Goal: Register for event/course: Register for event/course

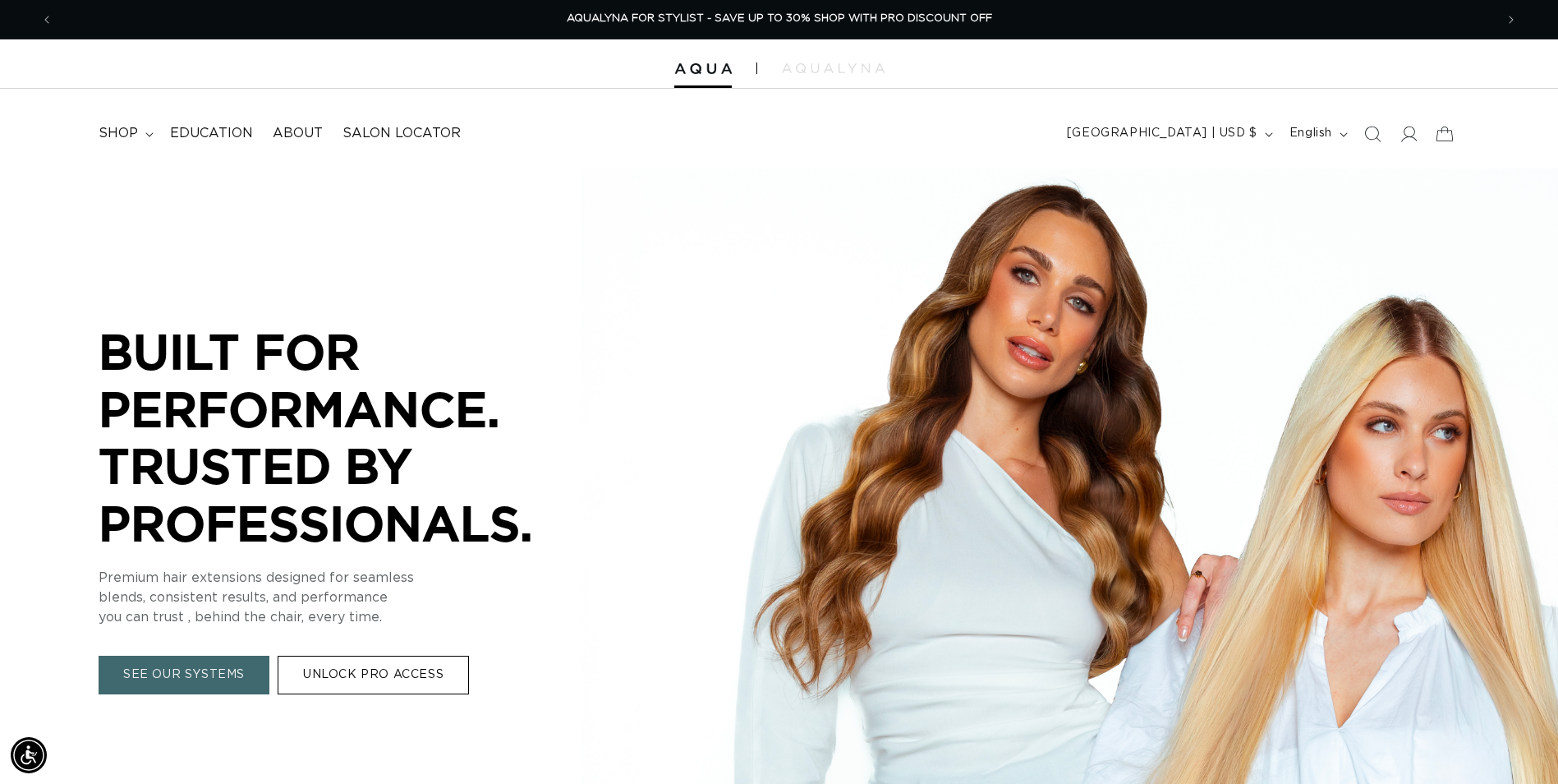
click at [191, 681] on link "SEE OUR SYSTEMS" at bounding box center [184, 676] width 171 height 38
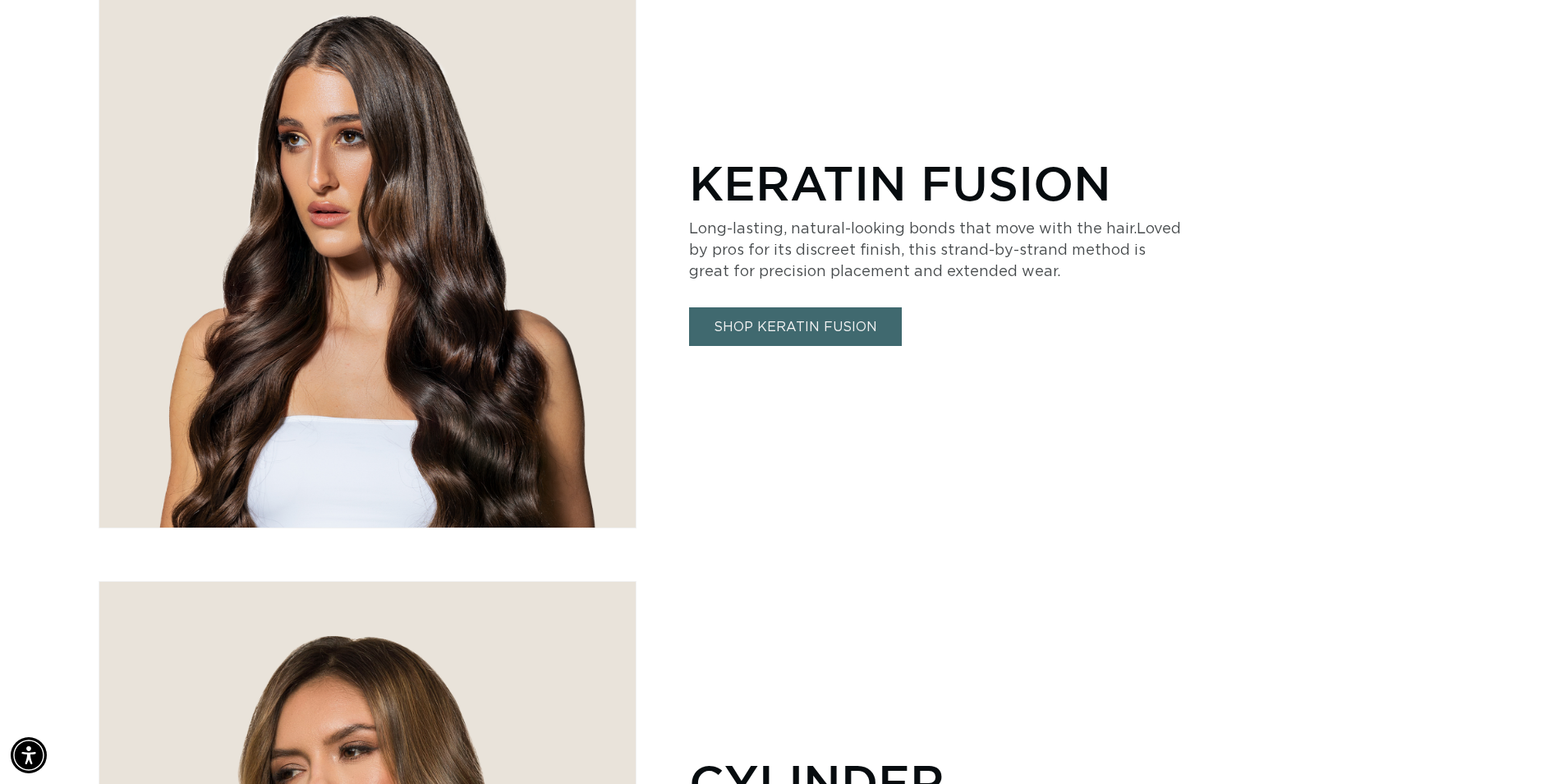
scroll to position [0, 1442]
click at [865, 316] on link "SHOP KERATIN FUSION" at bounding box center [796, 326] width 212 height 38
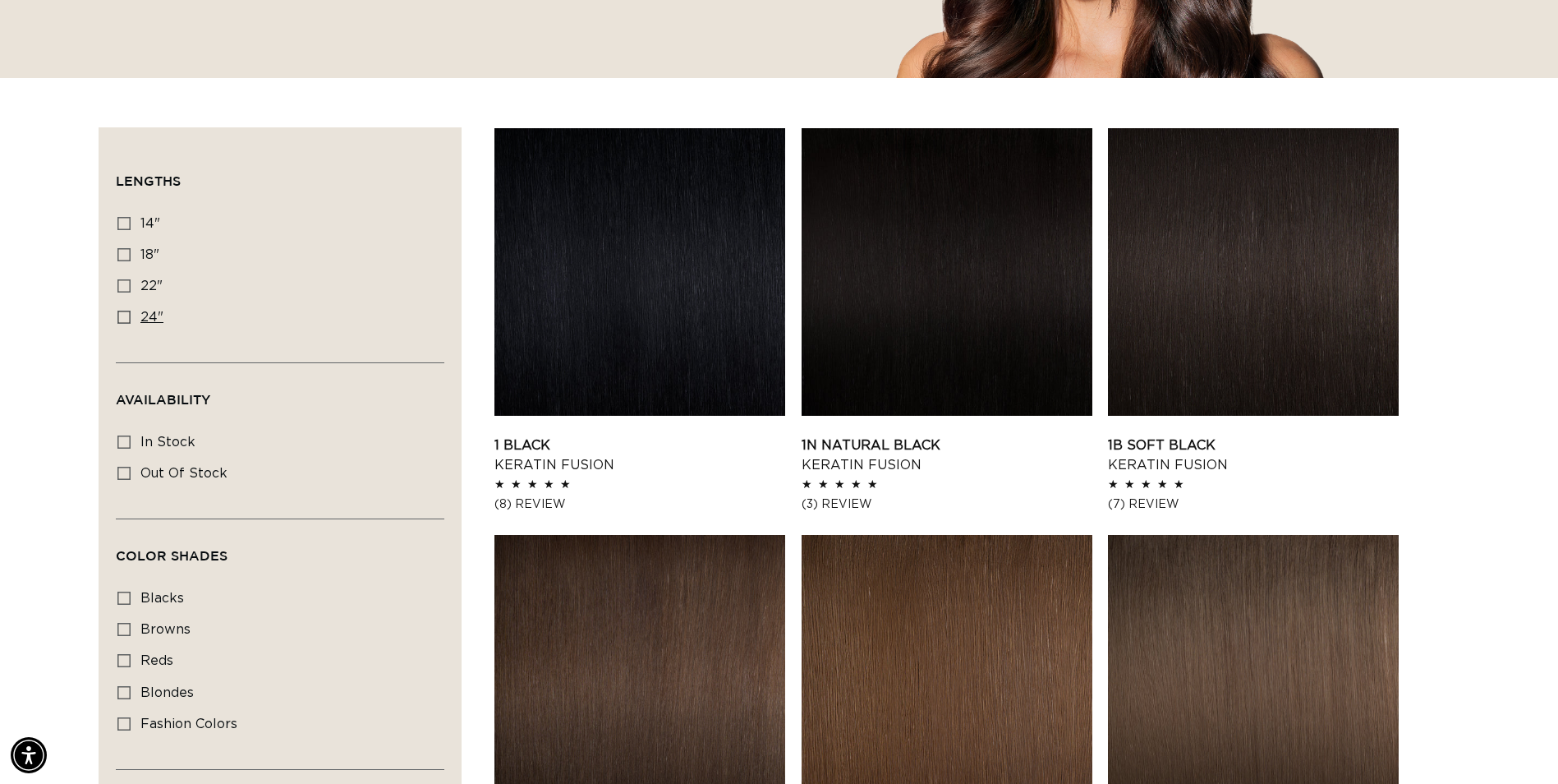
click at [125, 321] on icon at bounding box center [124, 317] width 13 height 13
click at [125, 321] on input "24" 24" (18 products)" at bounding box center [124, 317] width 13 height 13
checkbox input "true"
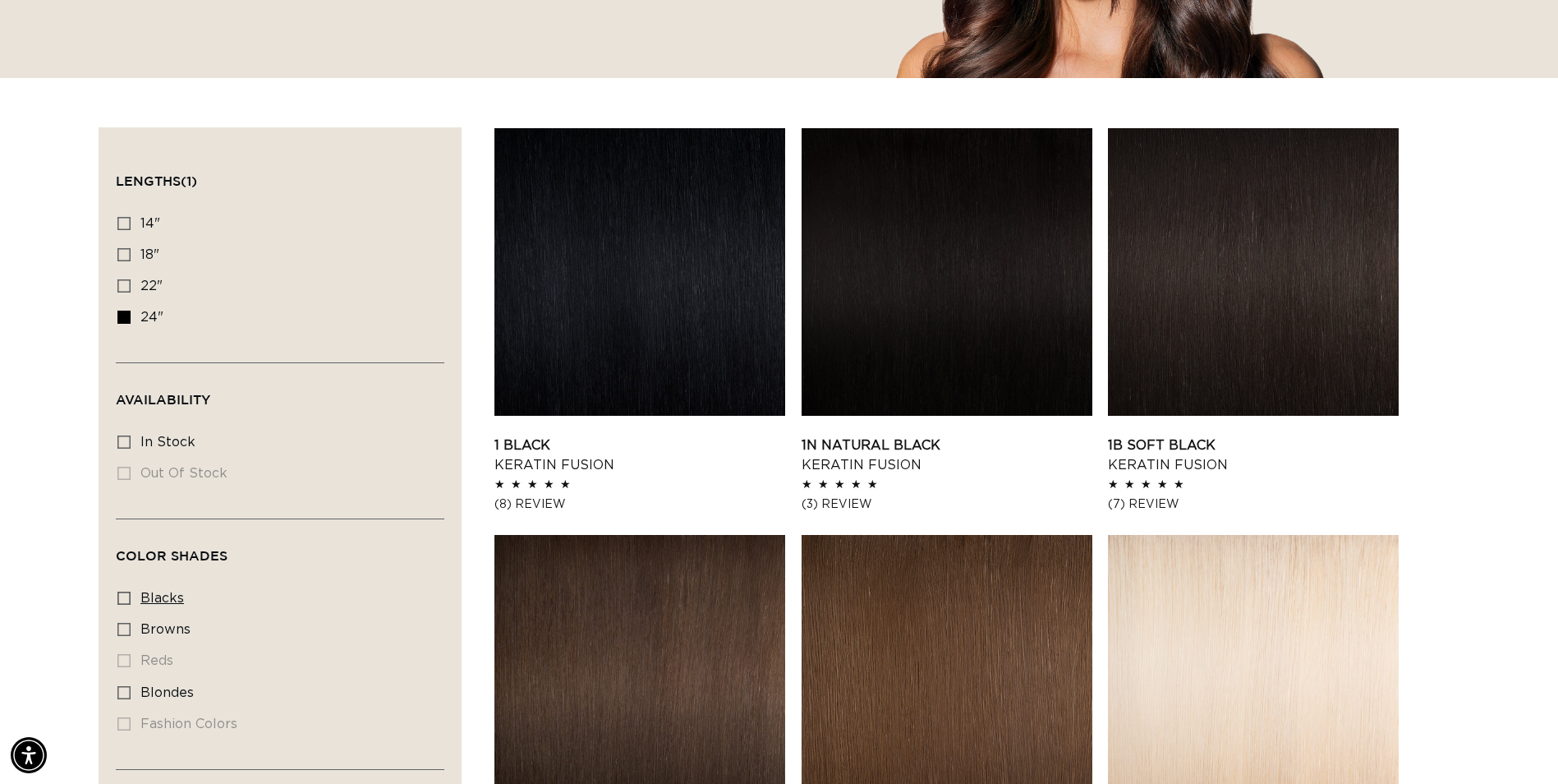
click at [124, 592] on icon at bounding box center [124, 598] width 13 height 13
click at [124, 592] on input "blacks blacks (5 products)" at bounding box center [124, 598] width 13 height 13
checkbox input "true"
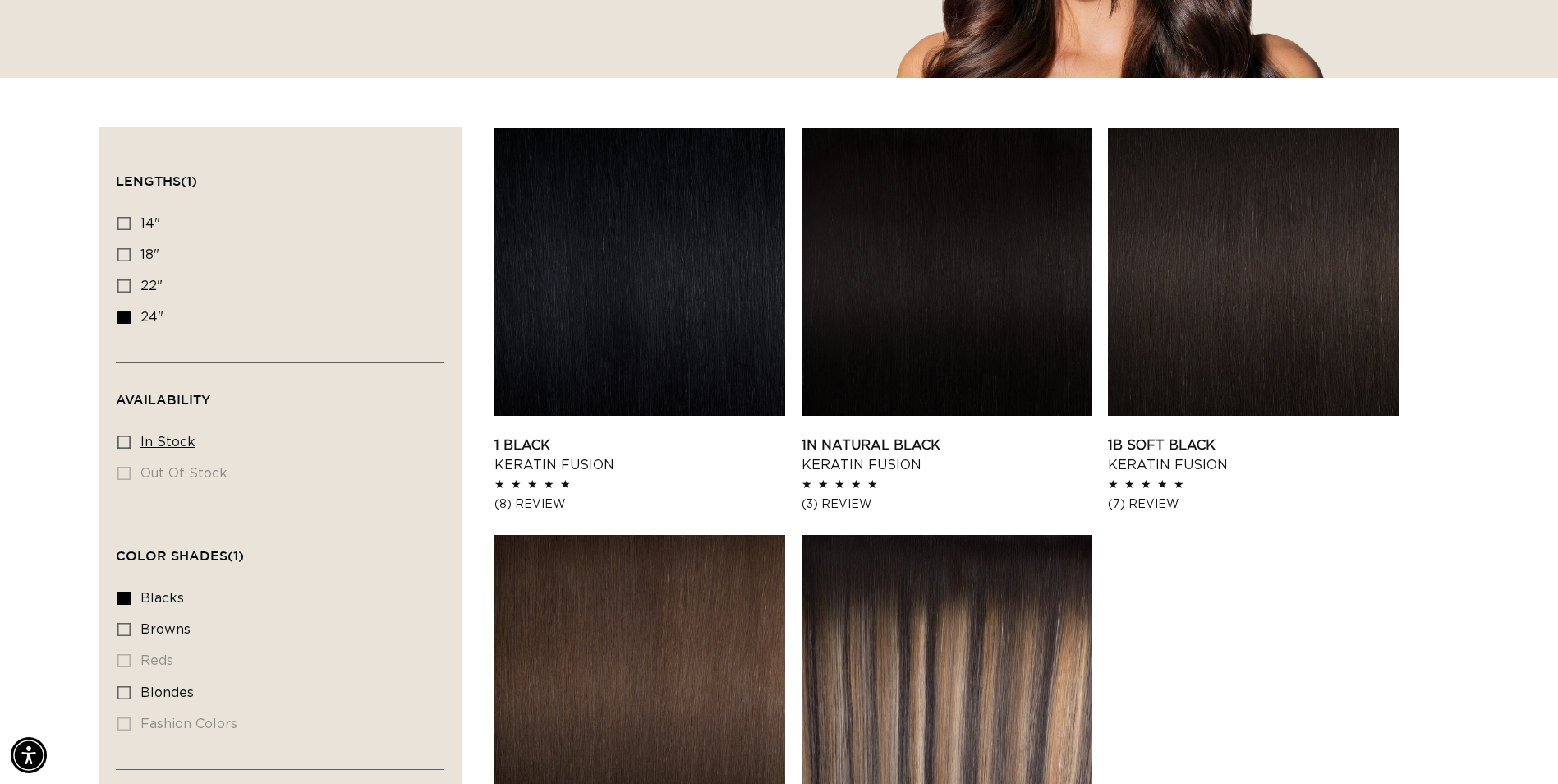
scroll to position [0, 1442]
click at [119, 438] on icon at bounding box center [124, 441] width 13 height 13
click at [119, 438] on input "In stock In stock (5 products)" at bounding box center [124, 441] width 13 height 13
checkbox input "true"
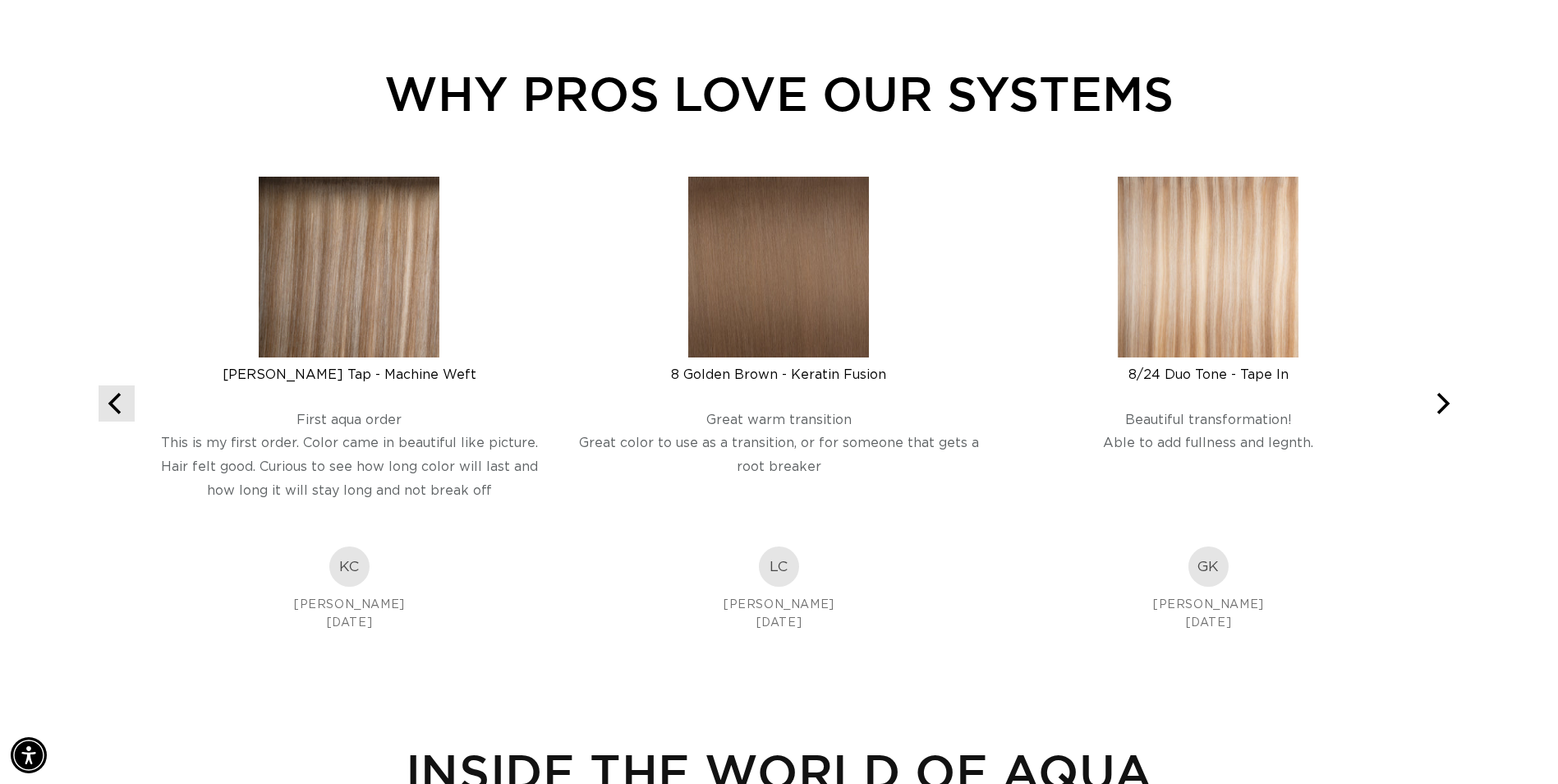
scroll to position [0, 1442]
click at [119, 406] on icon "Previous" at bounding box center [116, 403] width 21 height 21
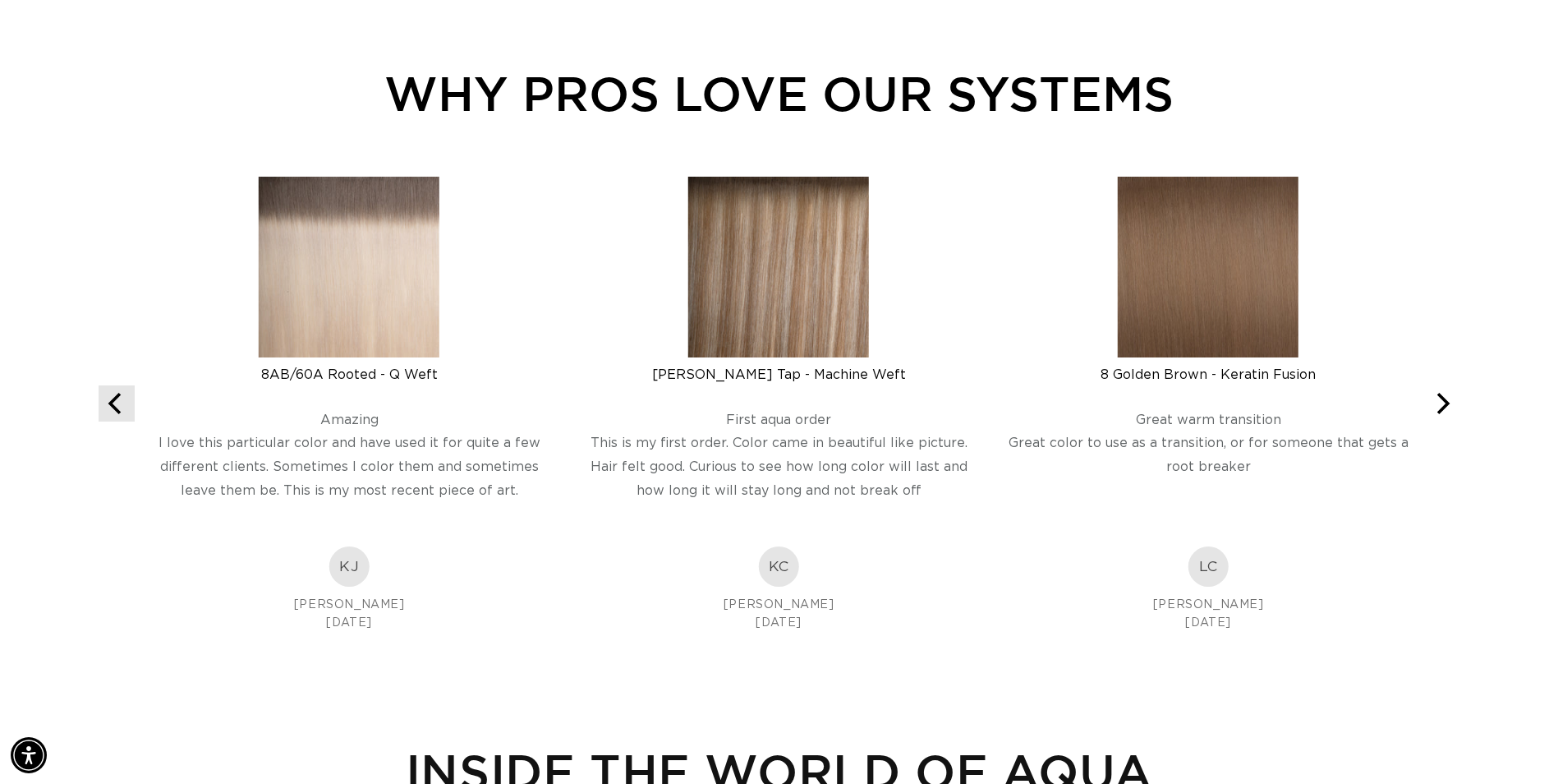
click at [119, 406] on icon "Previous" at bounding box center [116, 403] width 21 height 21
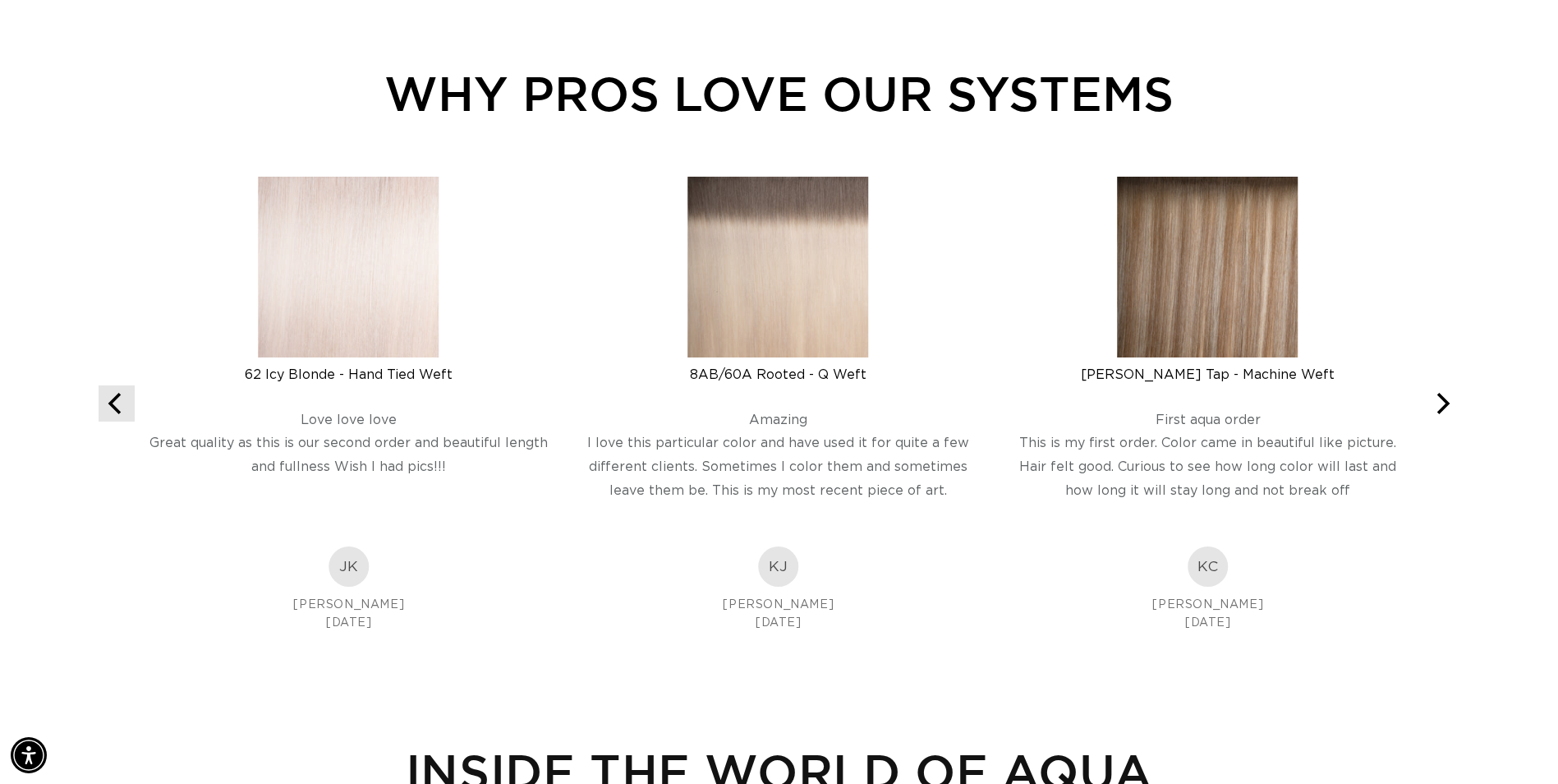
click at [119, 406] on icon "Previous" at bounding box center [116, 403] width 21 height 21
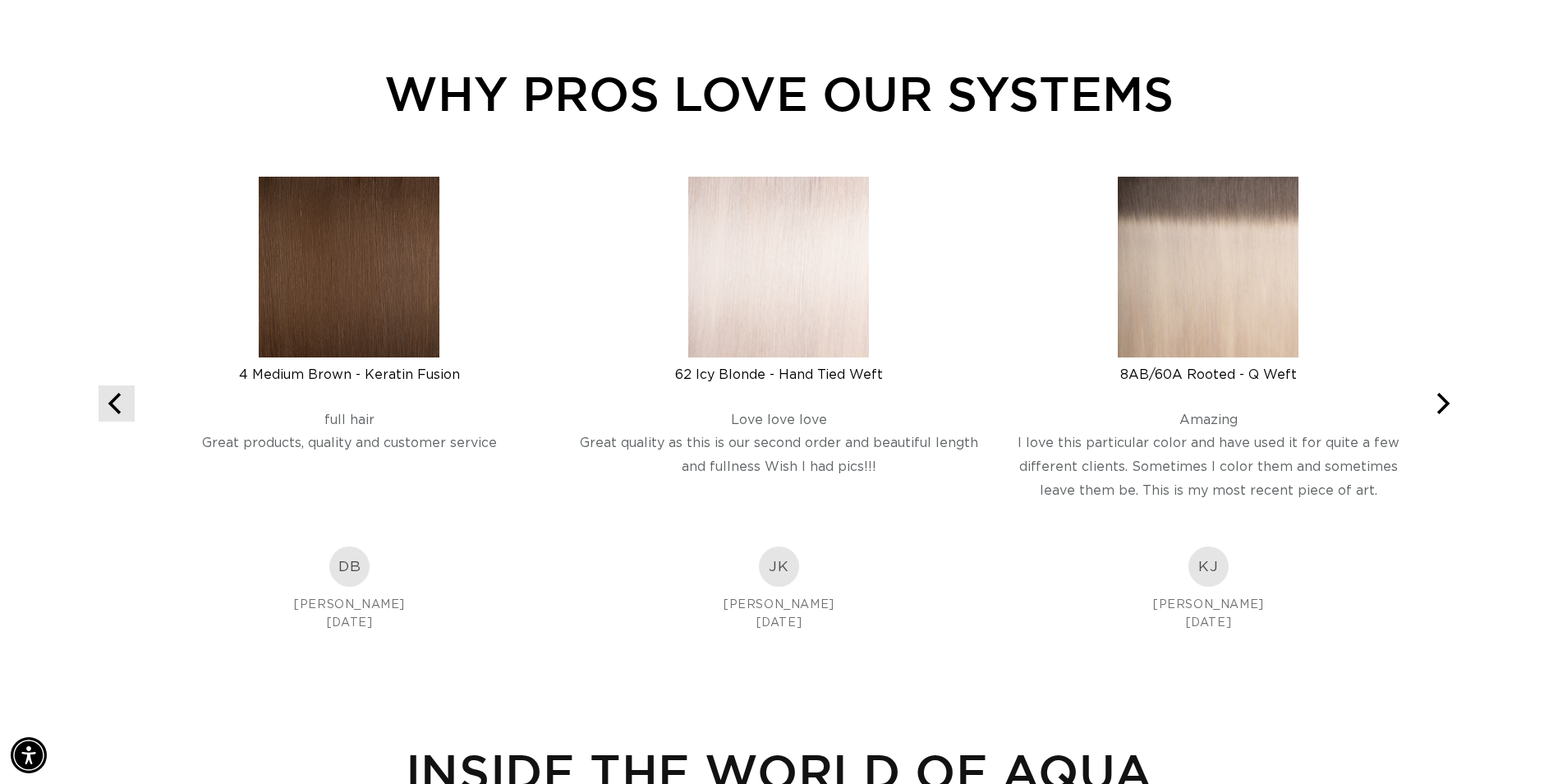
scroll to position [0, 0]
click at [119, 406] on icon "Previous" at bounding box center [116, 403] width 21 height 21
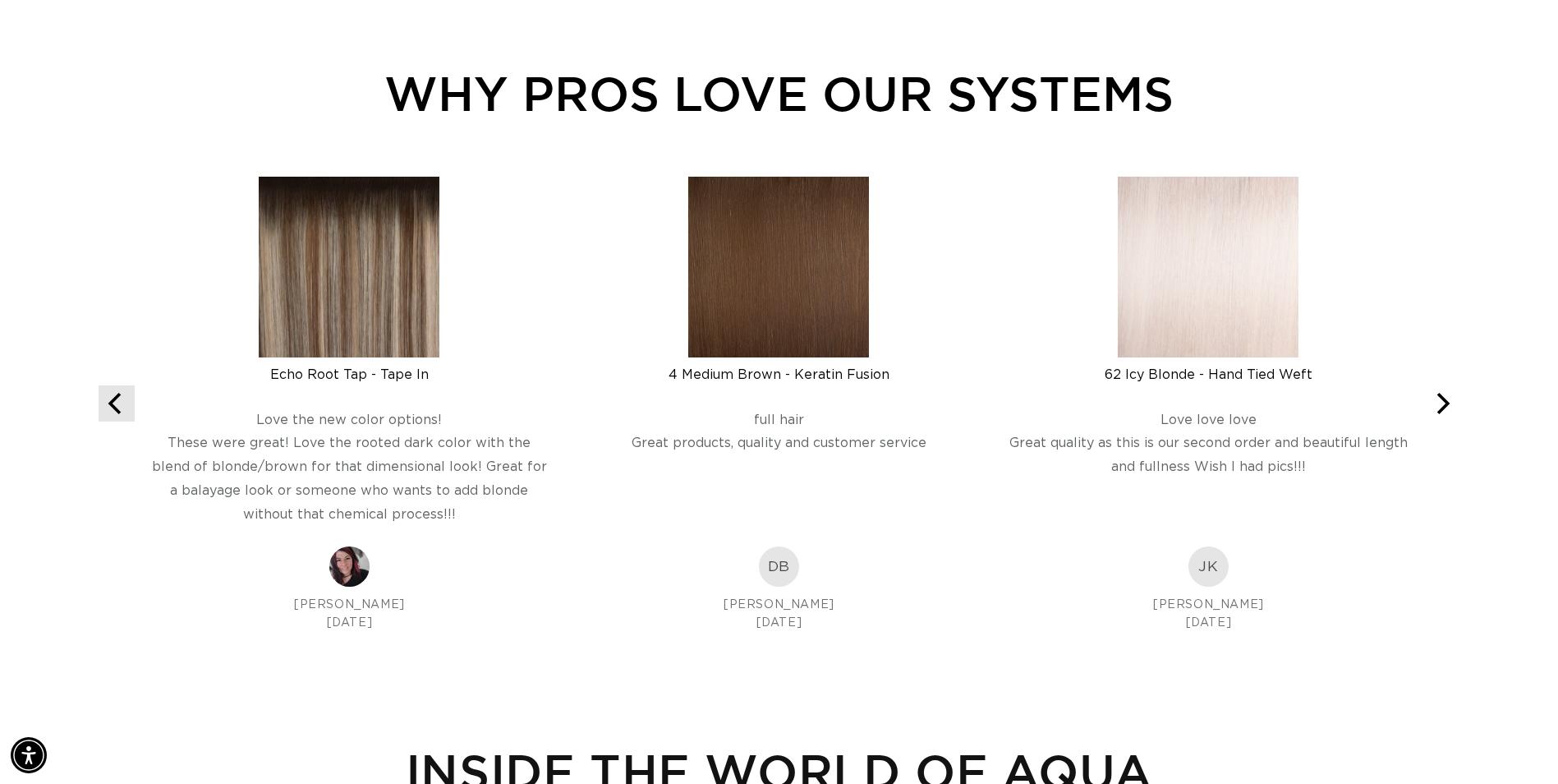
scroll to position [0, 2883]
click at [119, 406] on icon "Previous" at bounding box center [116, 403] width 21 height 21
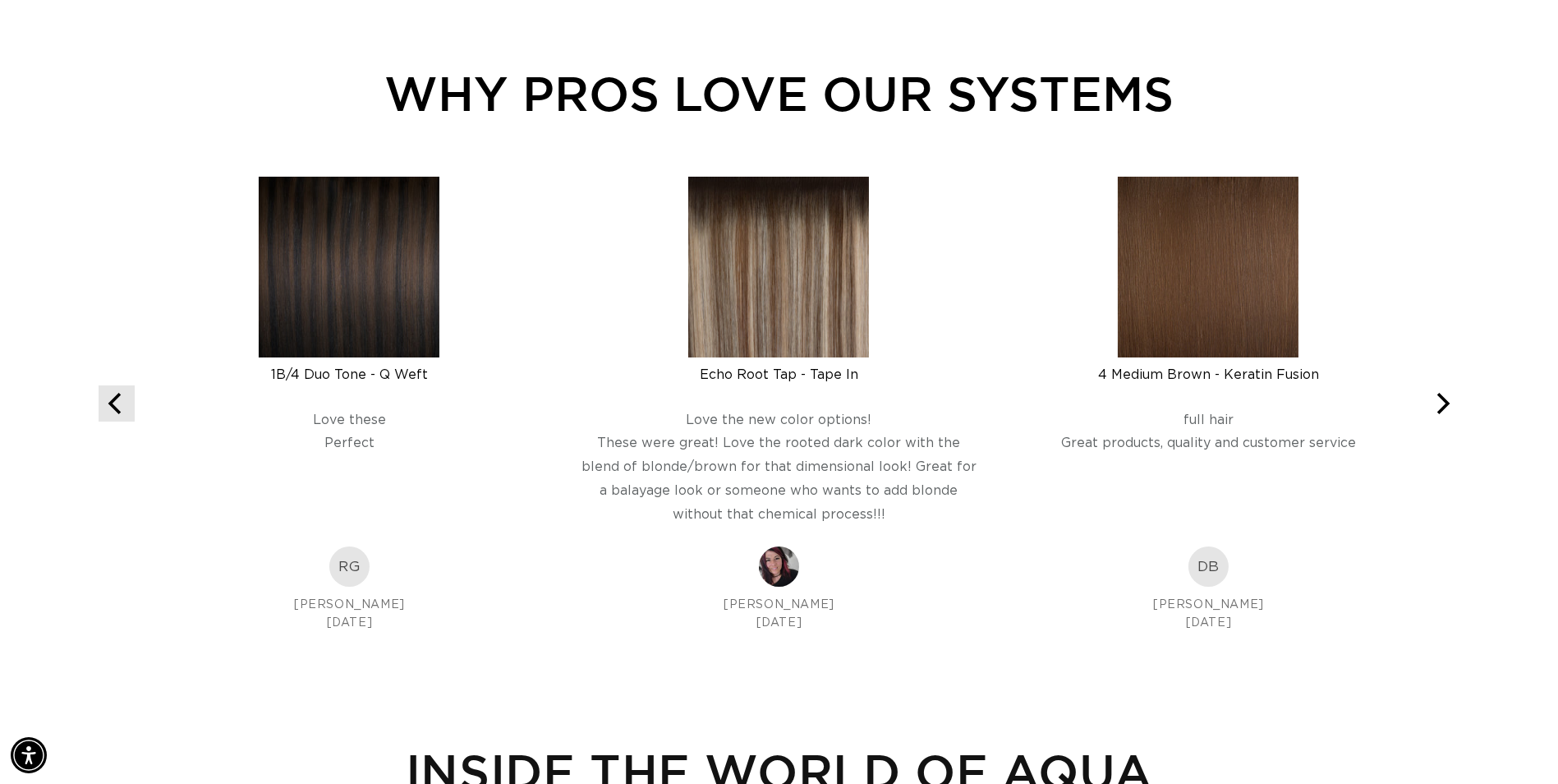
scroll to position [0, 1442]
click at [119, 406] on icon "Previous" at bounding box center [116, 403] width 21 height 21
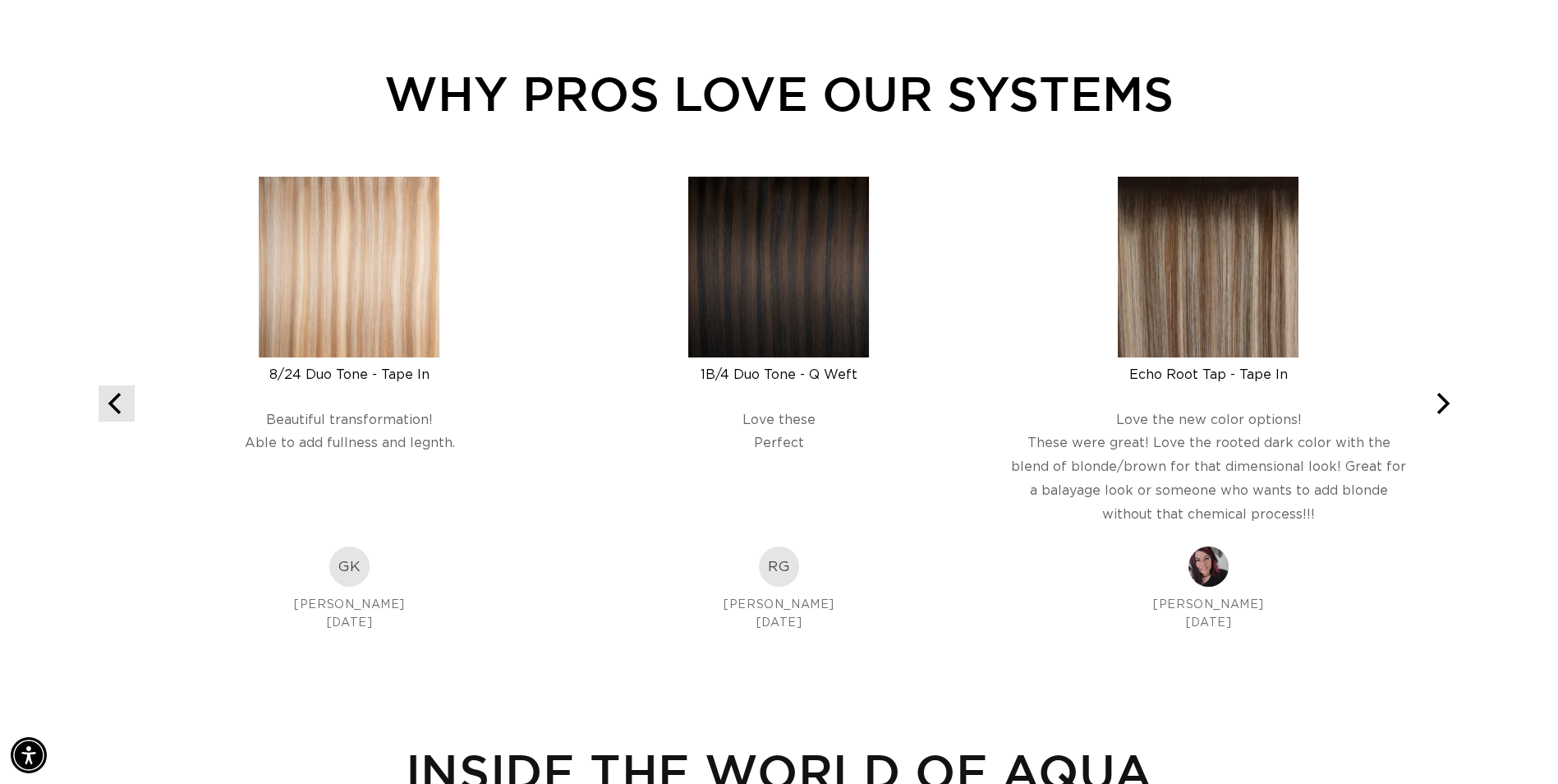
scroll to position [0, 0]
click at [120, 406] on icon "Previous" at bounding box center [116, 403] width 21 height 21
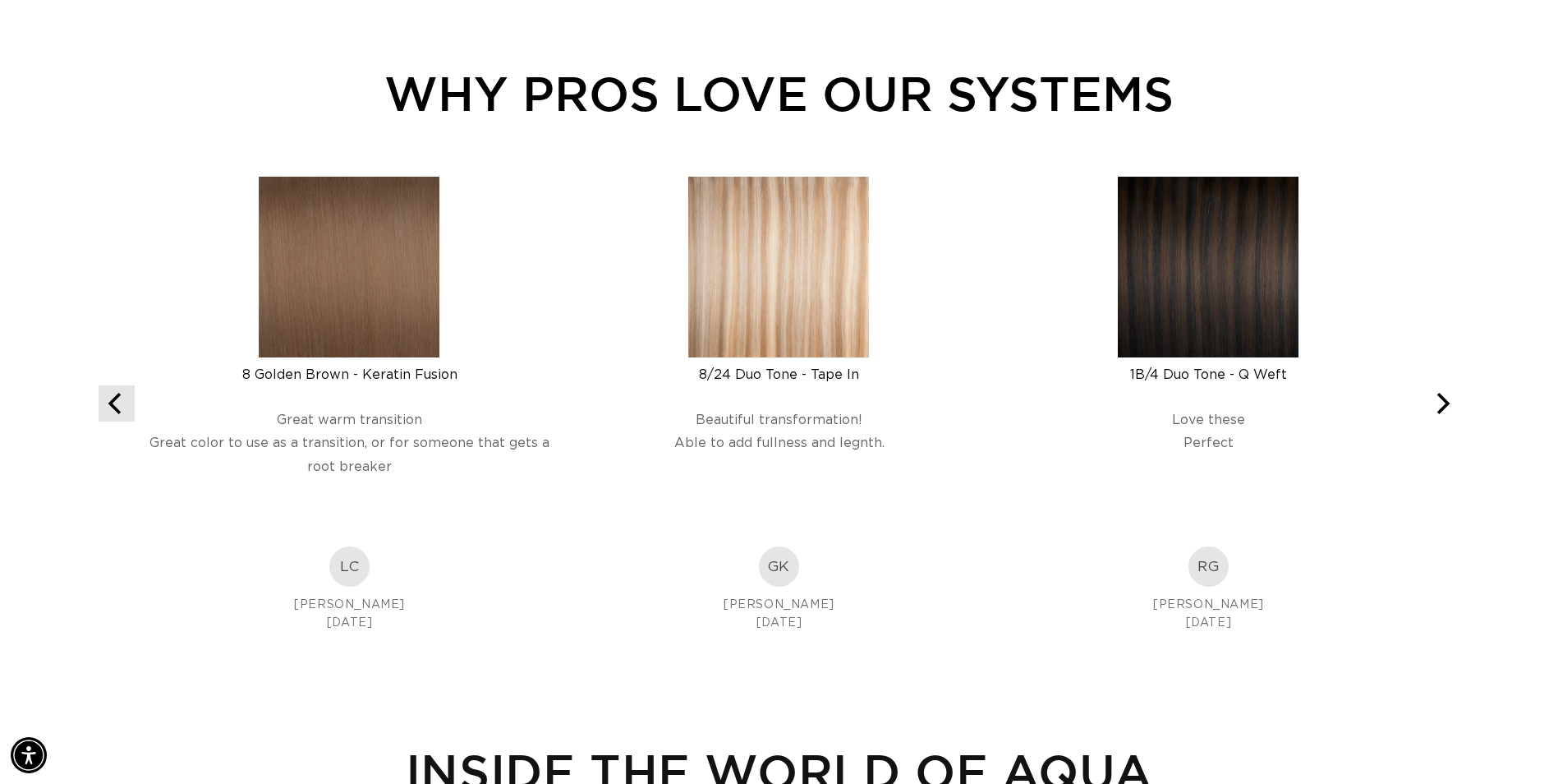
scroll to position [0, 1442]
click at [120, 406] on icon "Previous" at bounding box center [116, 403] width 21 height 21
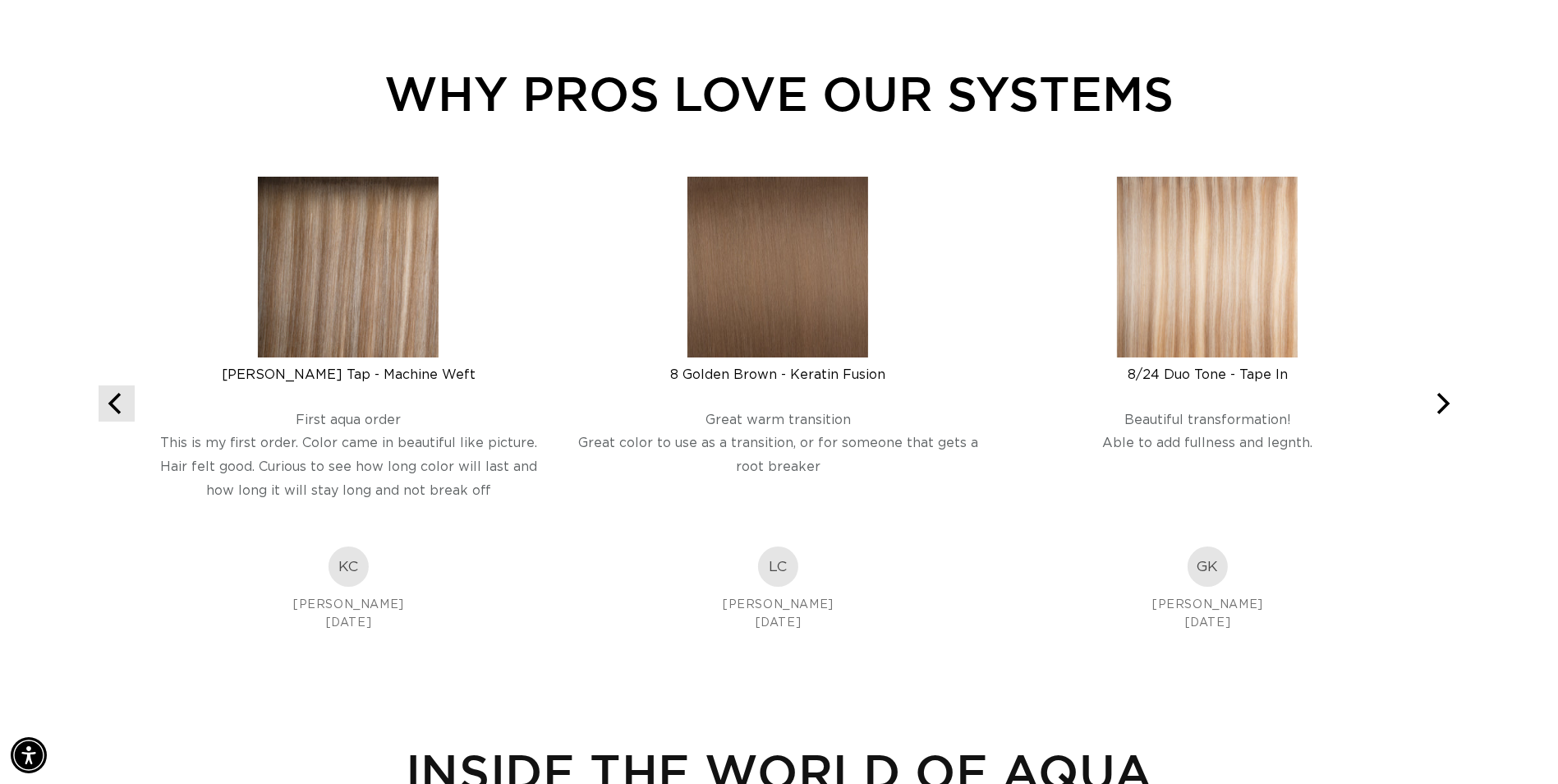
click at [120, 406] on icon "Previous" at bounding box center [116, 403] width 21 height 21
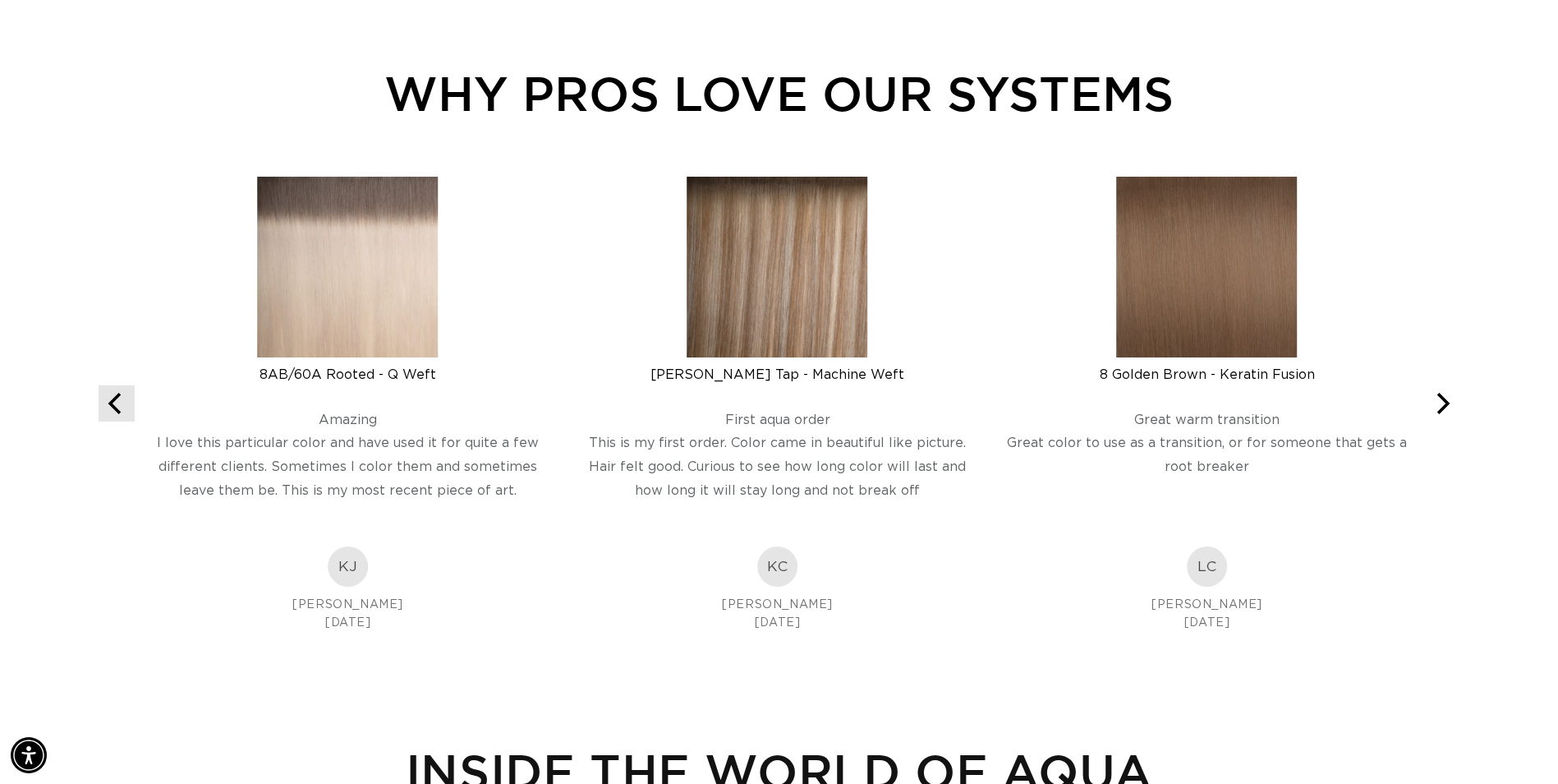
click at [120, 406] on icon "Previous" at bounding box center [116, 403] width 21 height 21
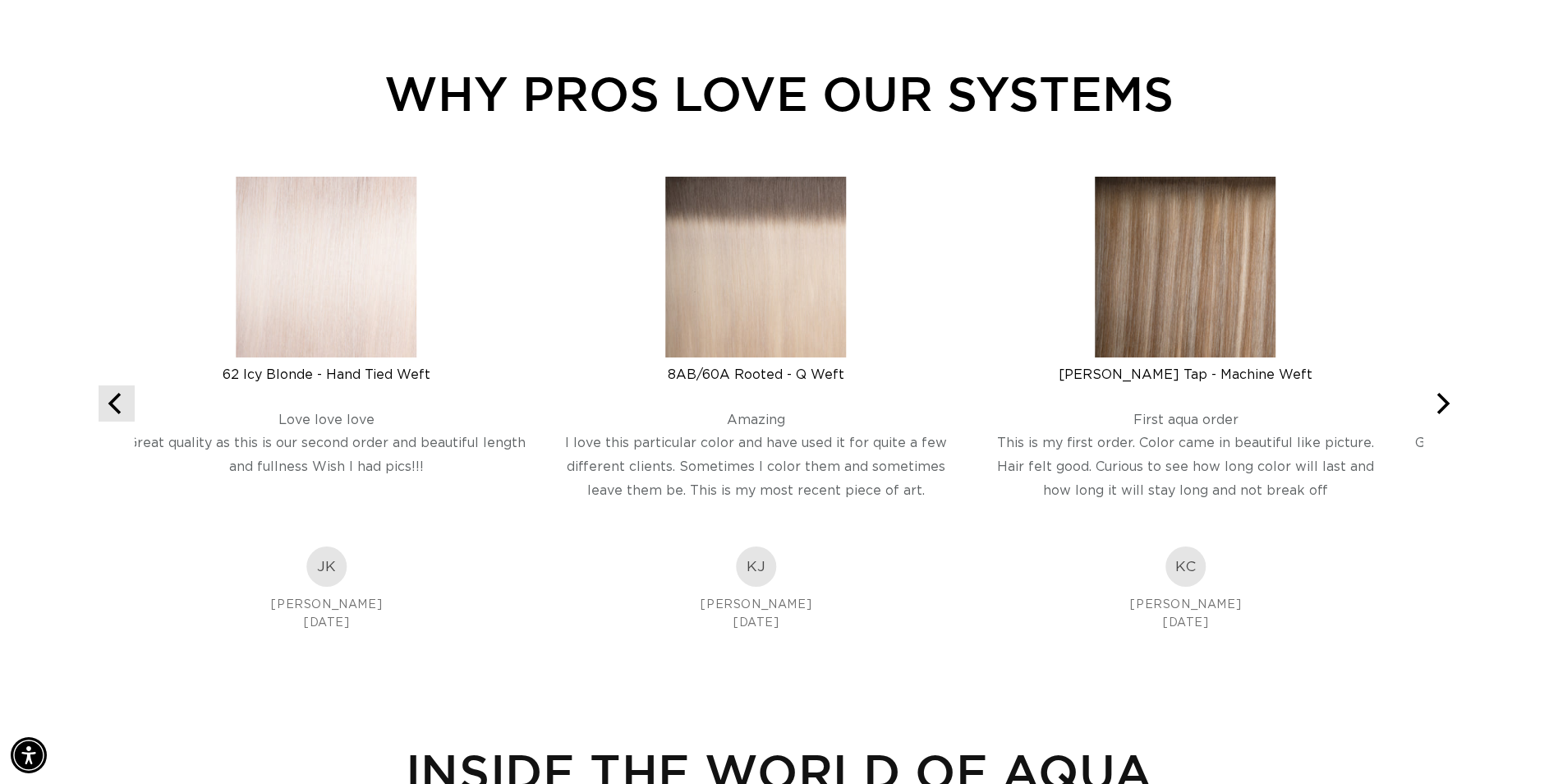
click at [120, 406] on icon "Previous" at bounding box center [116, 403] width 21 height 21
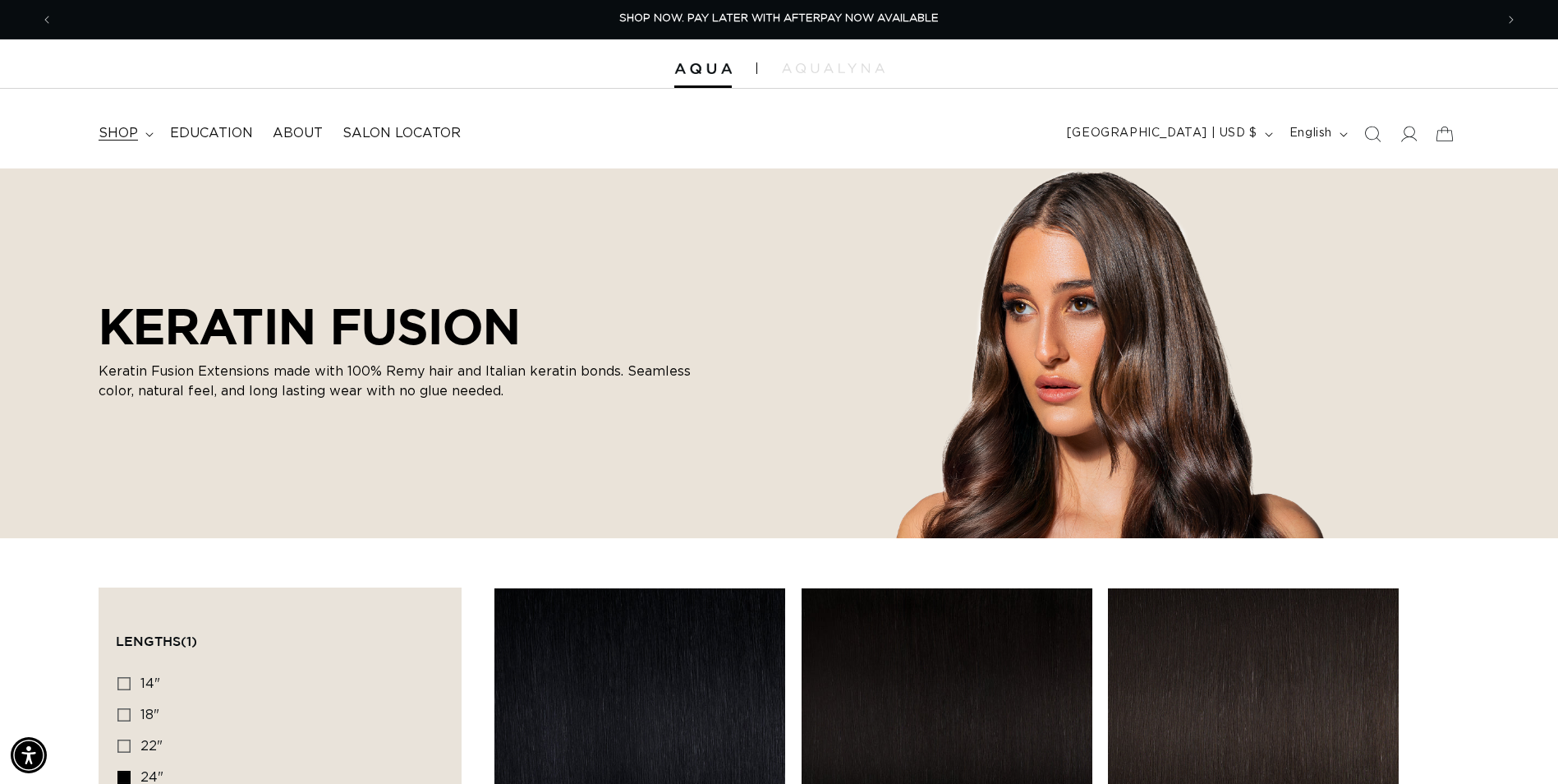
click at [117, 135] on span "shop" at bounding box center [118, 133] width 39 height 17
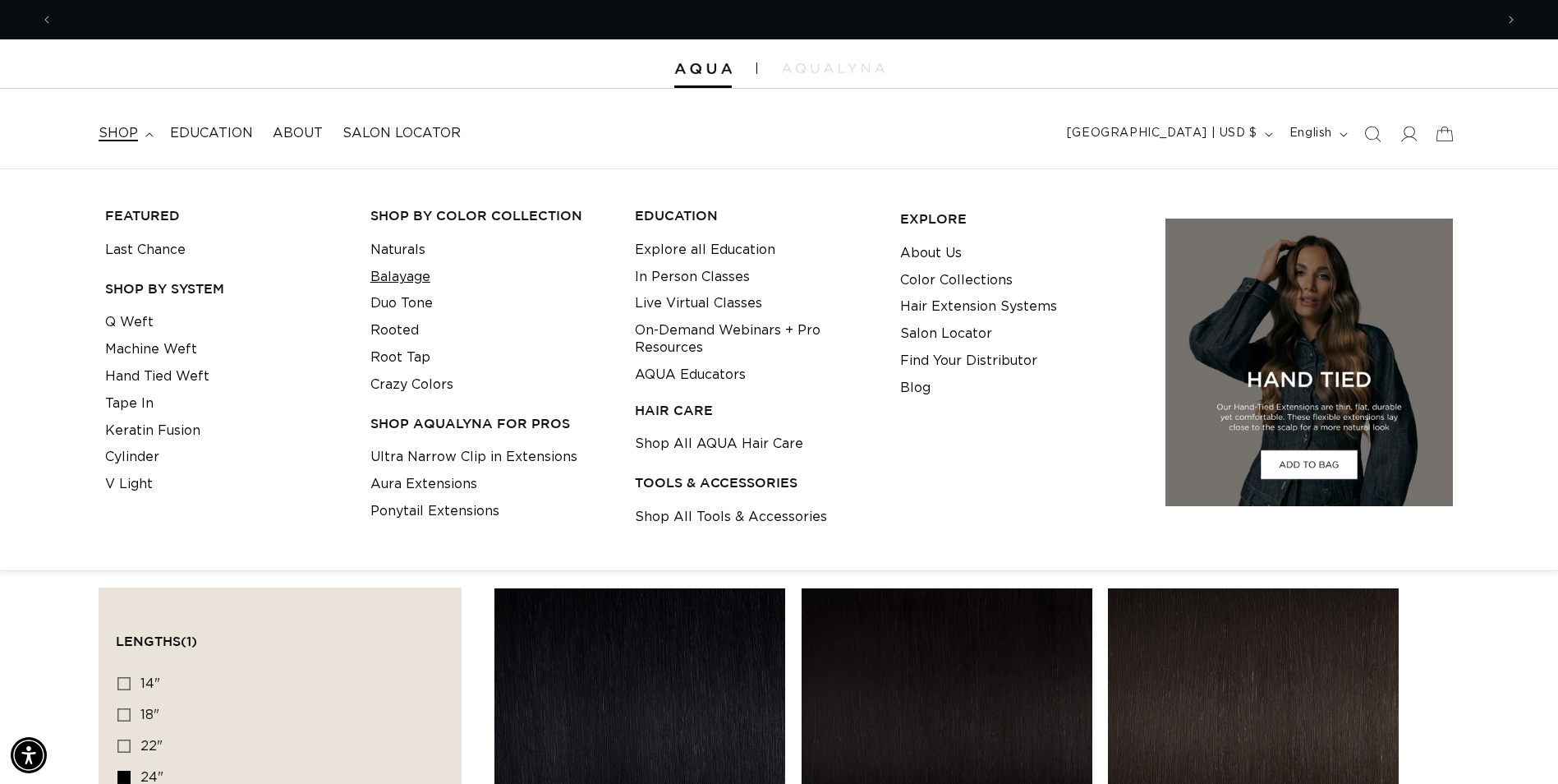
scroll to position [0, 2883]
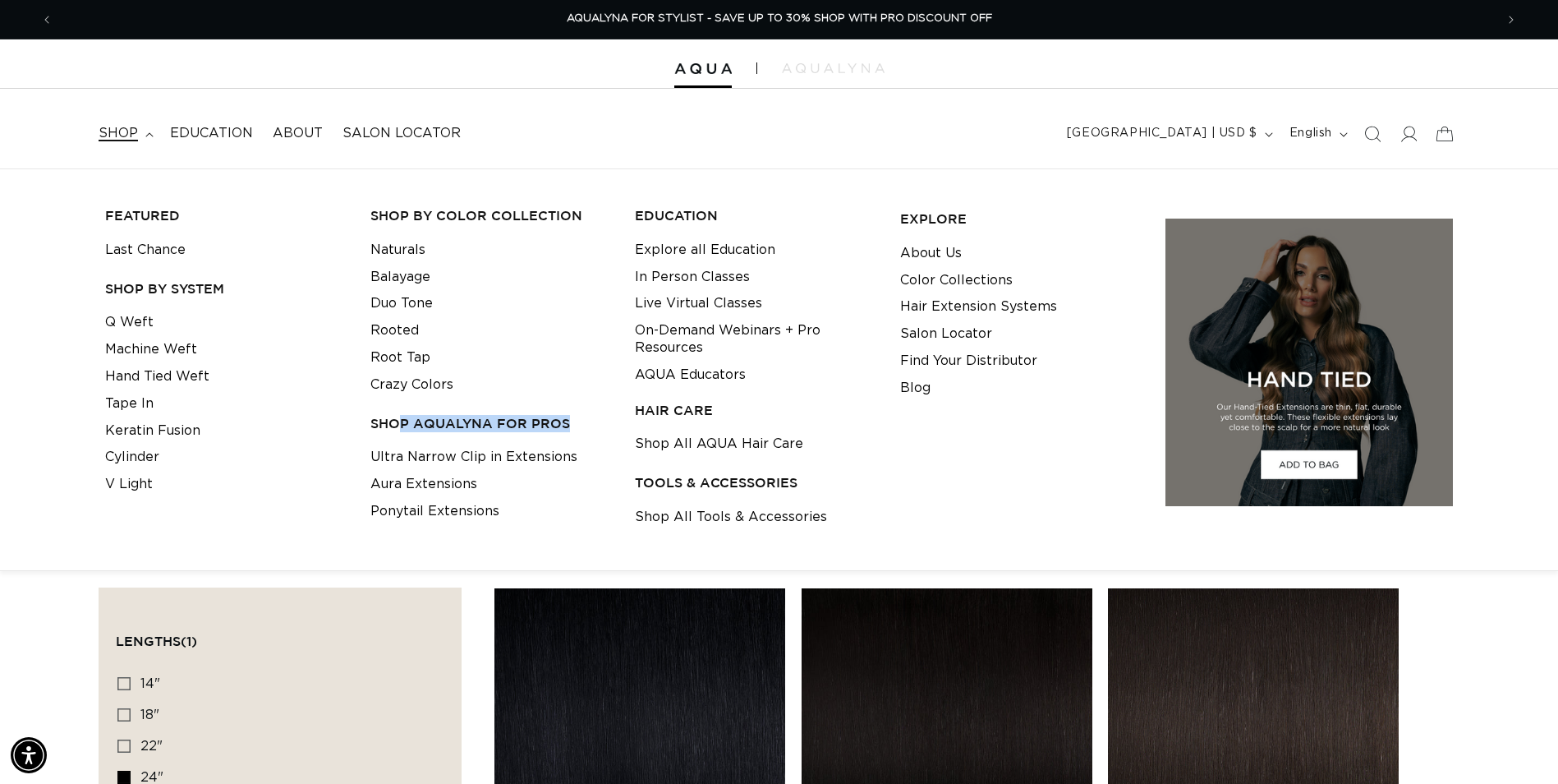
drag, startPoint x: 400, startPoint y: 425, endPoint x: 395, endPoint y: 441, distance: 16.8
click at [395, 441] on div "Shop by Color Collection Naturals Balayage Duo Tone Rooted Root Tap Crazy Colors" at bounding box center [490, 359] width 253 height 331
click at [288, 366] on li "Hand Tied Weft" at bounding box center [225, 376] width 240 height 27
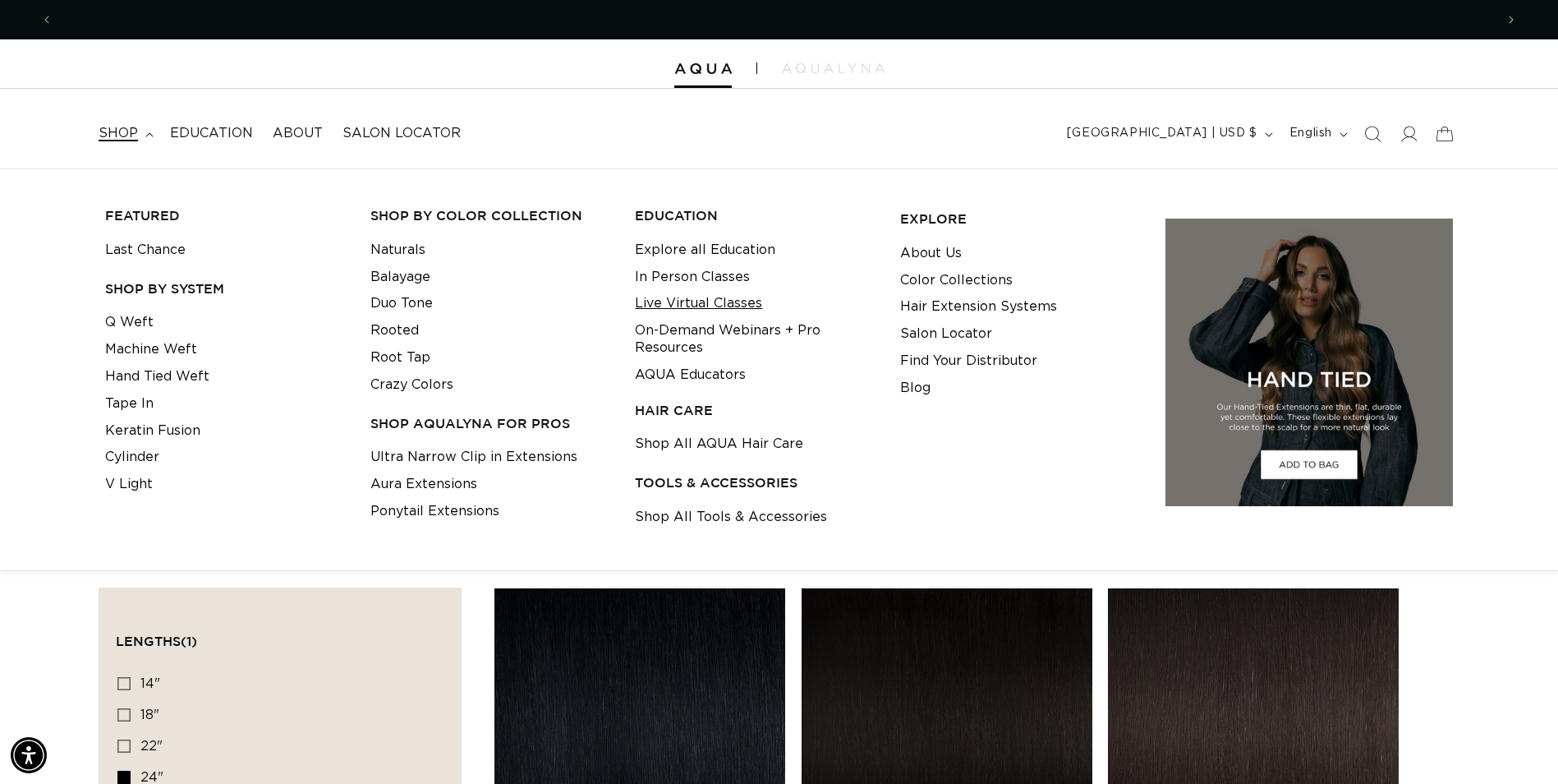
click at [716, 305] on link "Live Virtual Classes" at bounding box center [698, 304] width 127 height 27
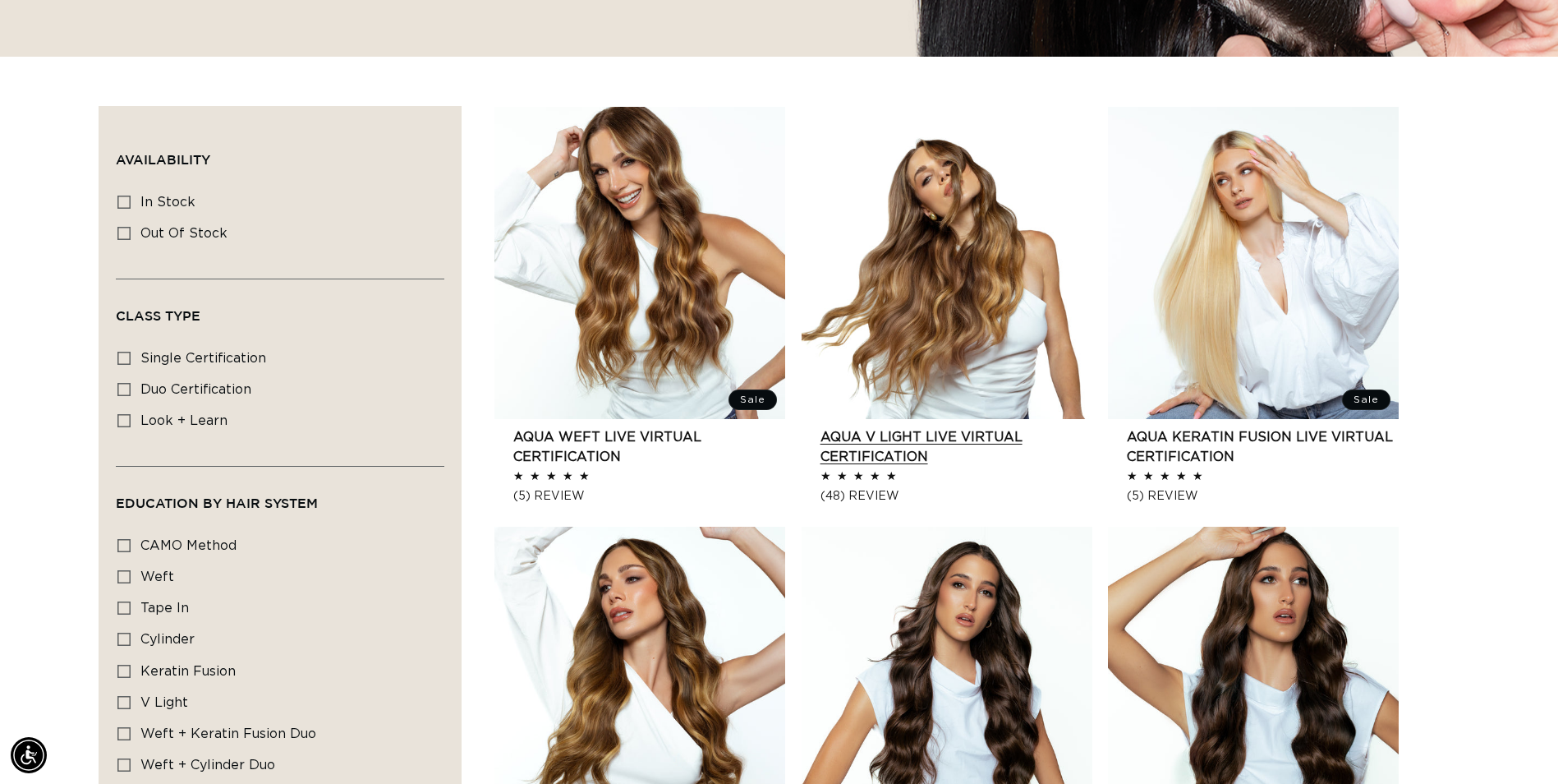
click at [893, 452] on link "AQUA V Light LIVE VIRTUAL Certification" at bounding box center [956, 446] width 272 height 39
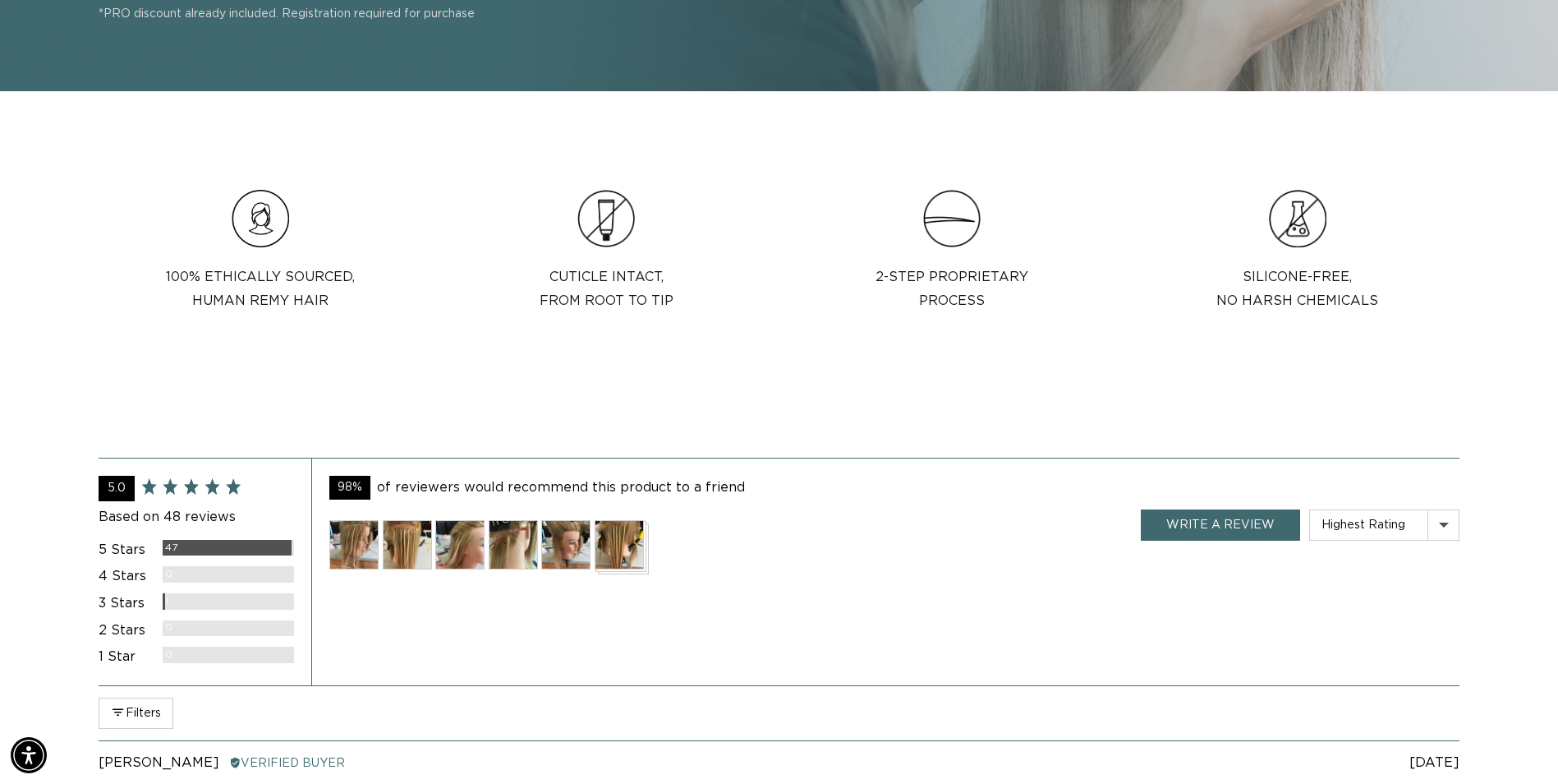
scroll to position [0, 2883]
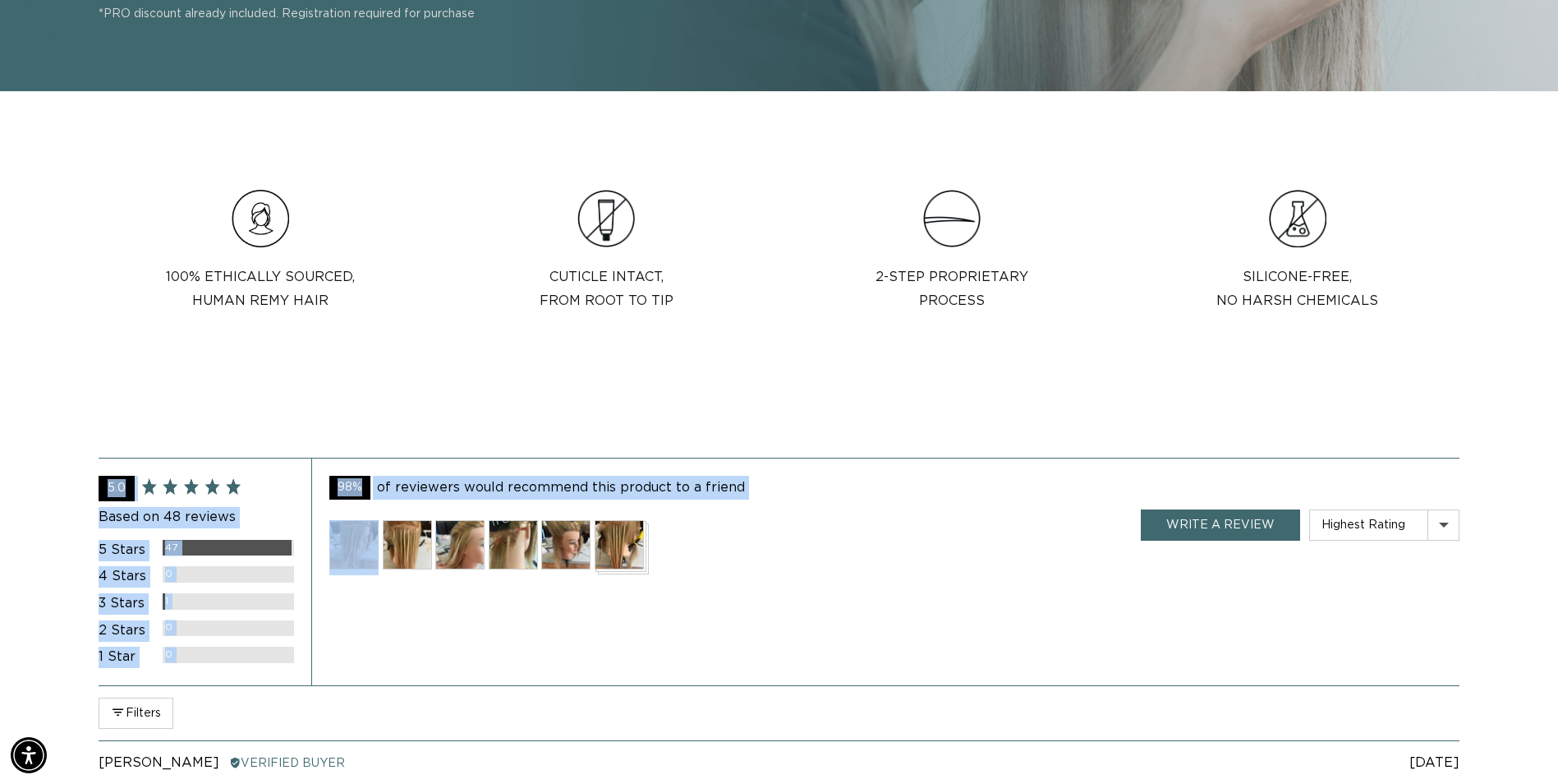
drag, startPoint x: 255, startPoint y: 452, endPoint x: 375, endPoint y: 586, distance: 179.9
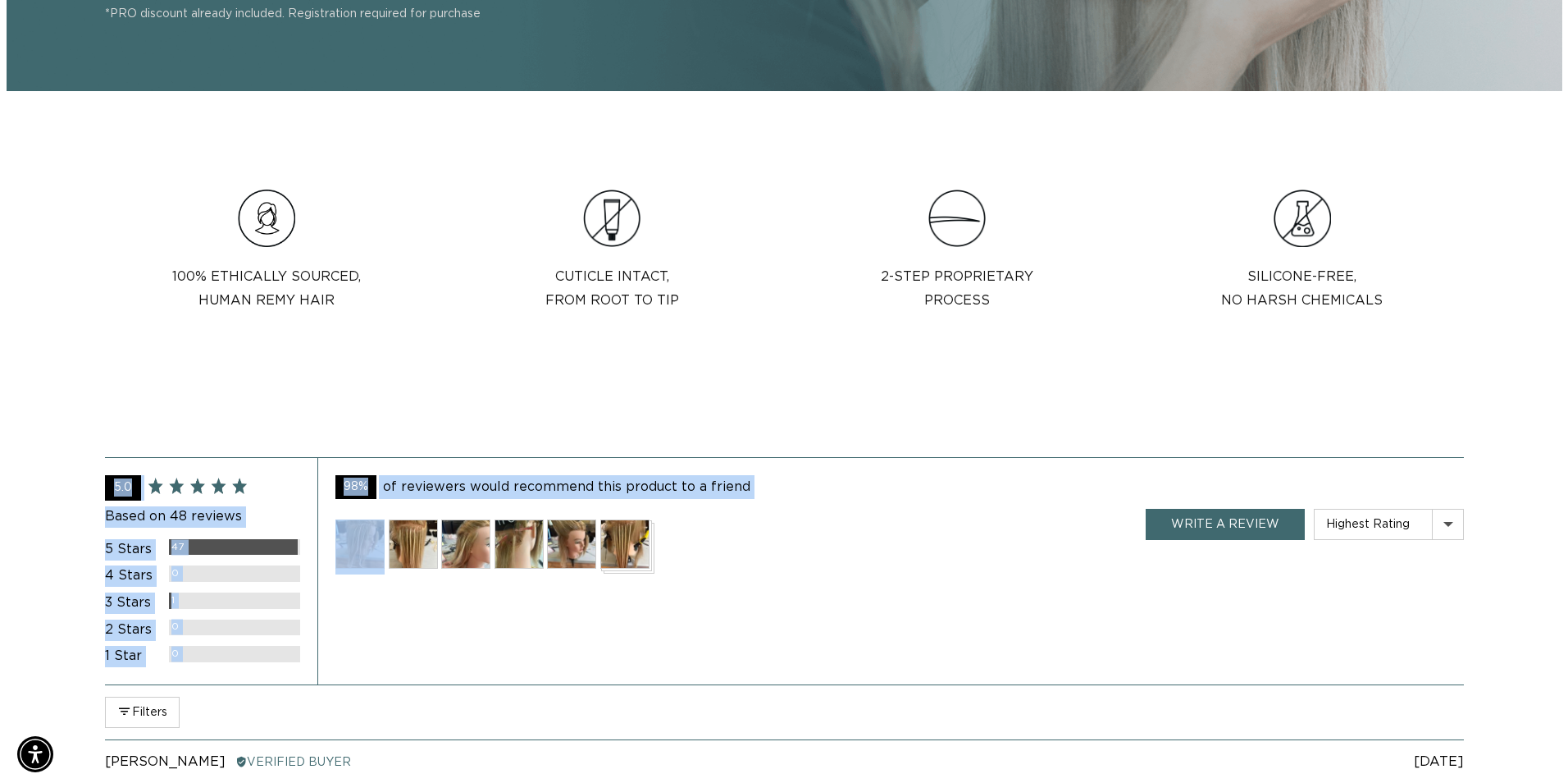
scroll to position [0, 0]
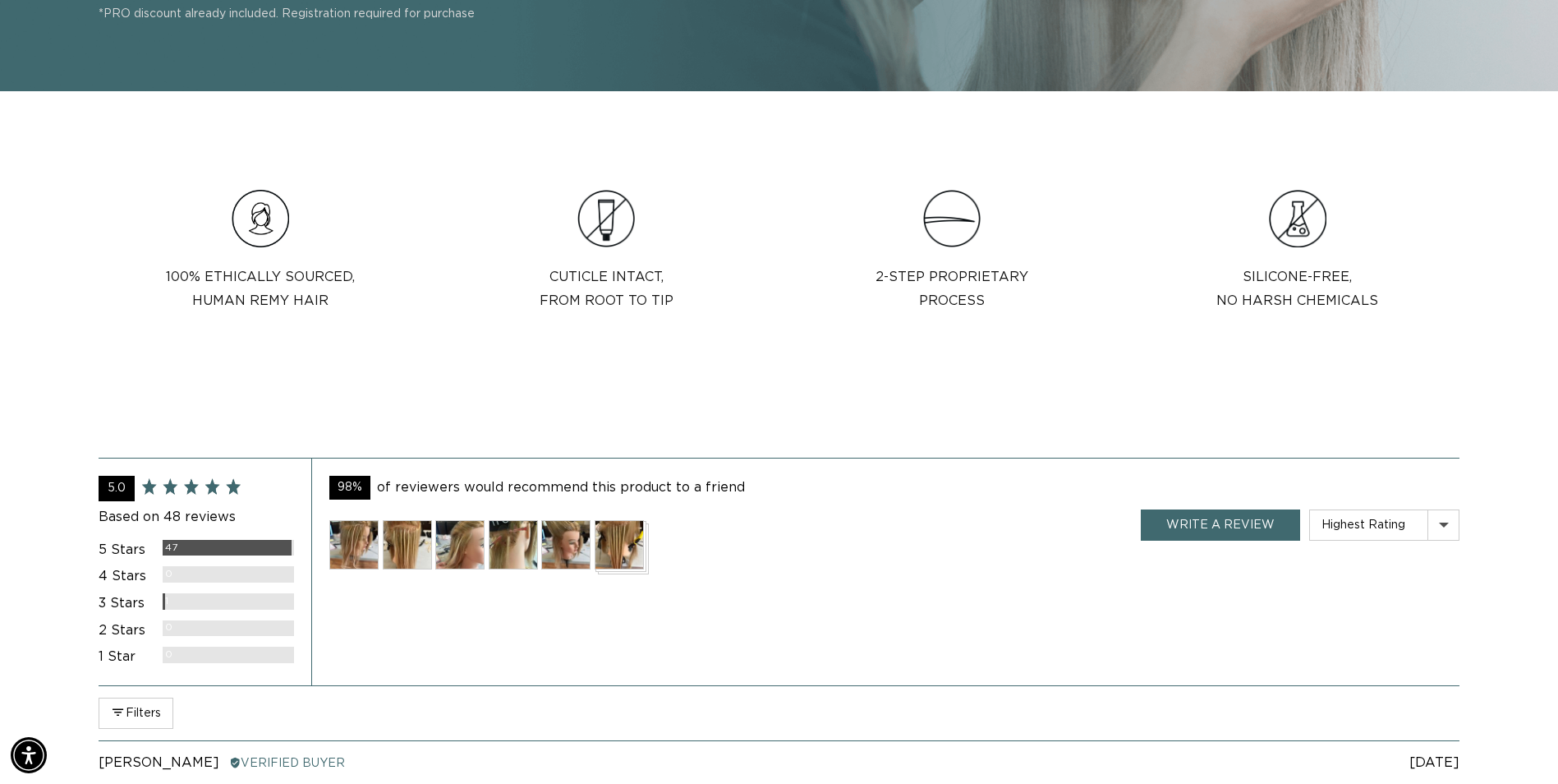
click at [409, 538] on img at bounding box center [408, 545] width 49 height 49
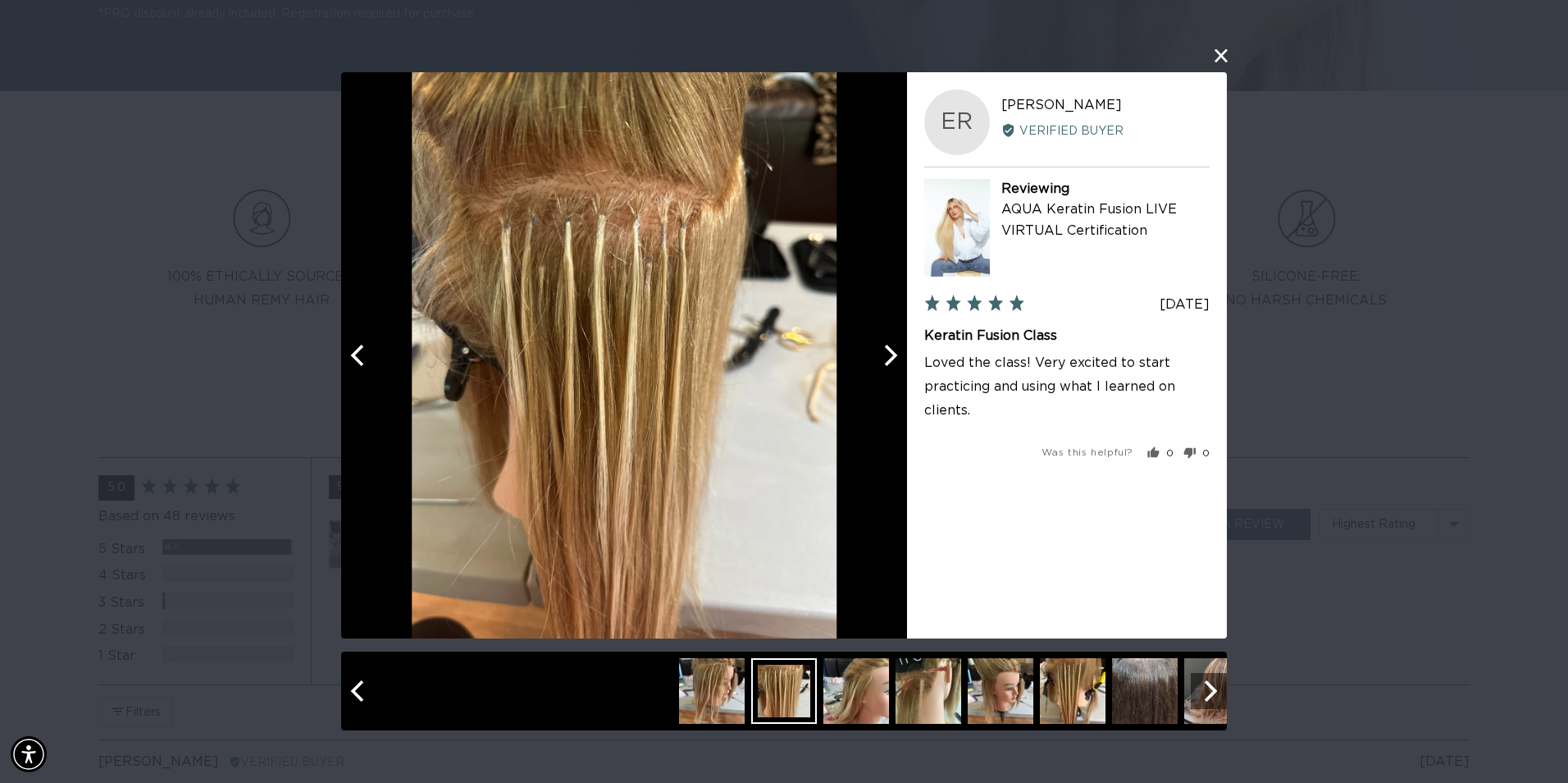
scroll to position [0, 1452]
click at [887, 356] on icon "Next" at bounding box center [889, 354] width 21 height 21
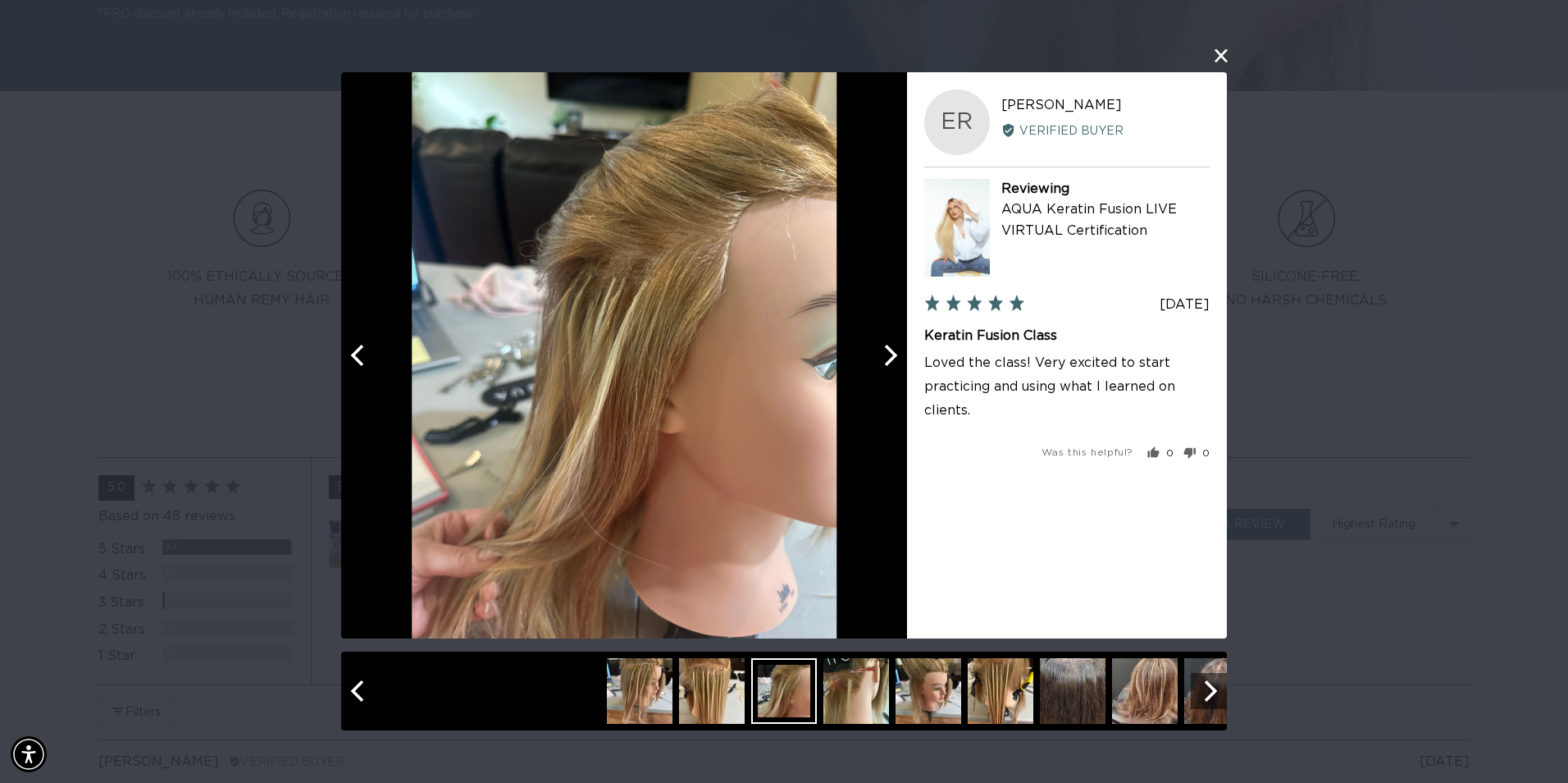
scroll to position [0, 2903]
click at [887, 356] on icon "Next" at bounding box center [889, 354] width 21 height 21
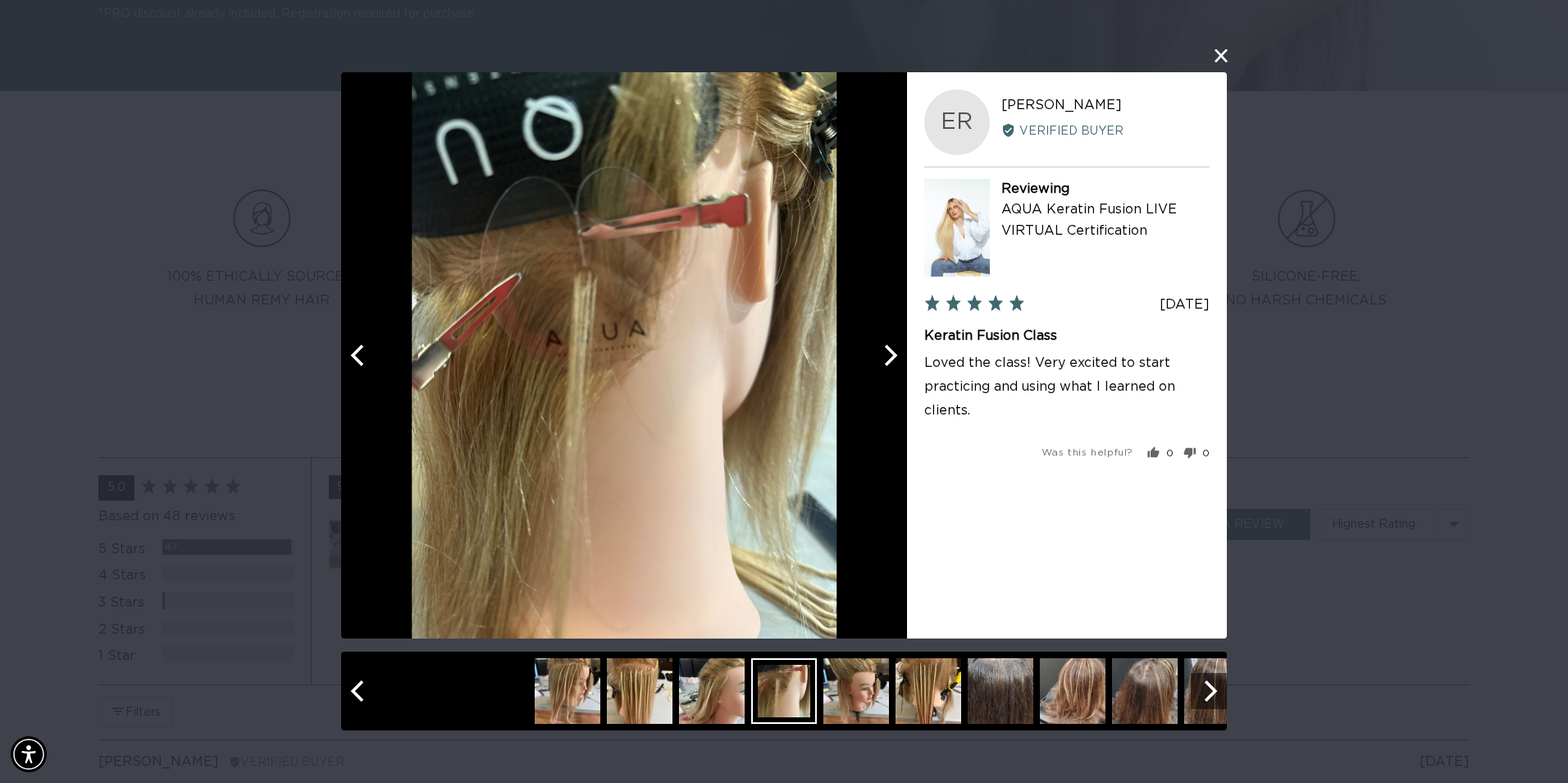
scroll to position [0, 1452]
click at [887, 356] on icon "Next" at bounding box center [889, 354] width 21 height 21
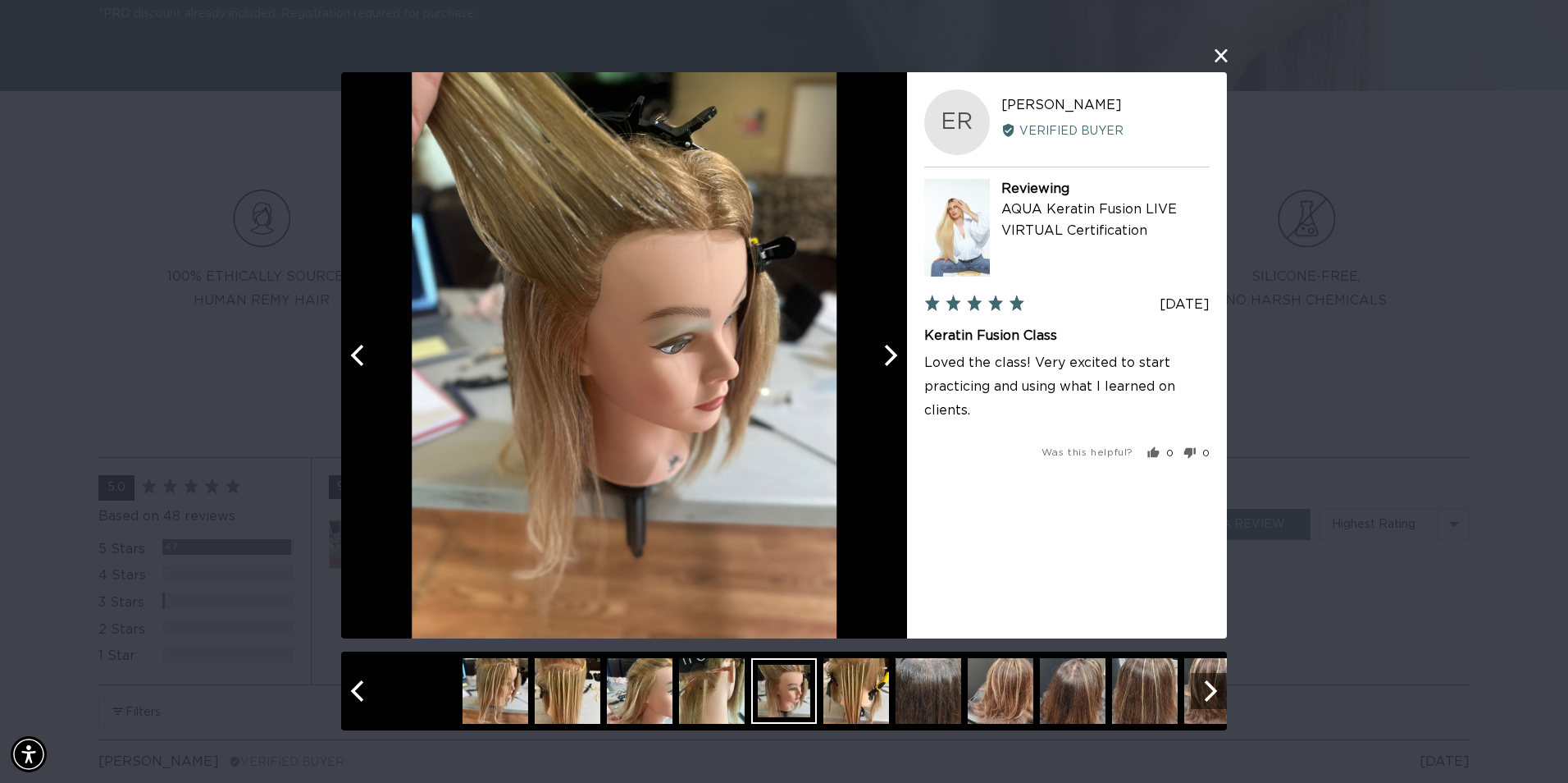
click at [887, 356] on icon "Next" at bounding box center [889, 354] width 21 height 21
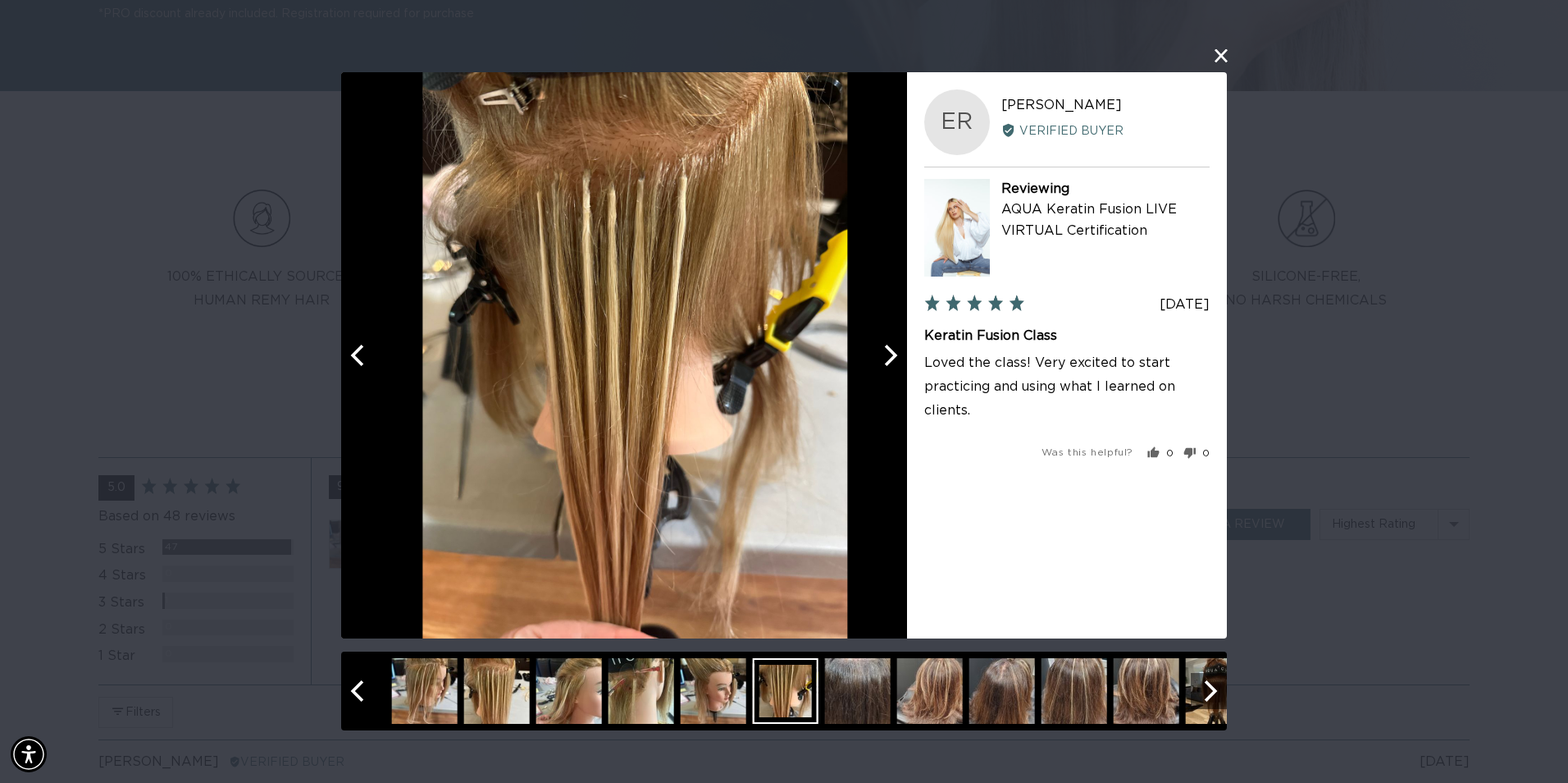
scroll to position [0, 2903]
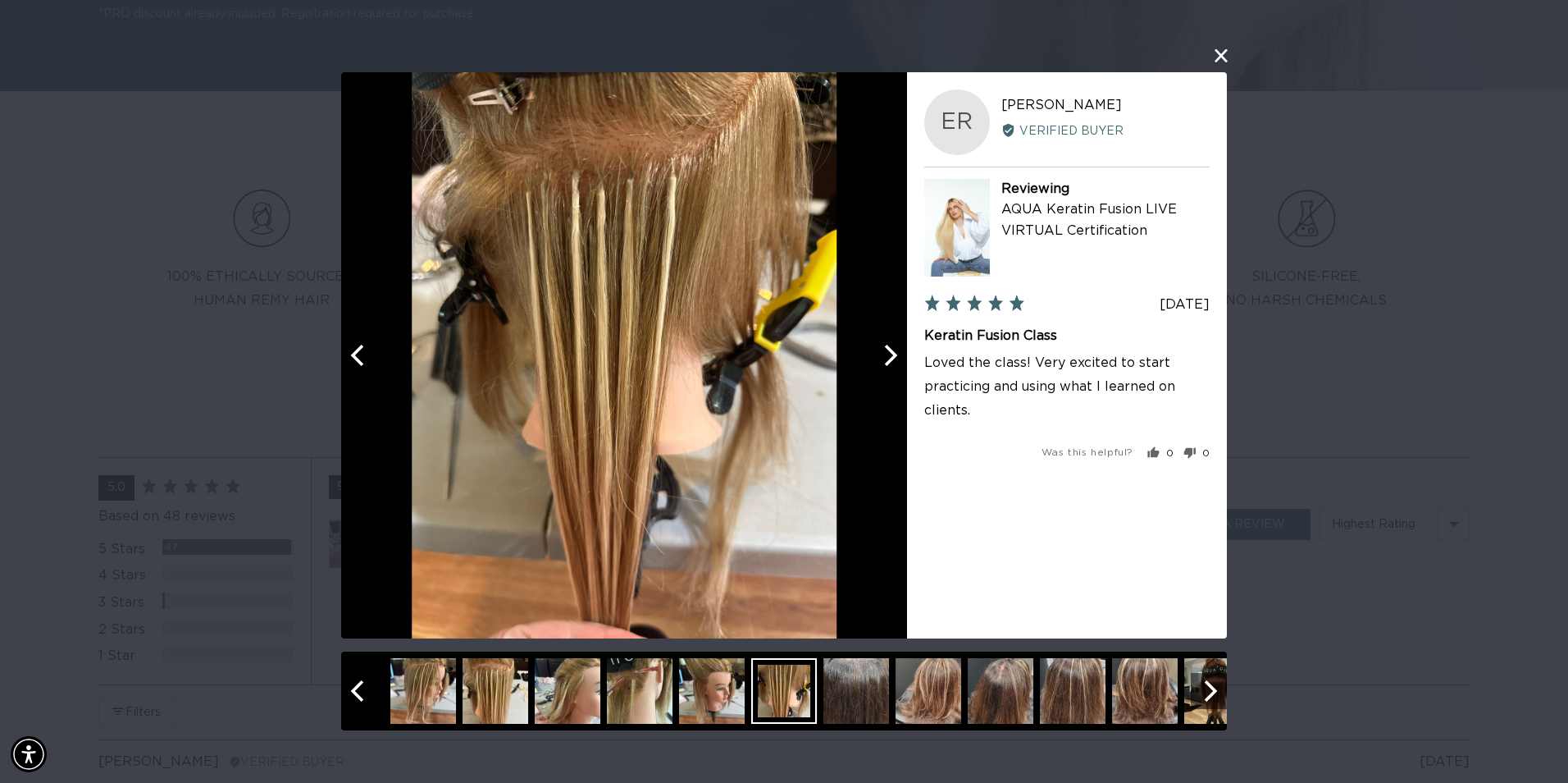
click at [887, 356] on icon "Next" at bounding box center [889, 354] width 21 height 21
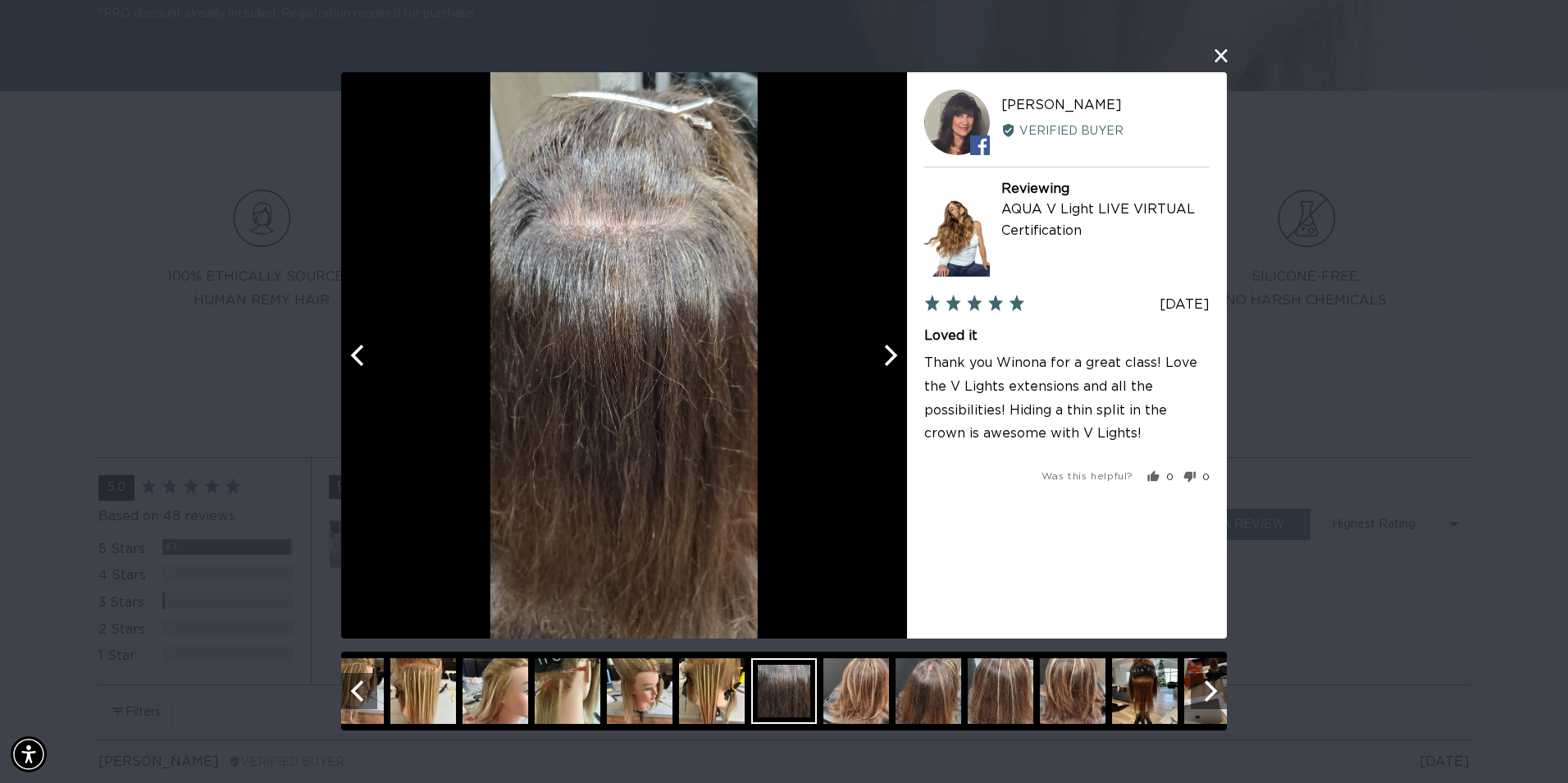
scroll to position [0, 0]
click at [887, 356] on icon "Next" at bounding box center [889, 354] width 21 height 21
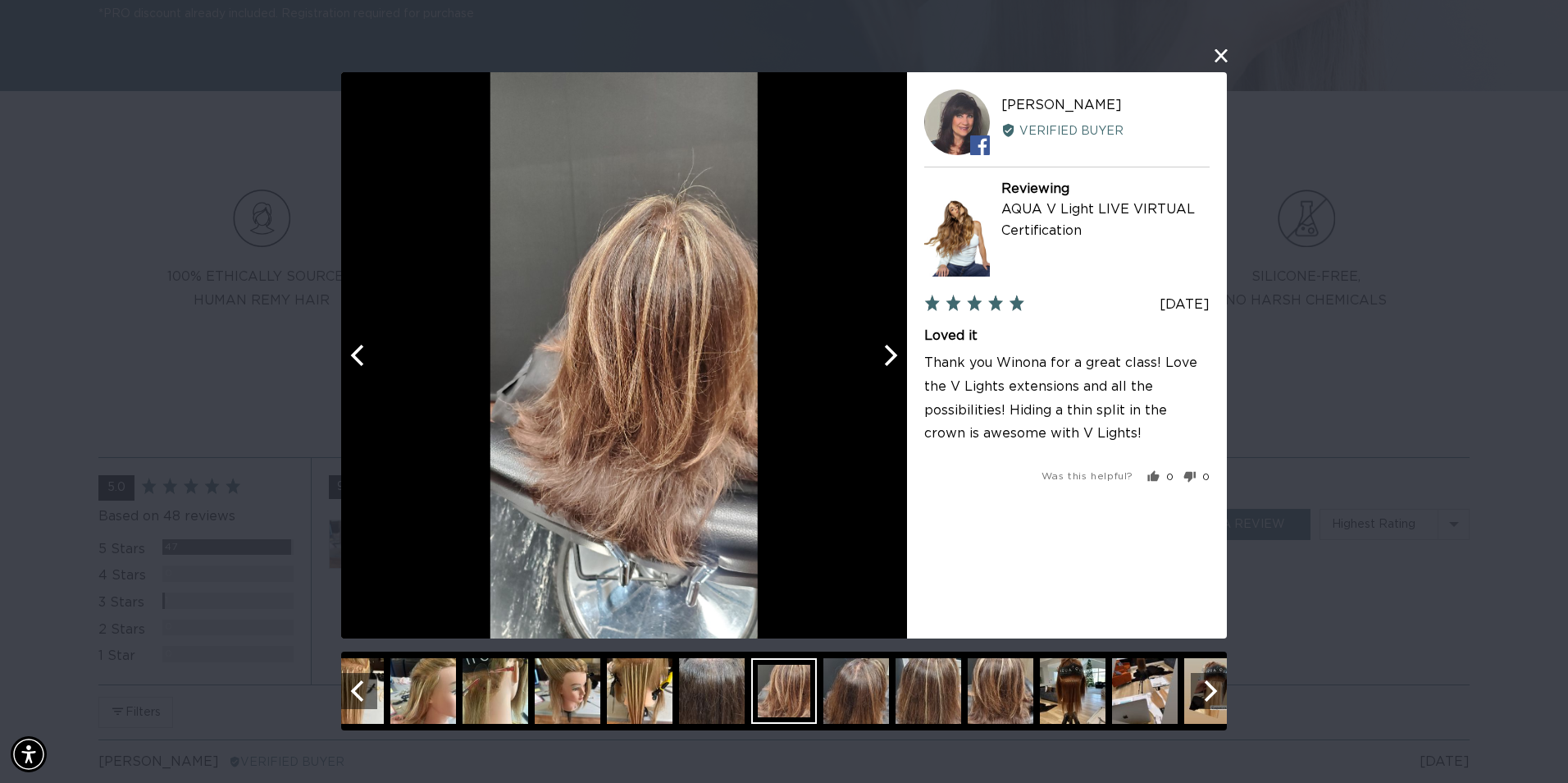
scroll to position [0, 1452]
click at [887, 356] on icon "Next" at bounding box center [889, 354] width 21 height 21
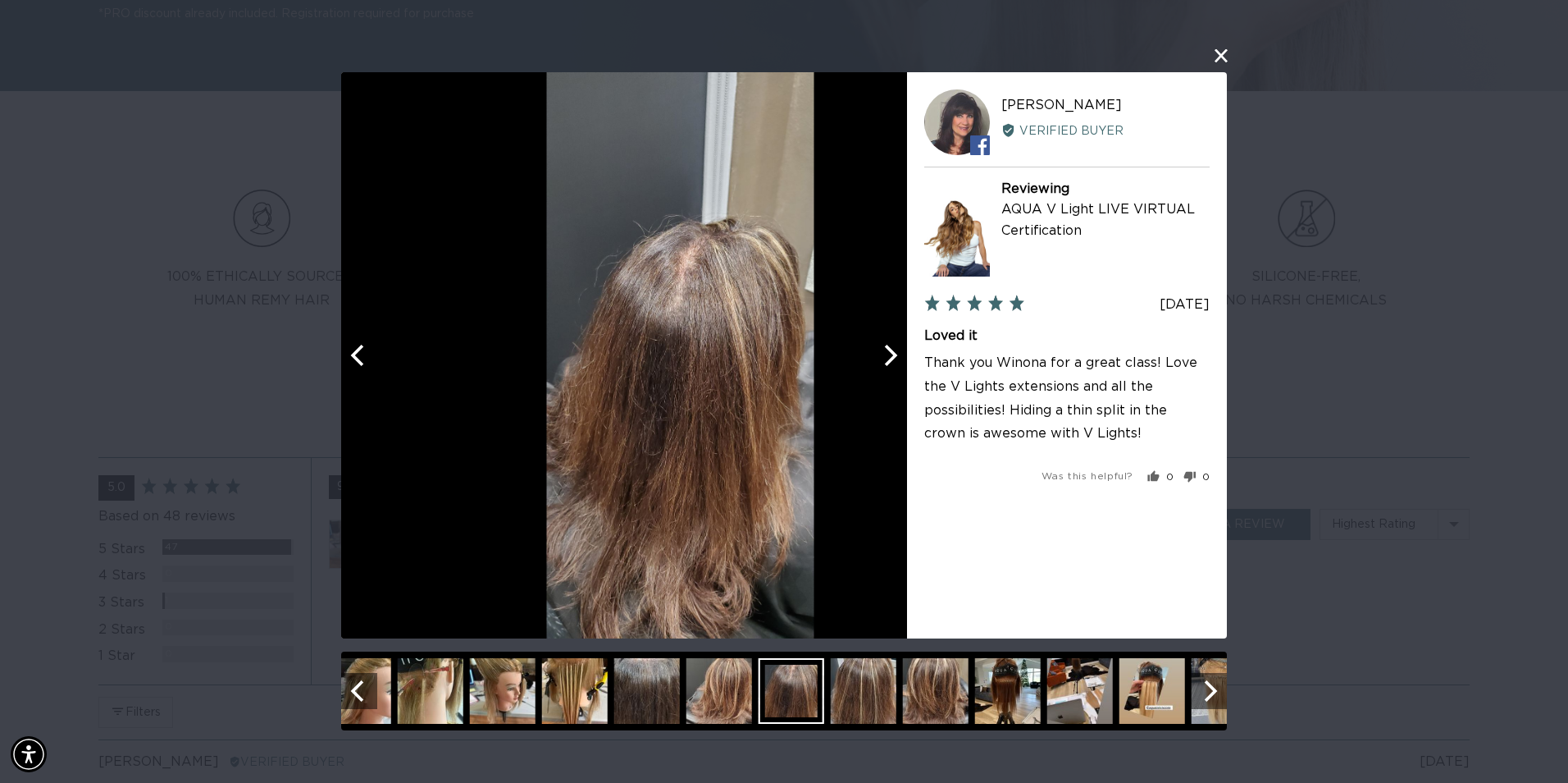
scroll to position [0, 2903]
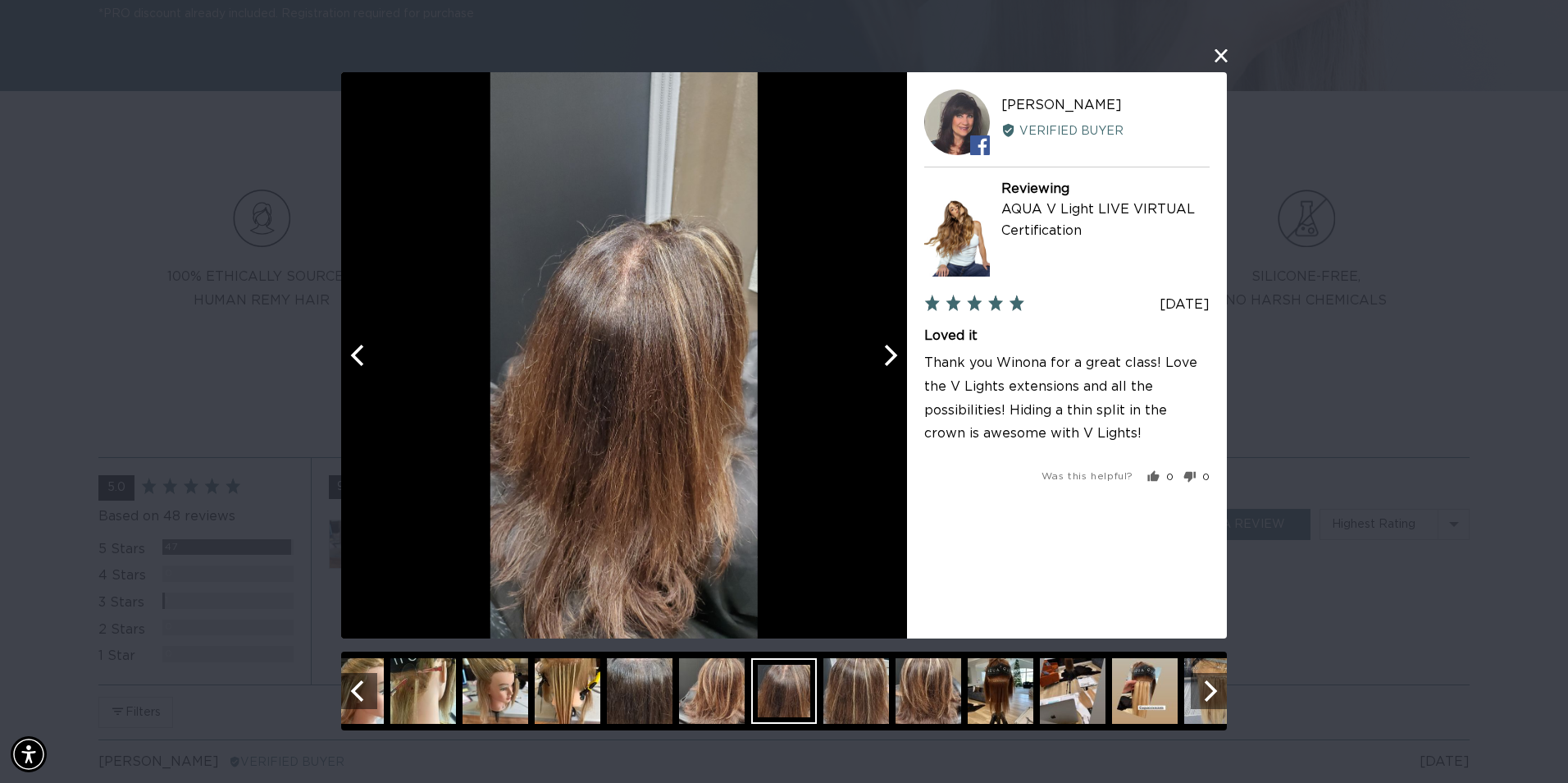
click at [887, 356] on icon "Next" at bounding box center [889, 354] width 21 height 21
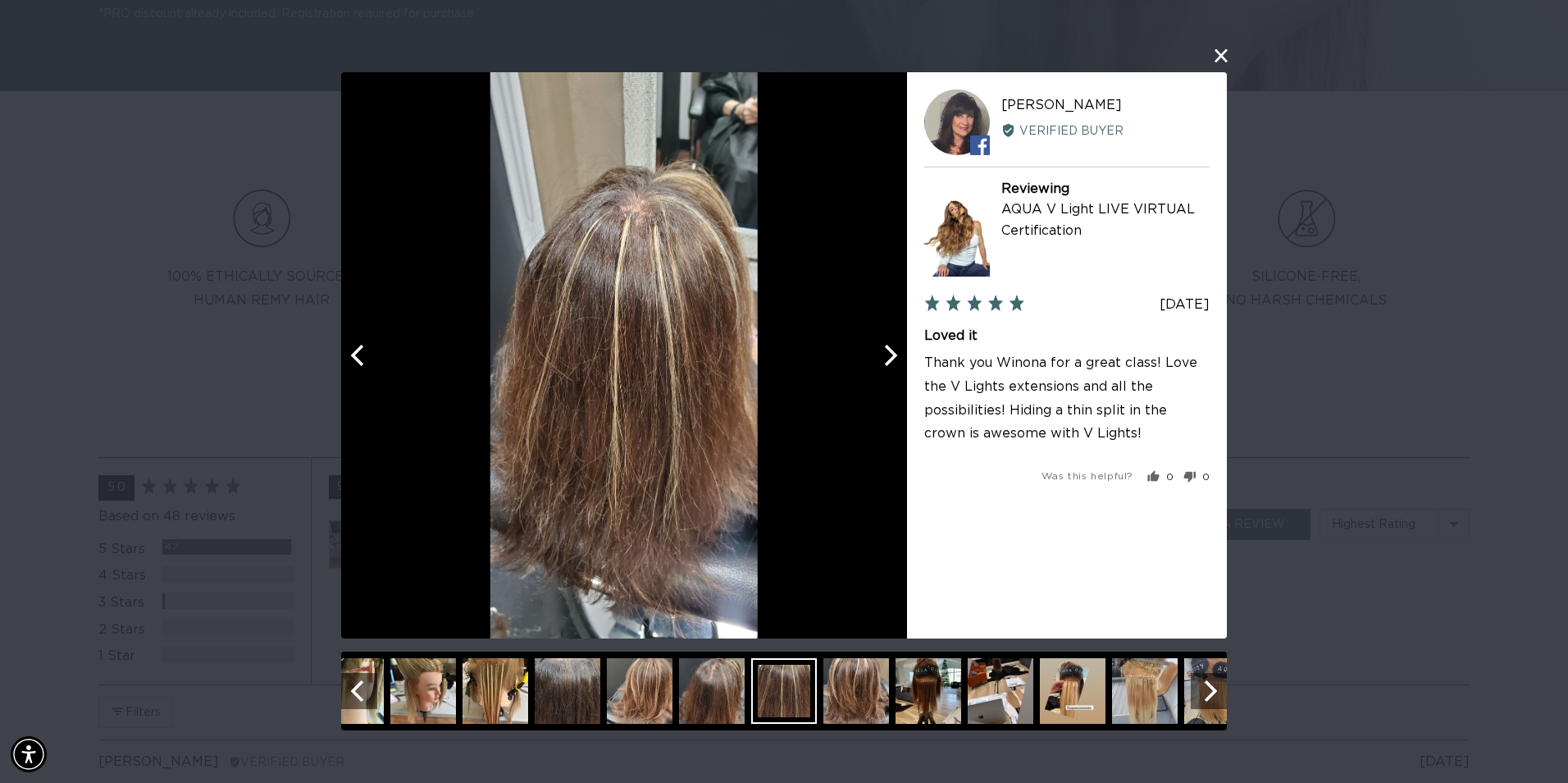
scroll to position [0, 0]
click at [887, 356] on icon "Next" at bounding box center [889, 354] width 21 height 21
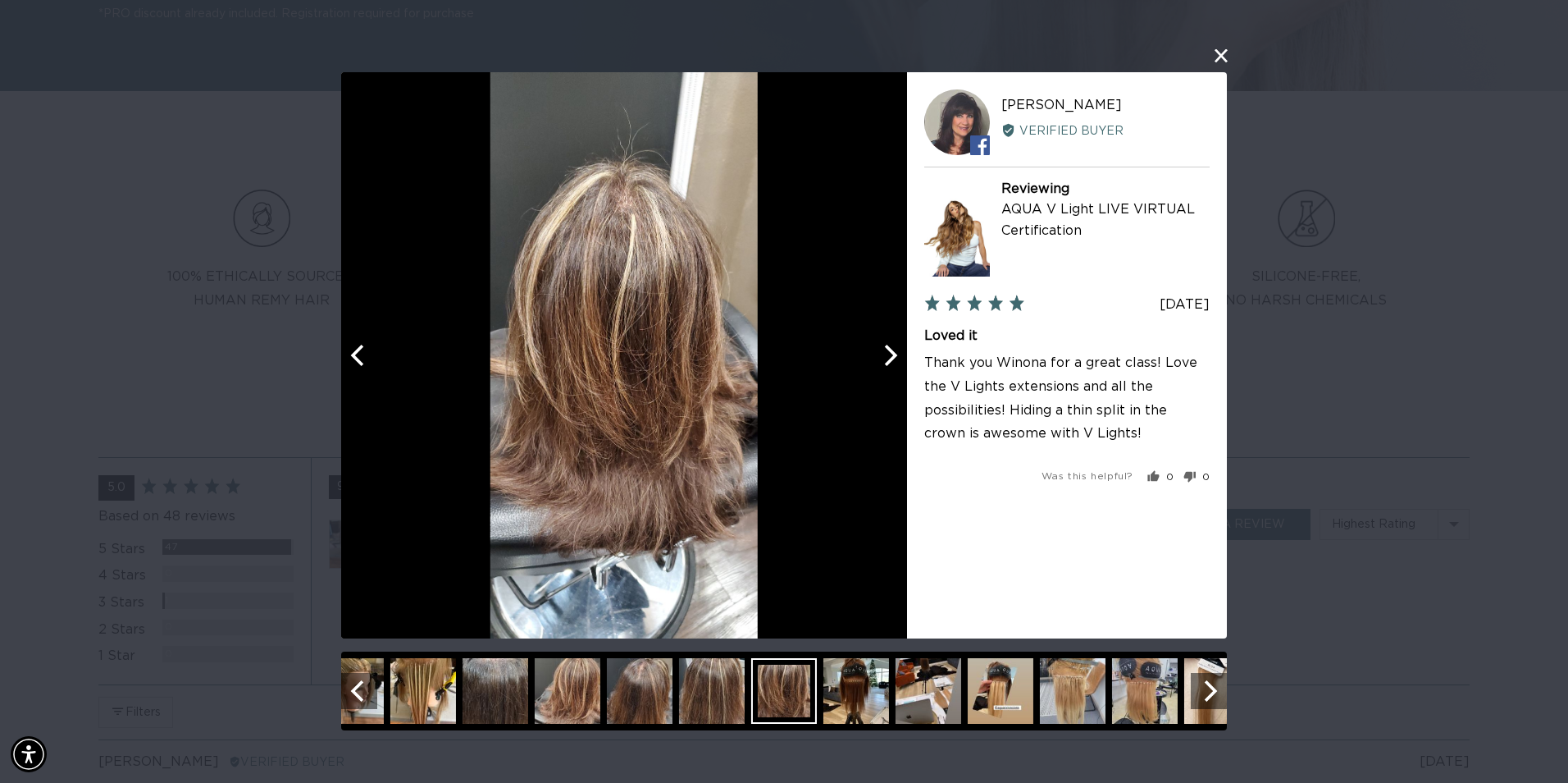
scroll to position [0, 1452]
click at [887, 356] on icon "Next" at bounding box center [889, 354] width 21 height 21
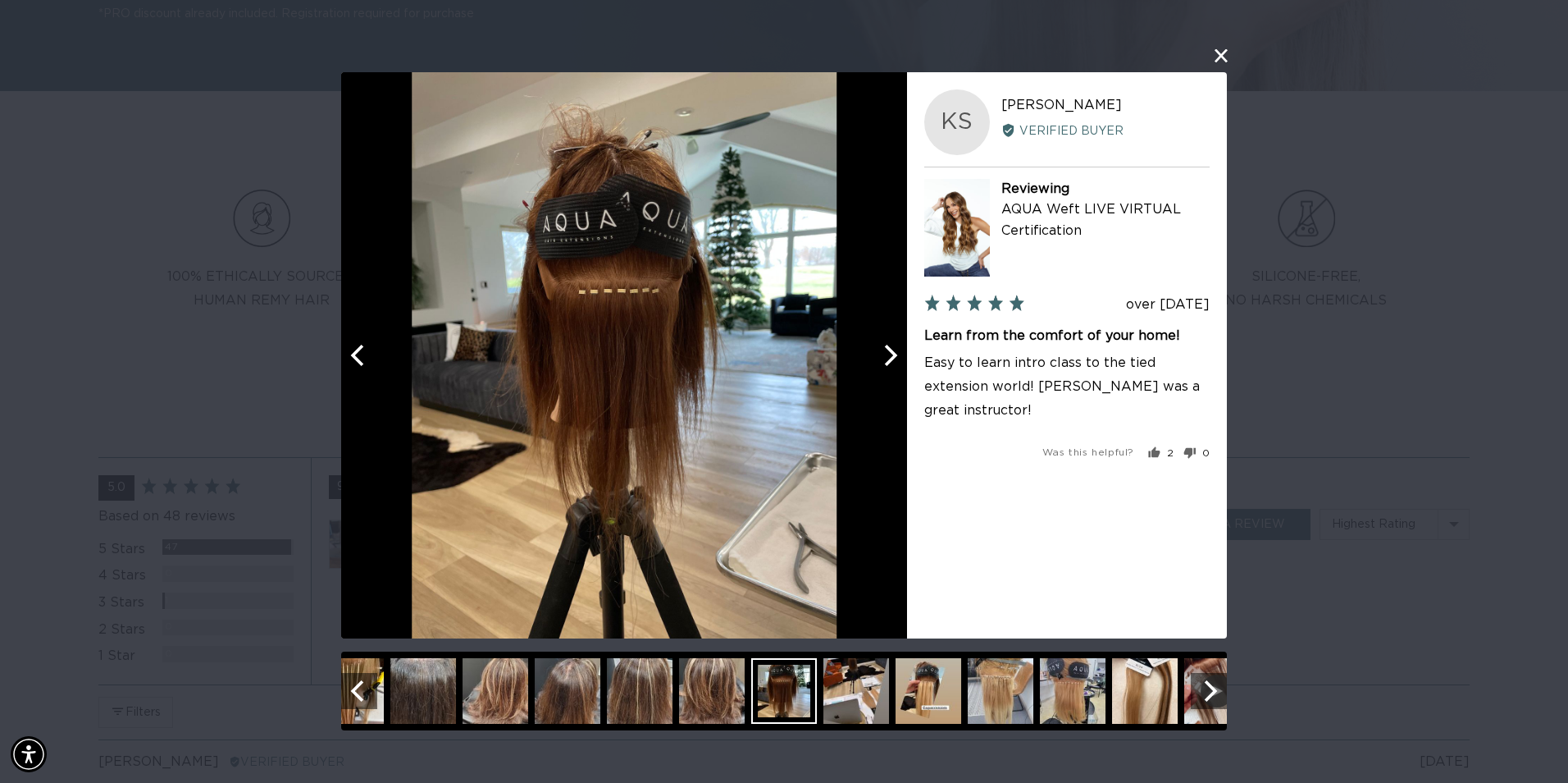
scroll to position [0, 2903]
click at [887, 356] on icon "Next" at bounding box center [889, 354] width 21 height 21
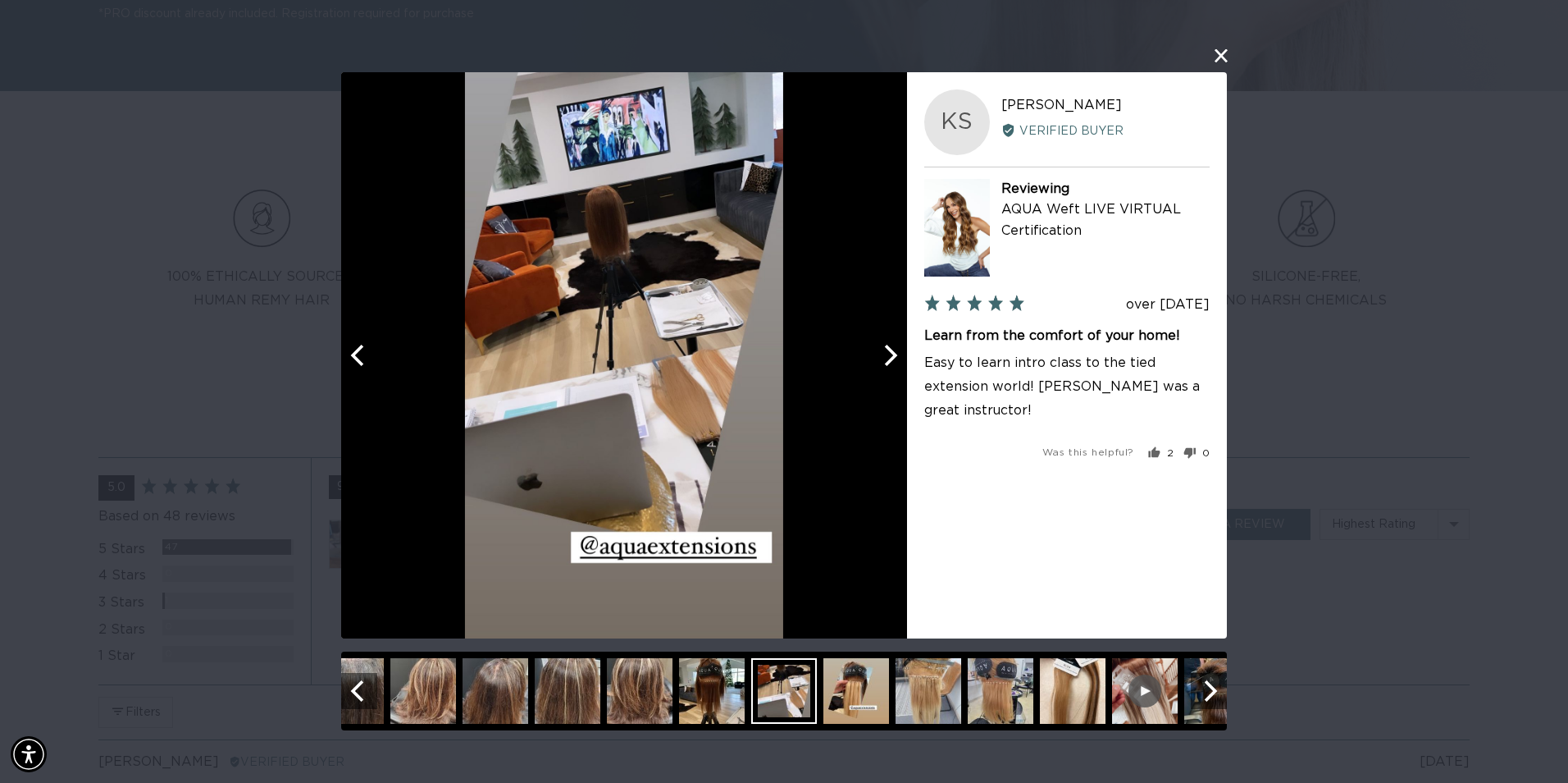
scroll to position [0, 0]
click at [887, 356] on icon "Next" at bounding box center [889, 354] width 21 height 21
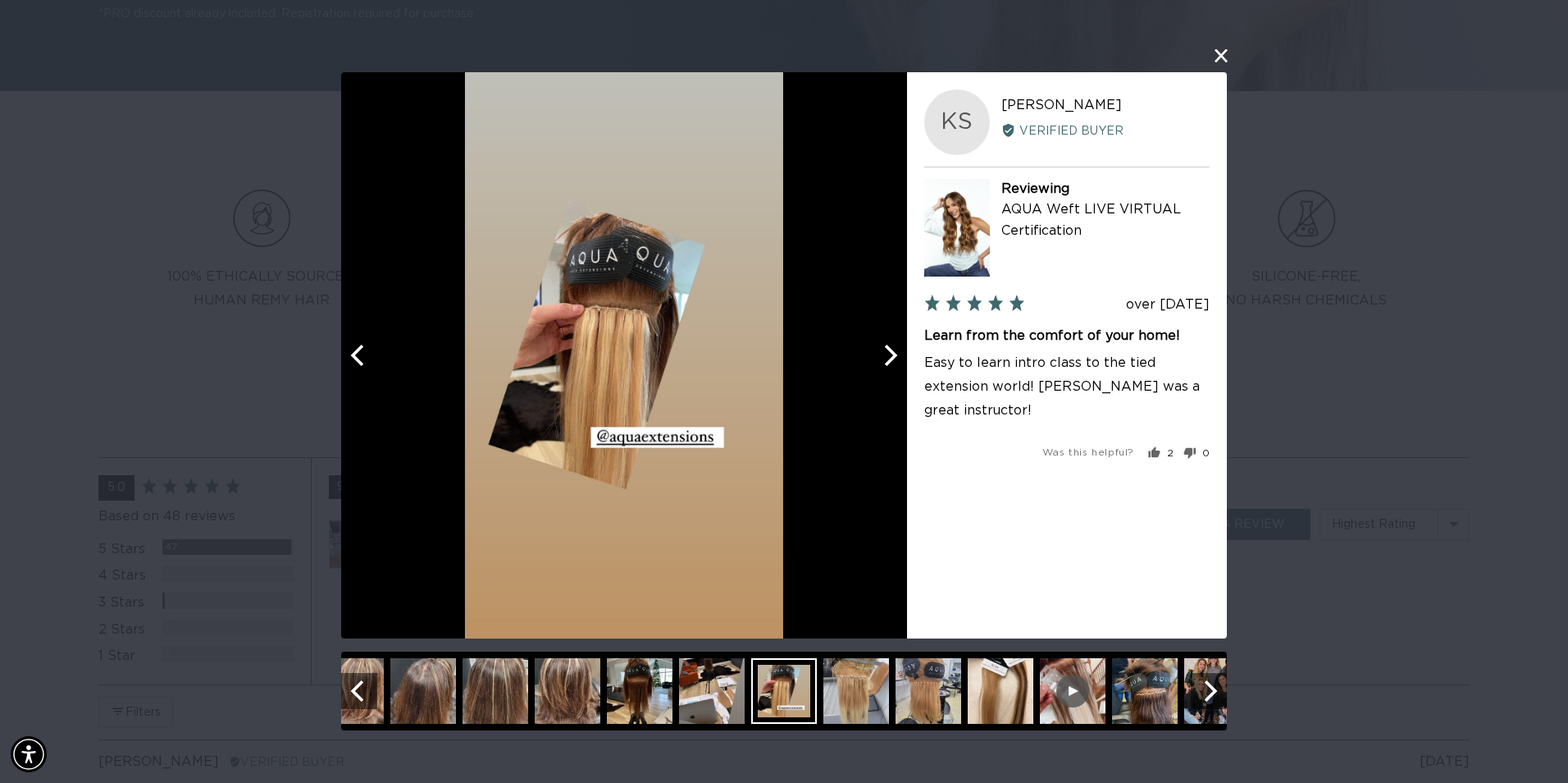
scroll to position [0, 1452]
click at [887, 356] on icon "Next" at bounding box center [889, 354] width 21 height 21
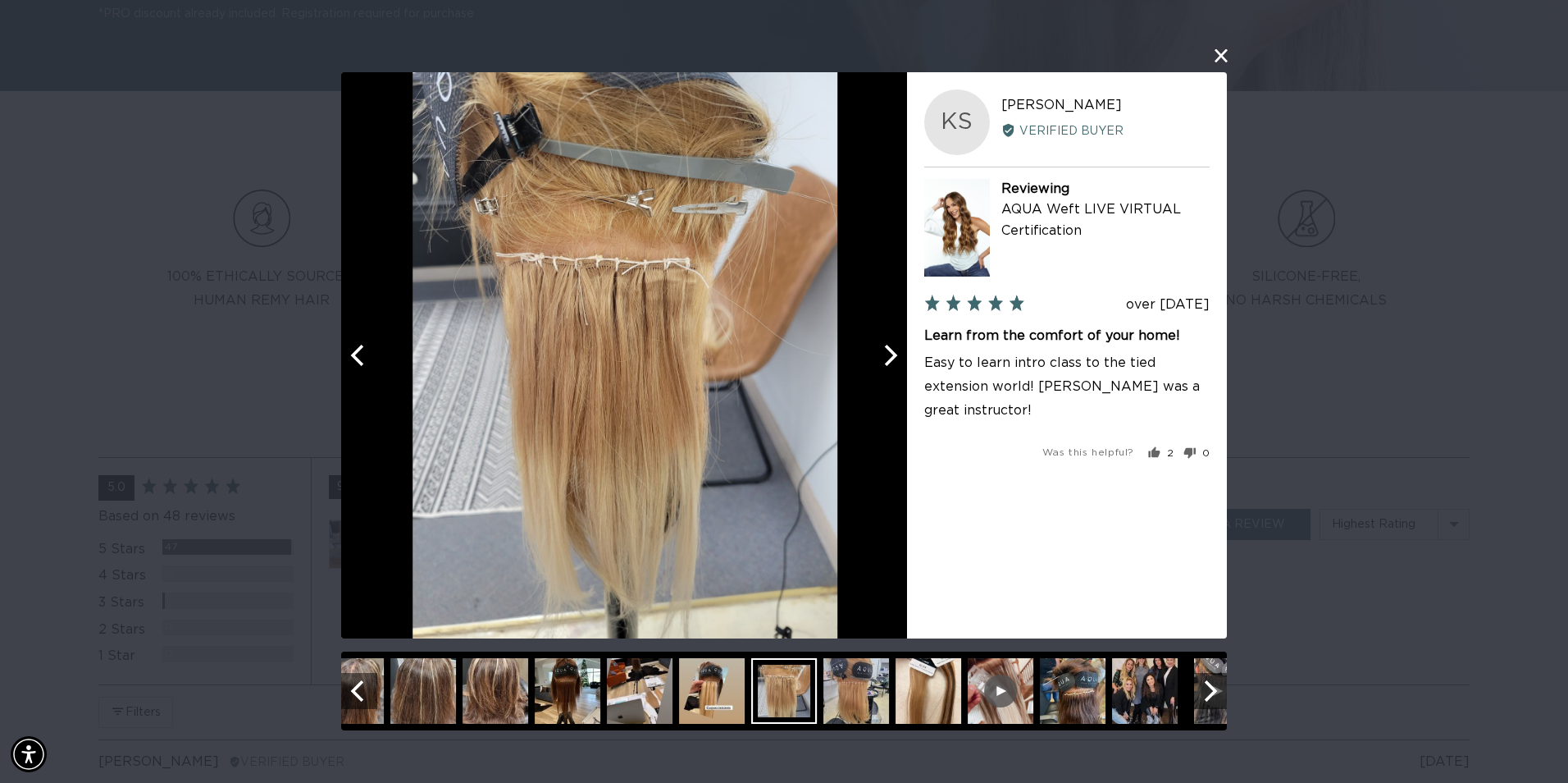
scroll to position [0, 2903]
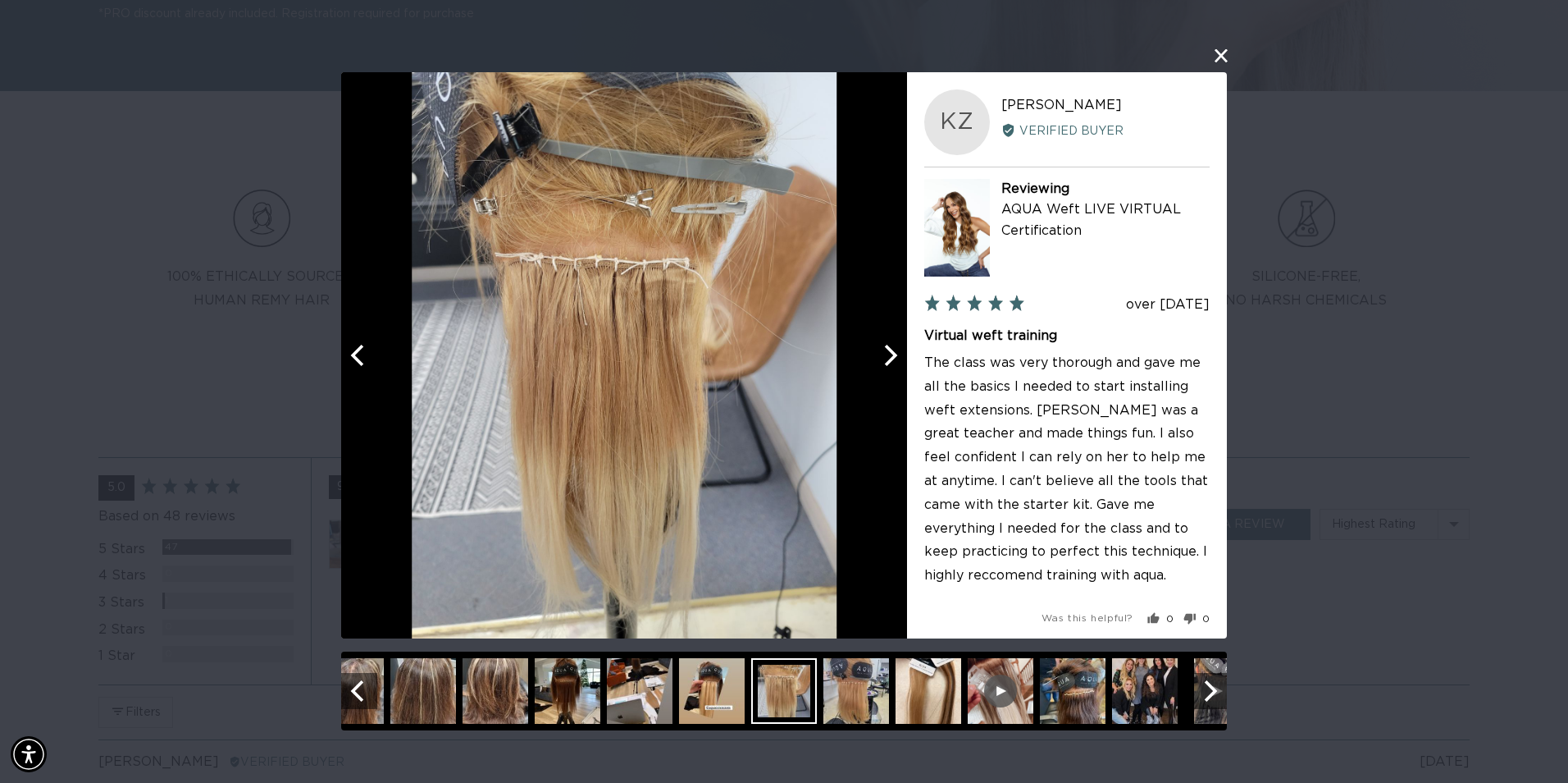
click at [887, 356] on icon "Next" at bounding box center [889, 354] width 21 height 21
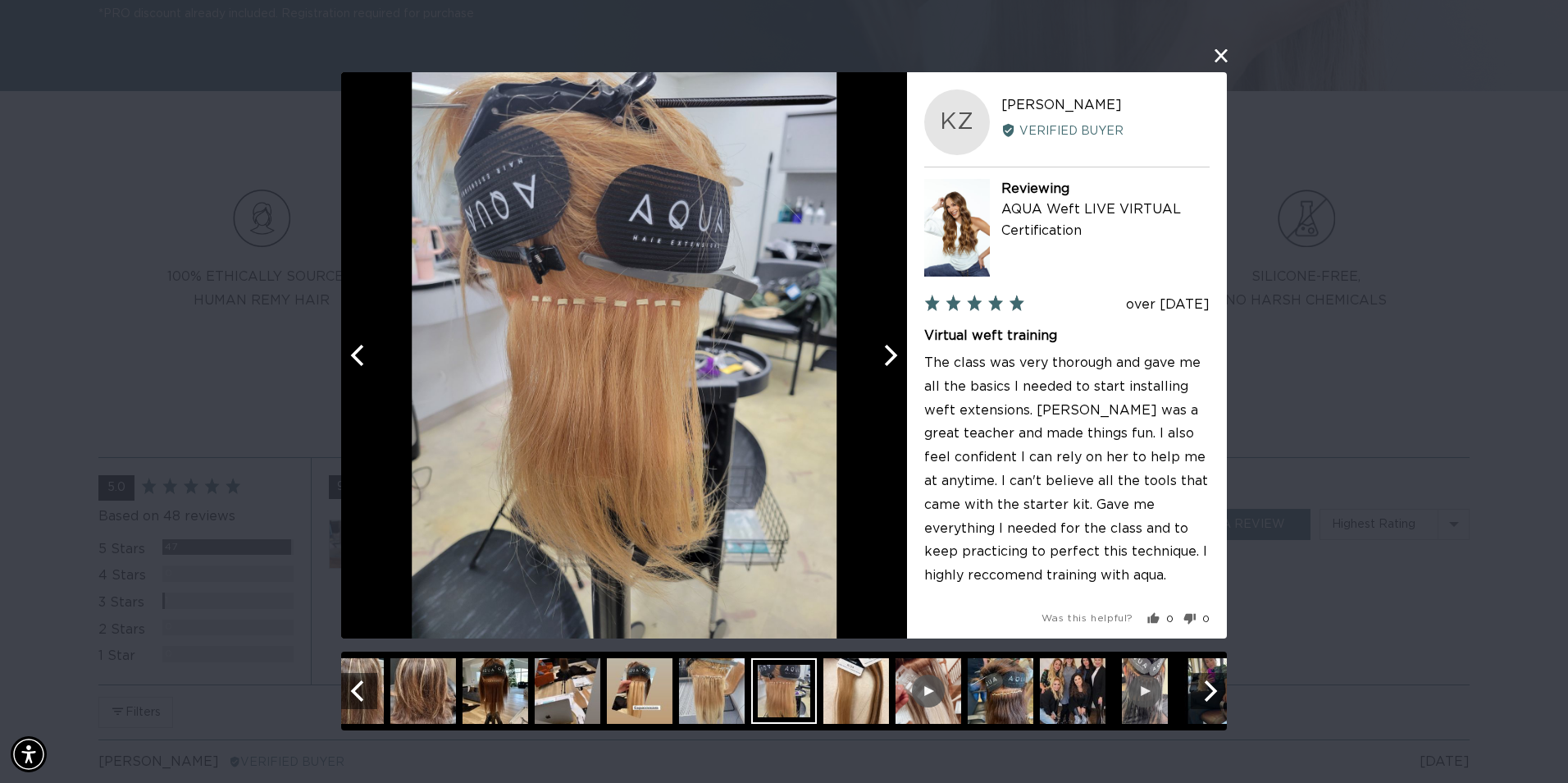
click at [887, 356] on icon "Next" at bounding box center [889, 354] width 21 height 21
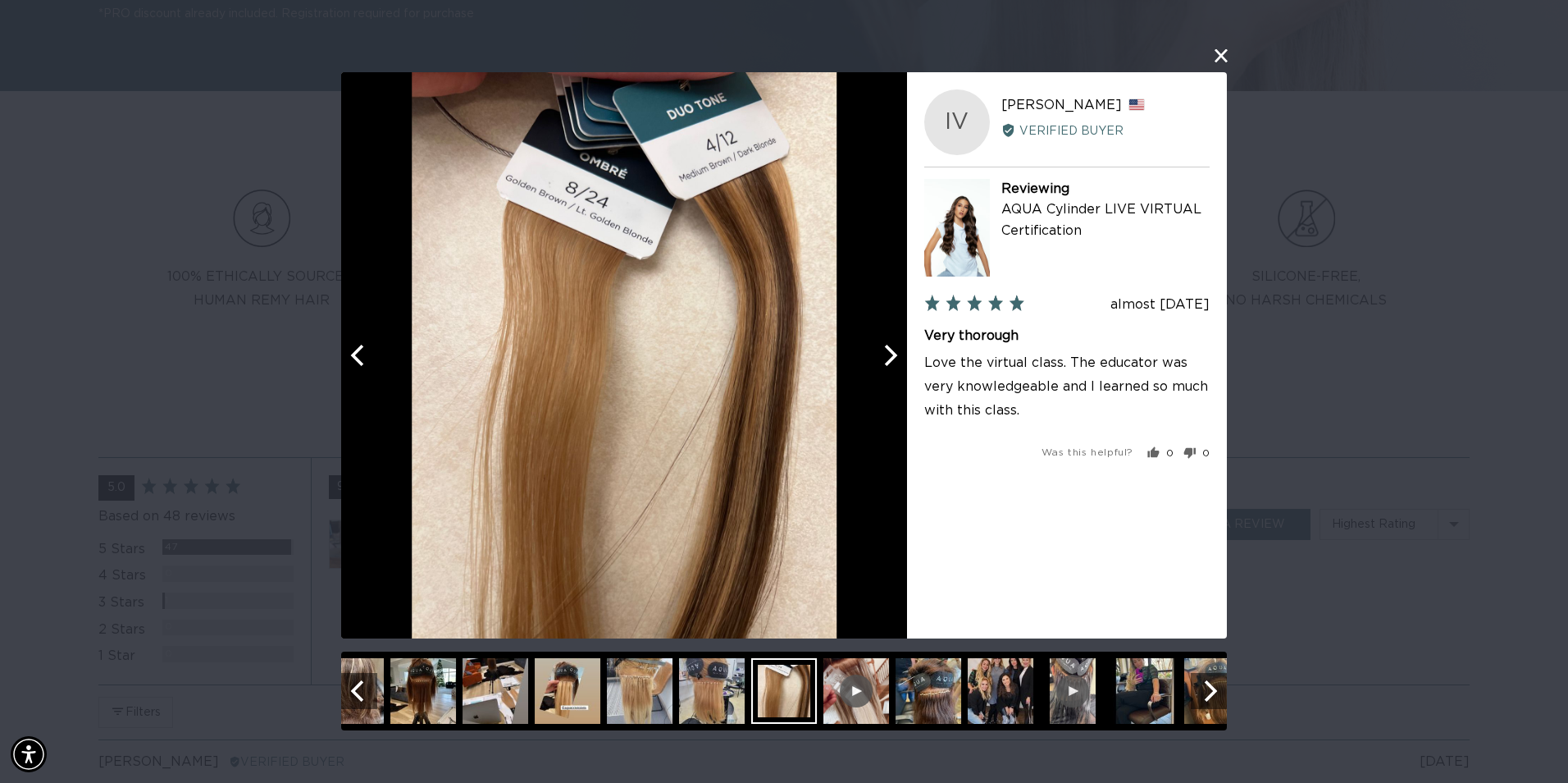
click at [887, 356] on icon "Next" at bounding box center [889, 354] width 21 height 21
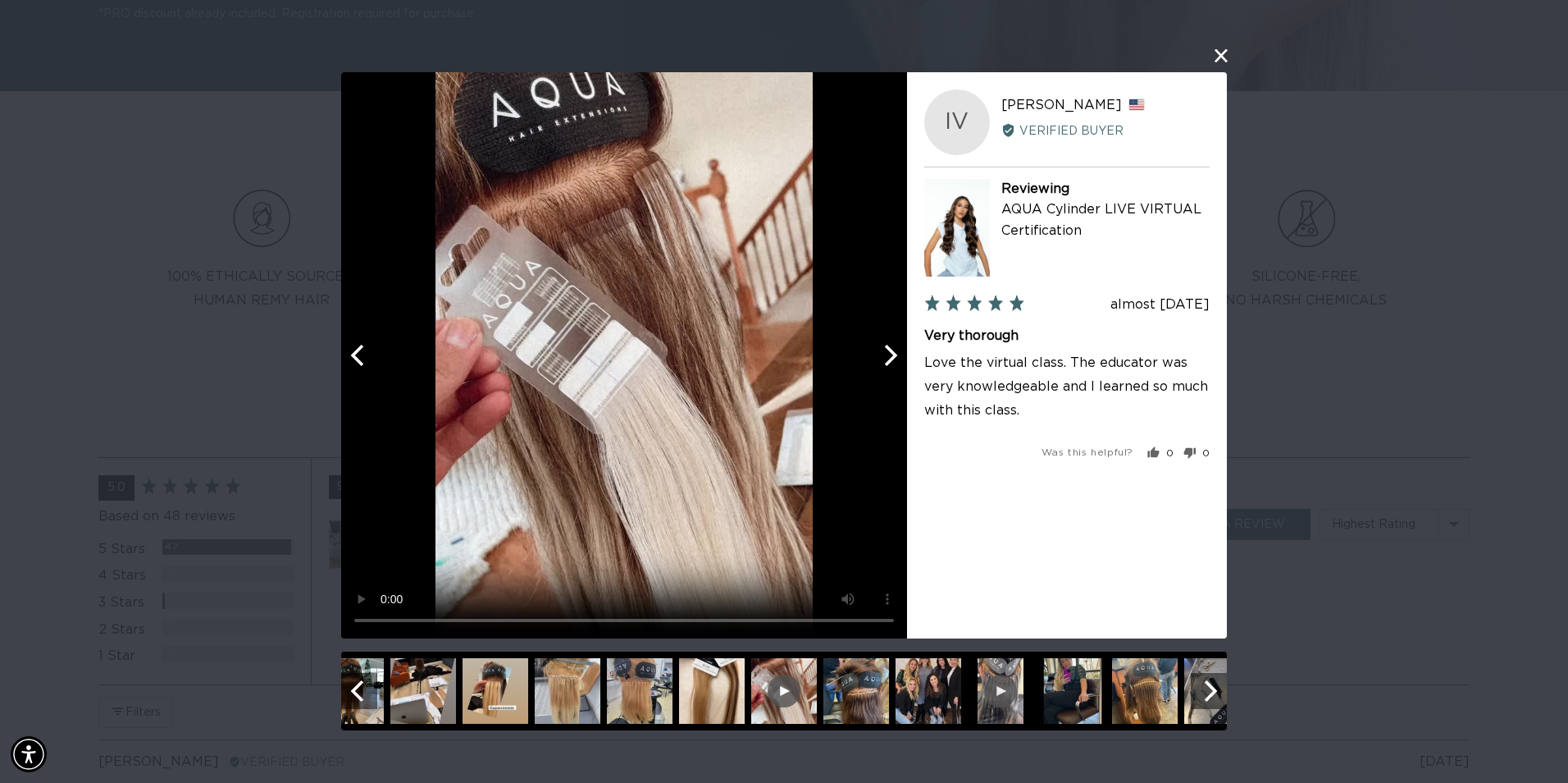
click at [887, 356] on icon "Next" at bounding box center [889, 354] width 21 height 21
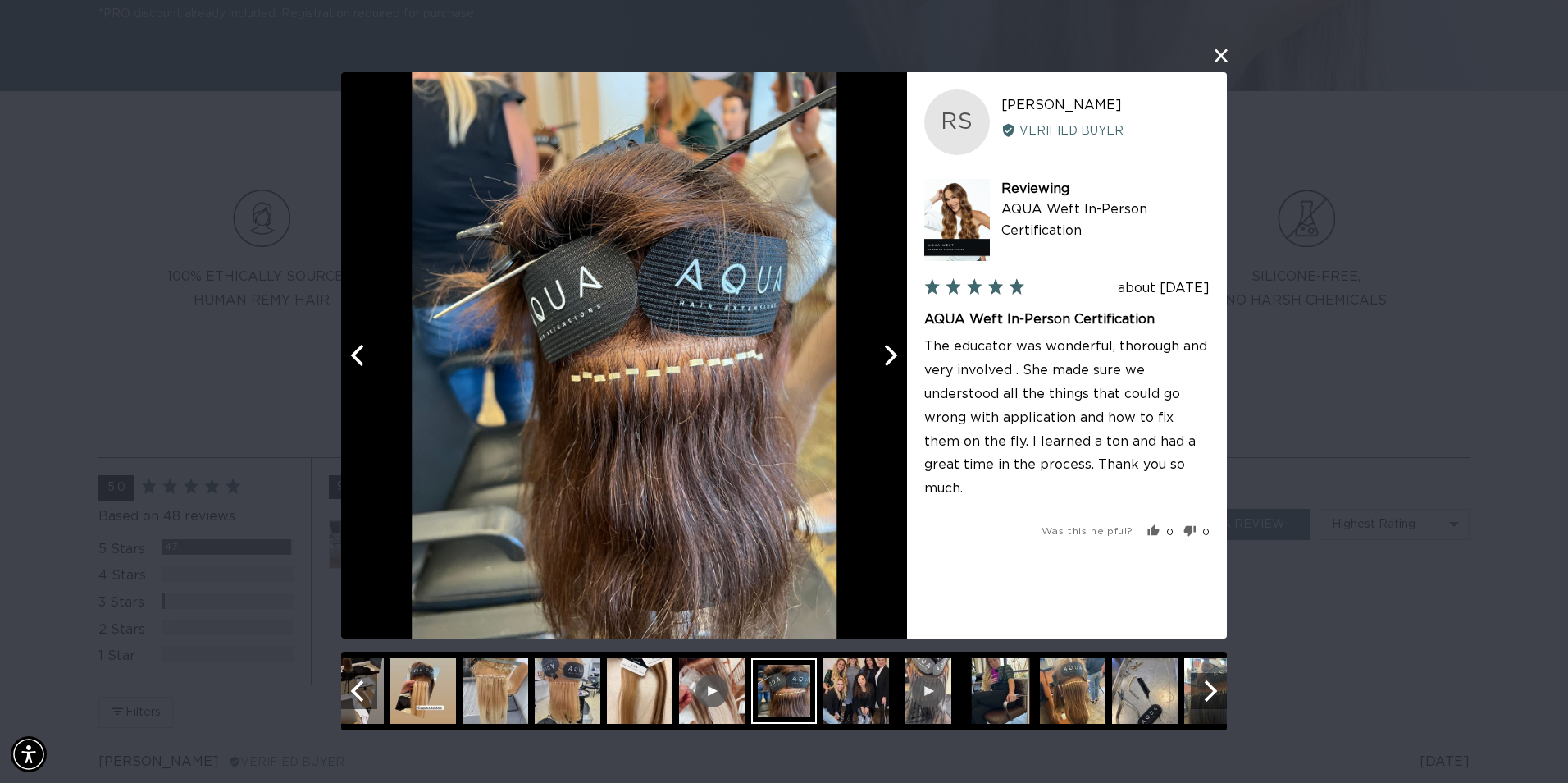
scroll to position [0, 2903]
click at [889, 362] on icon "Next" at bounding box center [891, 354] width 13 height 21
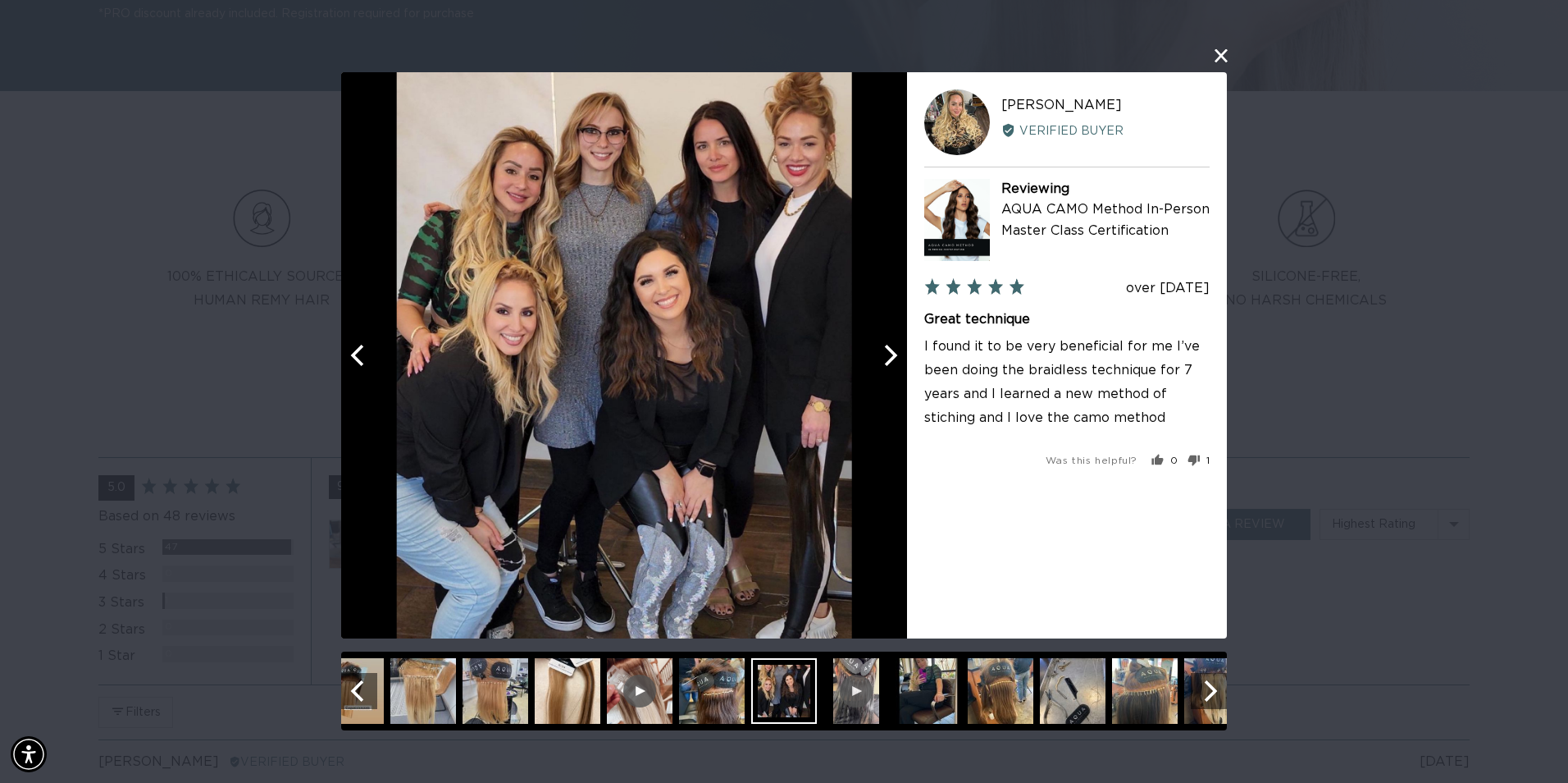
scroll to position [0, 1452]
click at [892, 362] on icon "Next" at bounding box center [889, 354] width 21 height 21
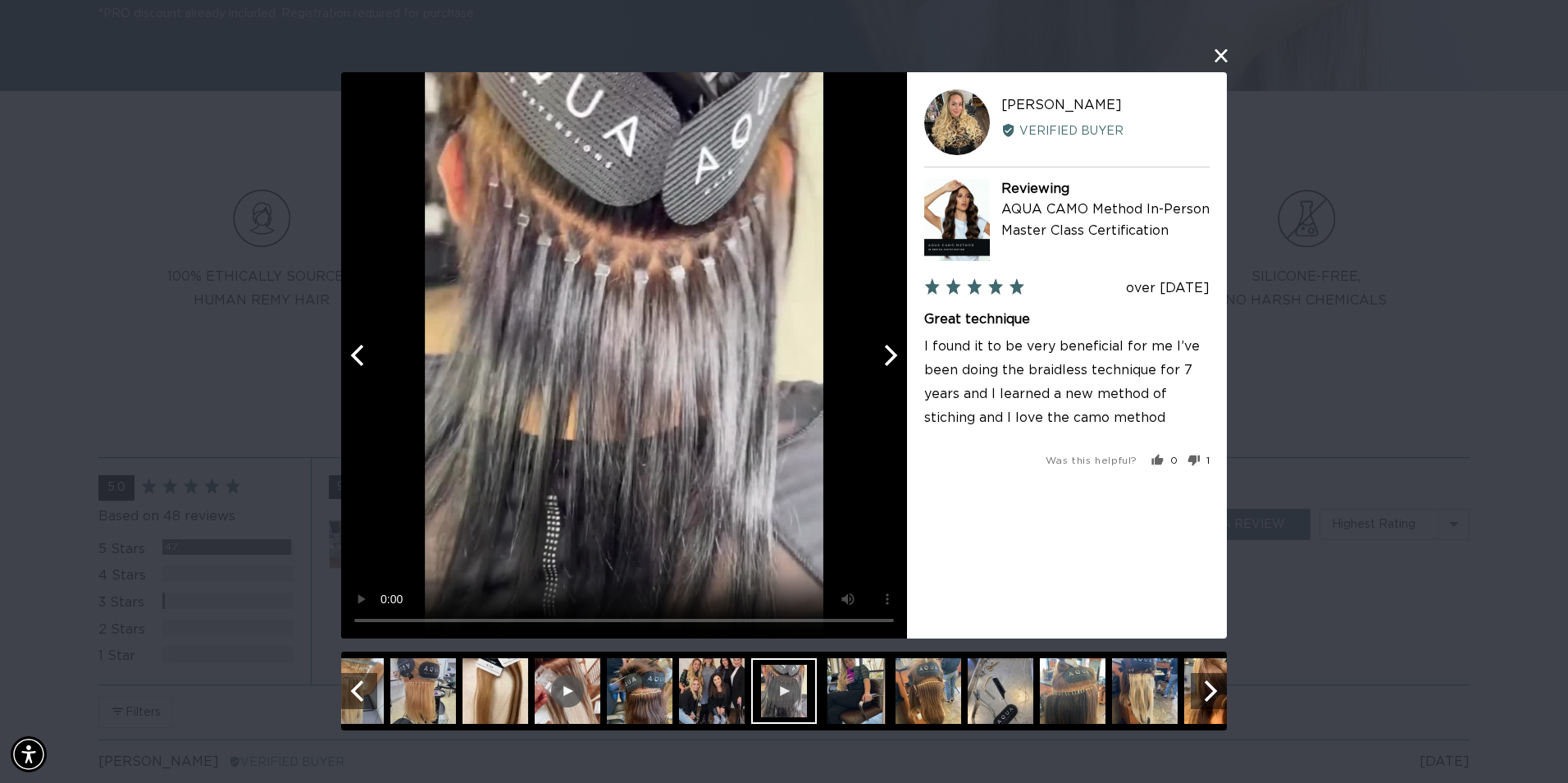
scroll to position [0, 0]
click at [892, 362] on icon "Next" at bounding box center [889, 354] width 21 height 21
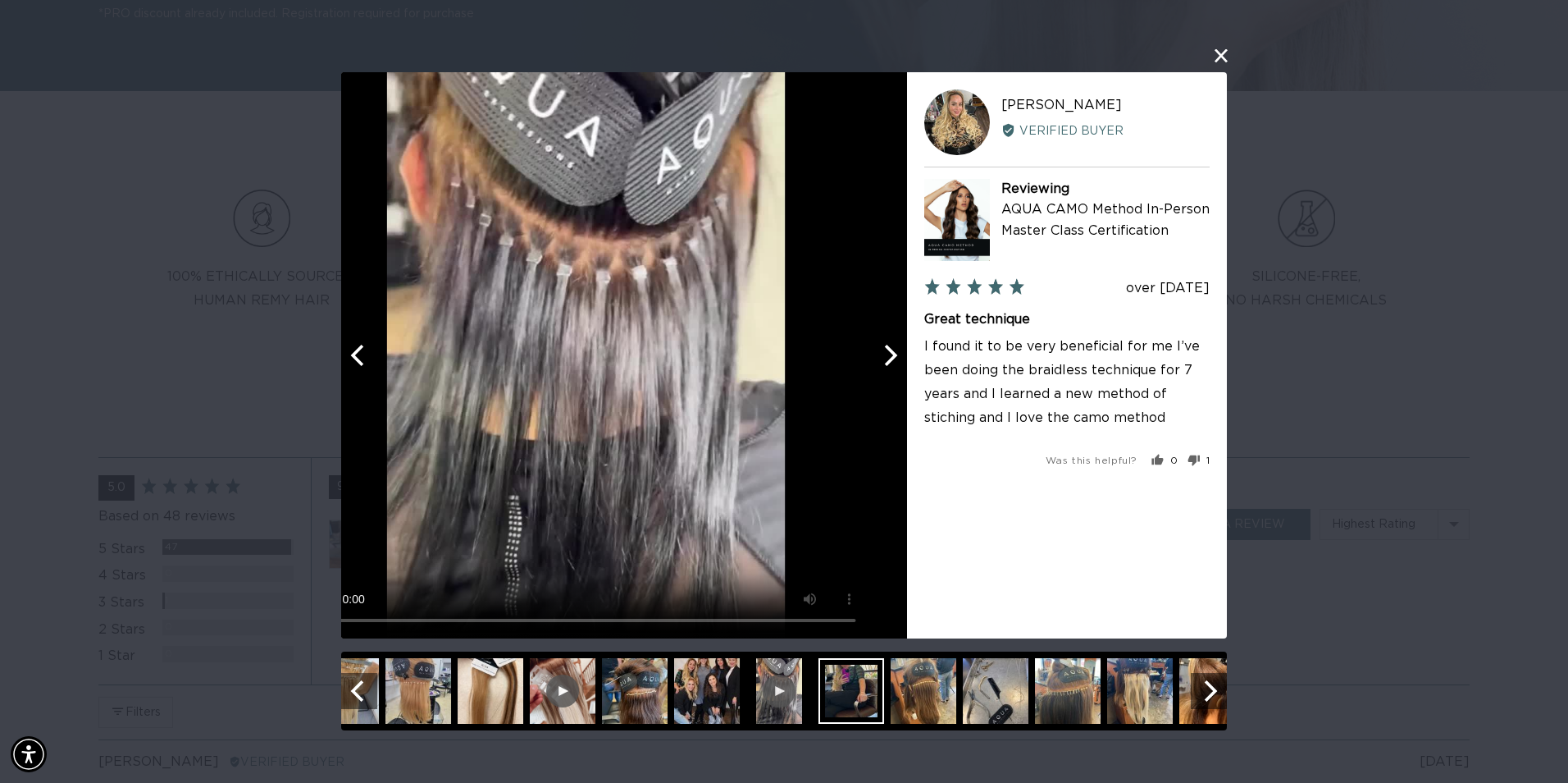
scroll to position [0, 1452]
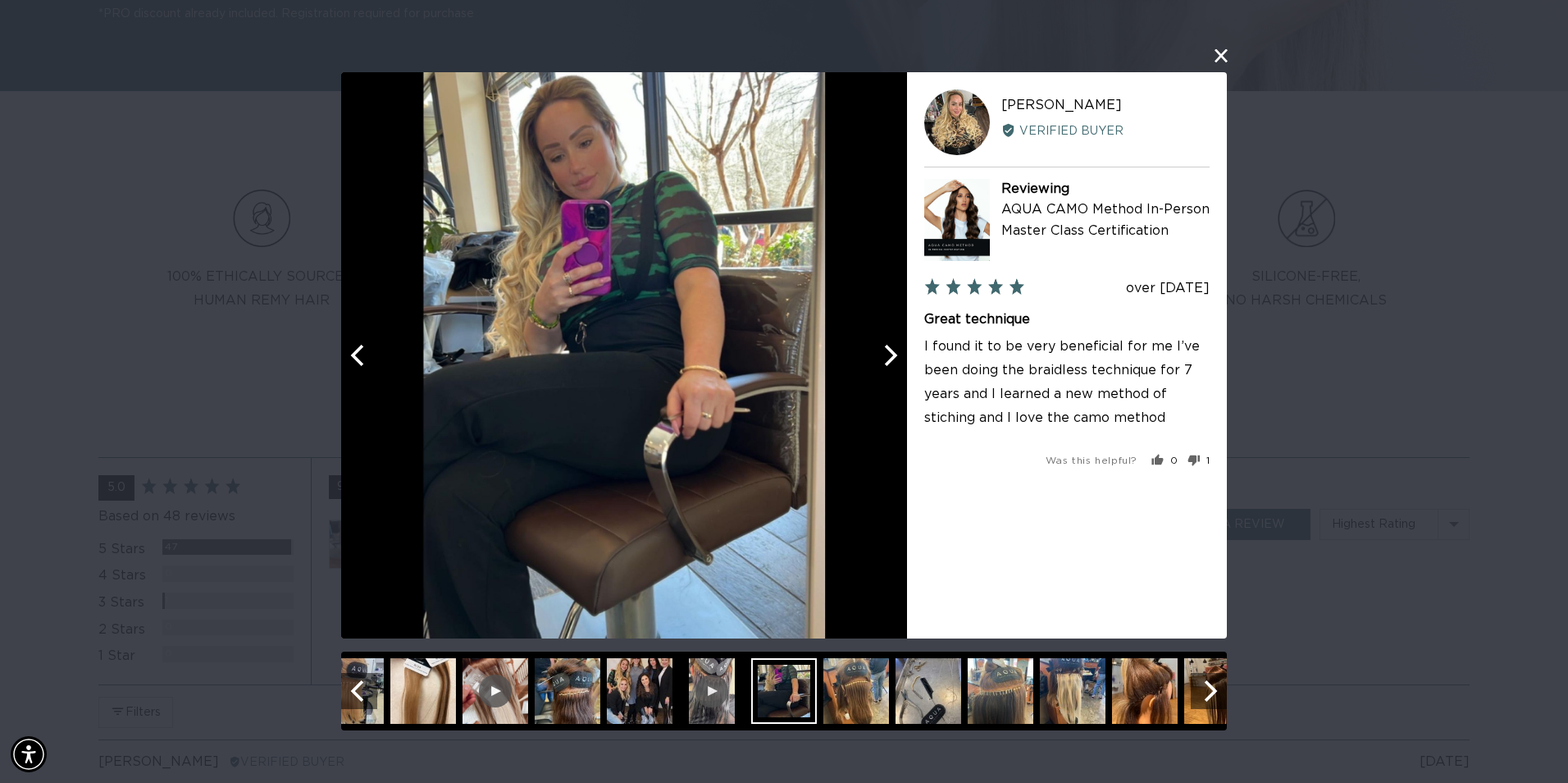
click at [893, 362] on icon "Next" at bounding box center [889, 354] width 21 height 21
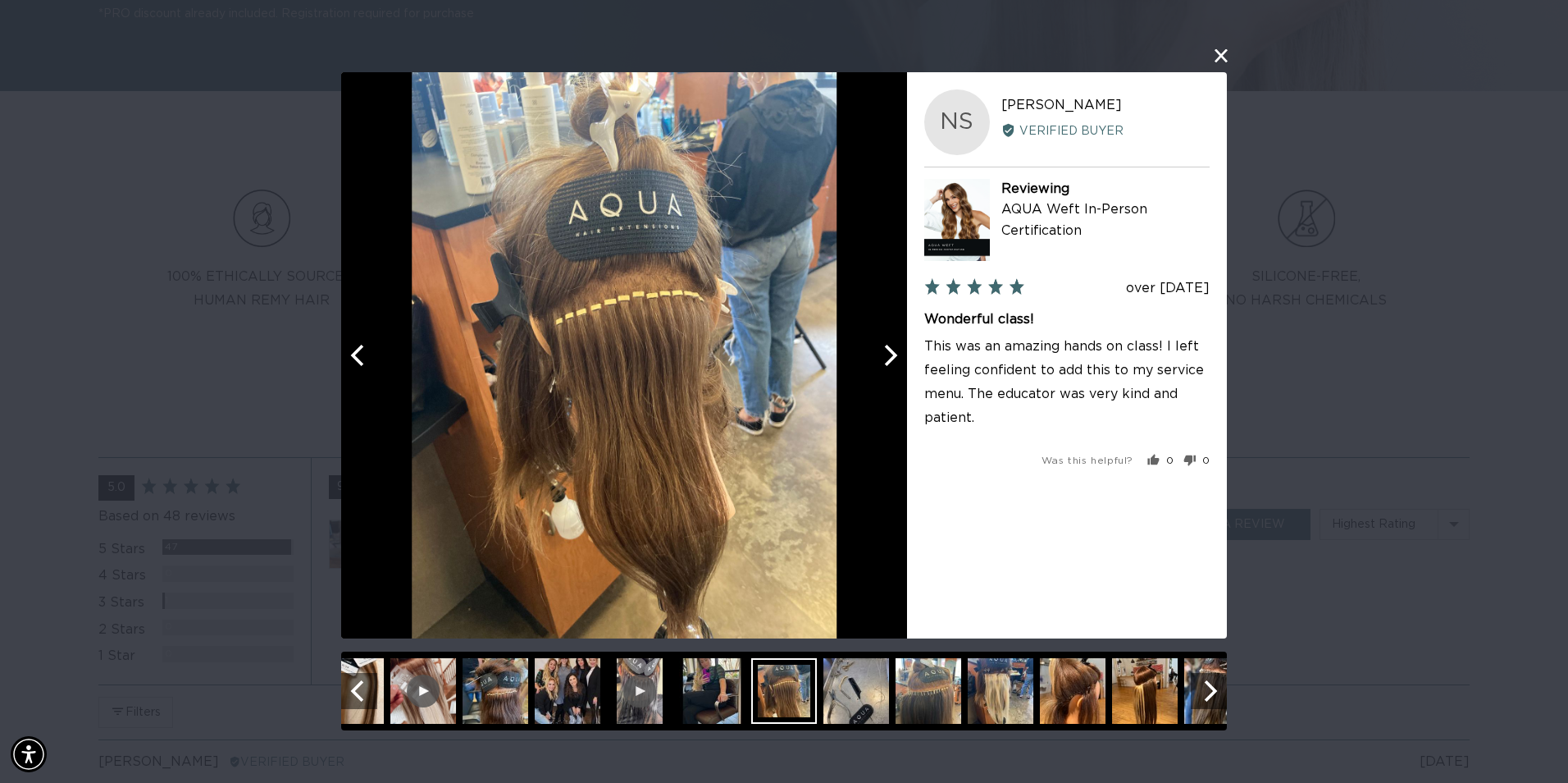
click at [902, 367] on button "Next" at bounding box center [889, 355] width 36 height 36
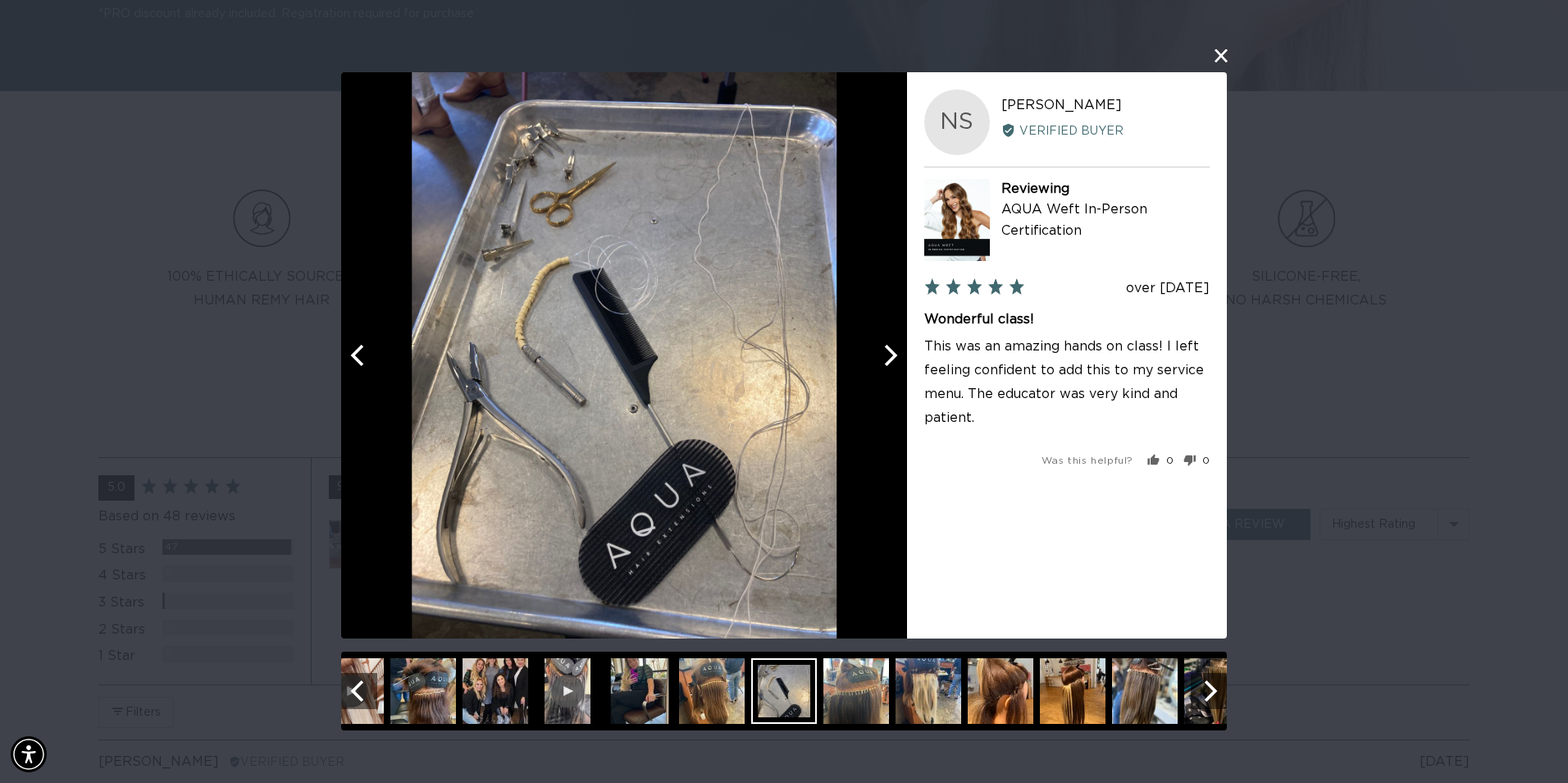
scroll to position [0, 0]
click at [902, 367] on button "Next" at bounding box center [889, 355] width 36 height 36
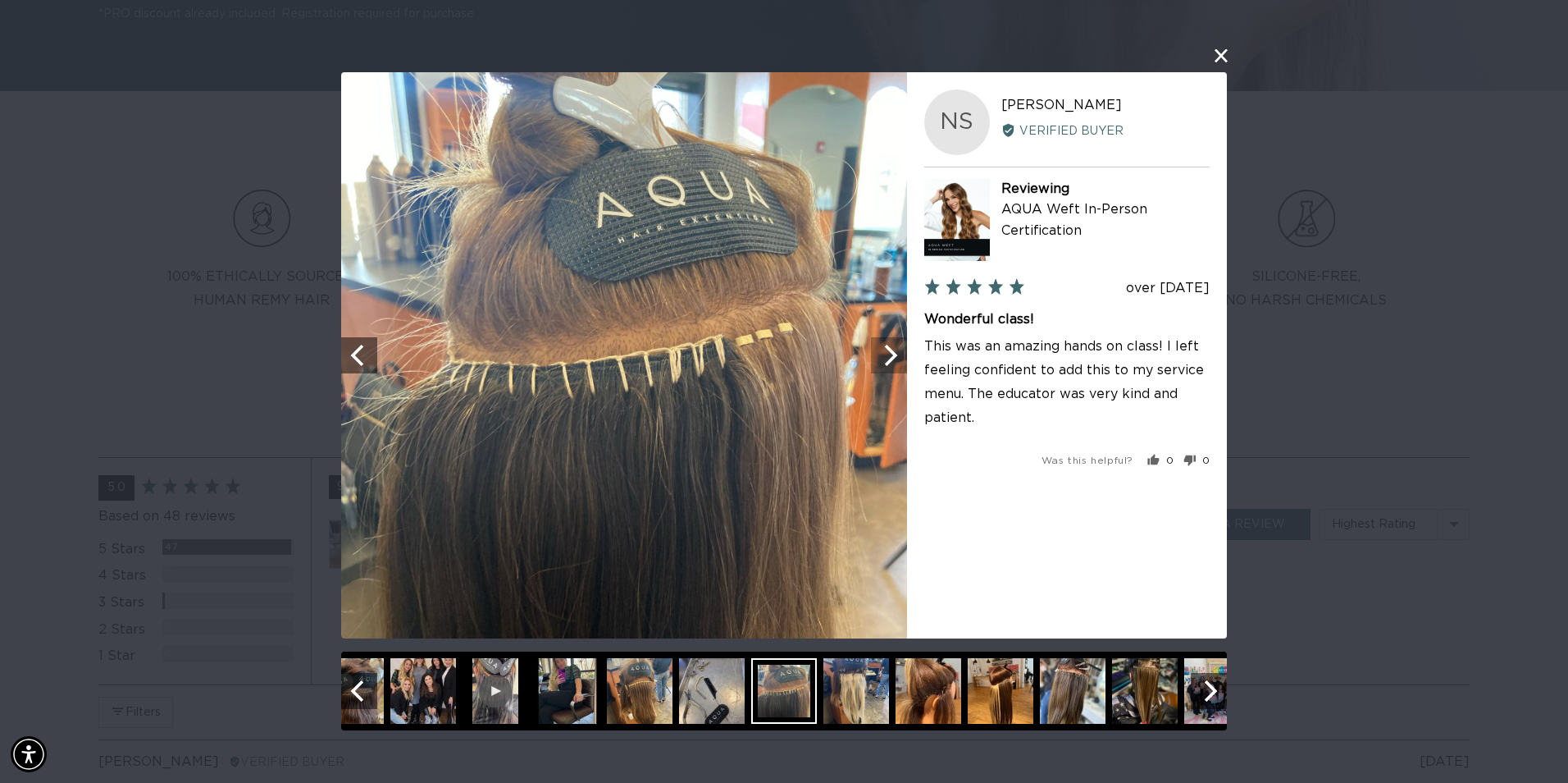
scroll to position [0, 1452]
click at [902, 367] on button "Next" at bounding box center [889, 355] width 36 height 36
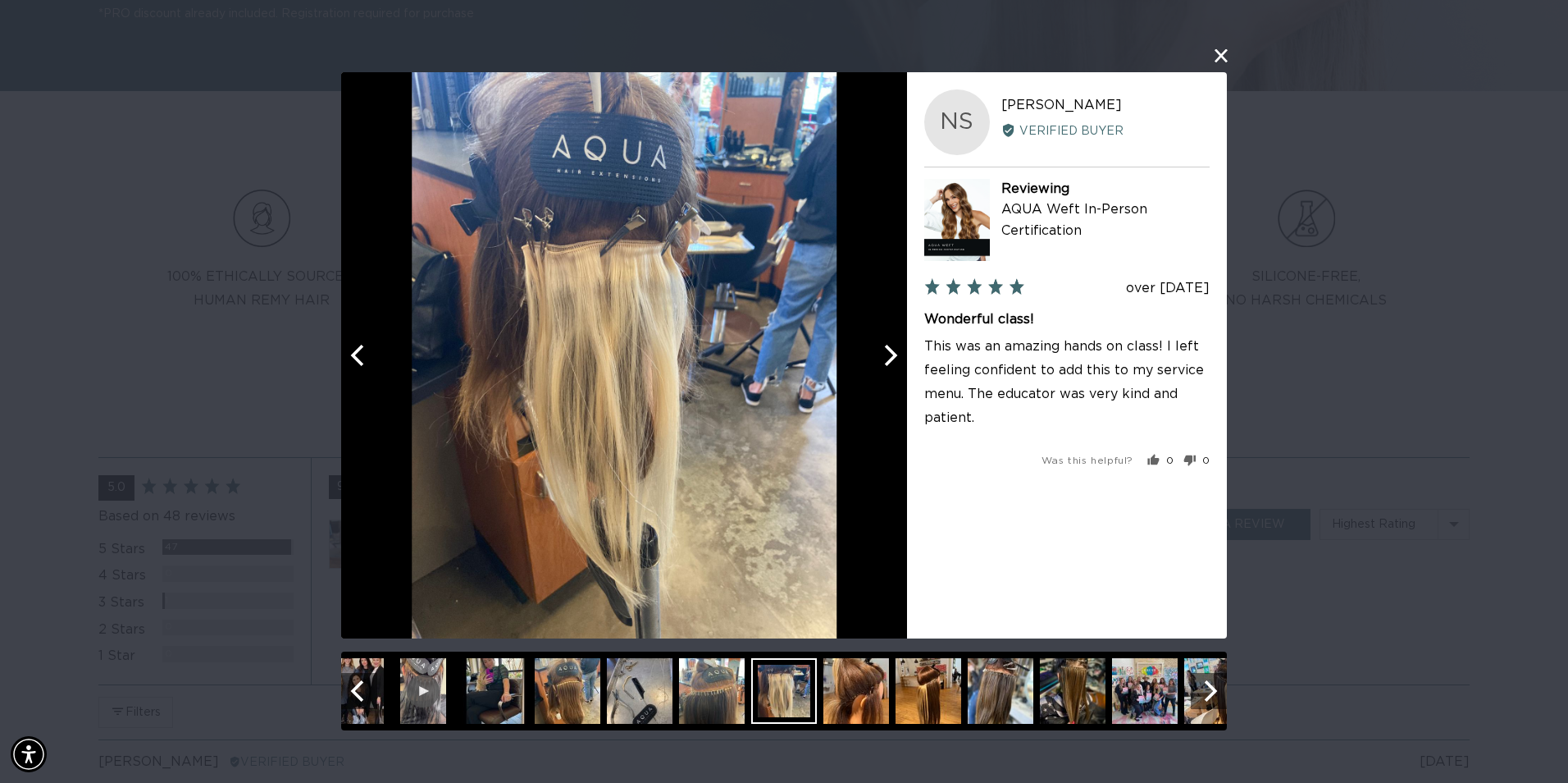
click at [902, 367] on button "Next" at bounding box center [889, 355] width 36 height 36
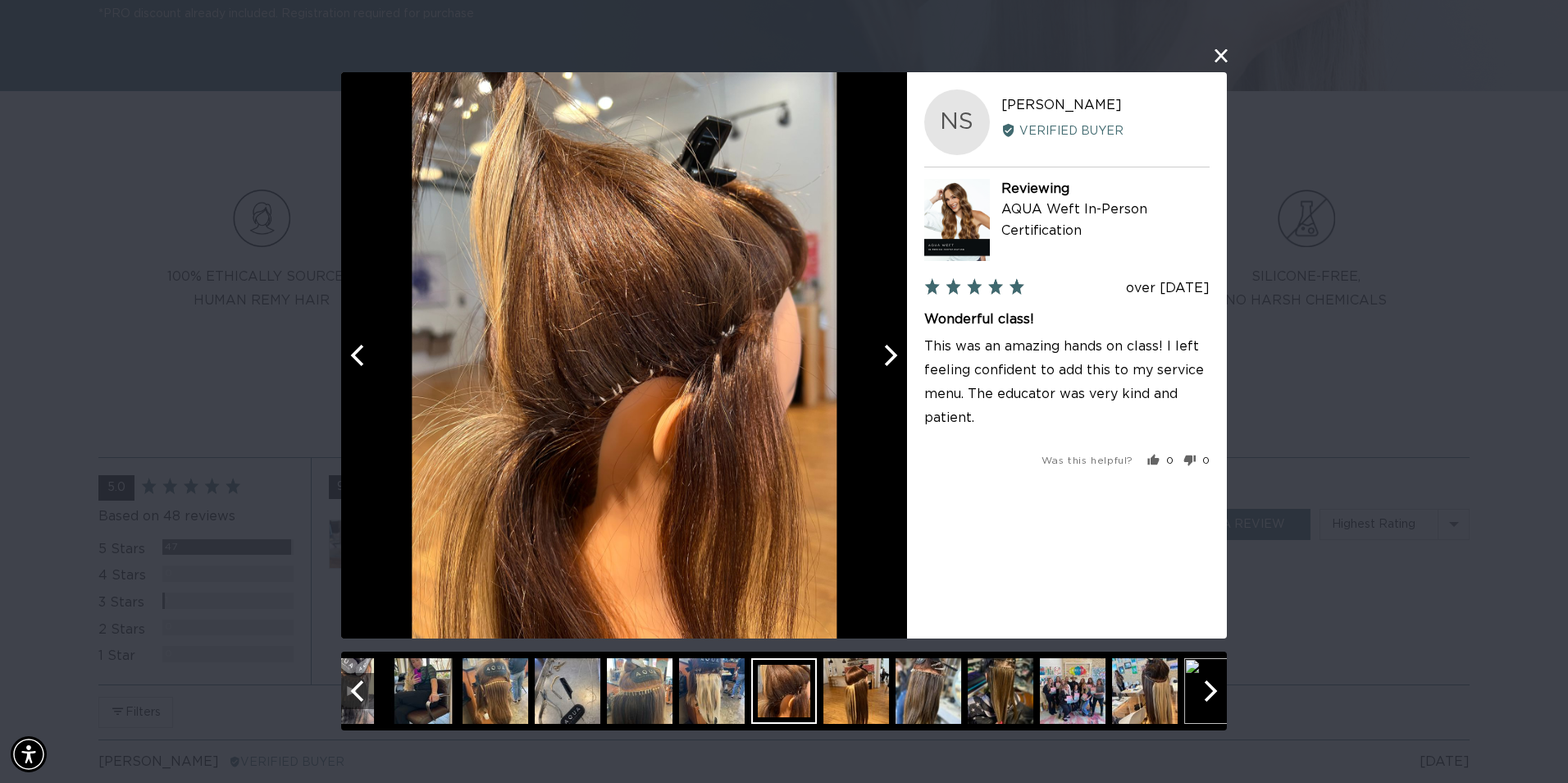
scroll to position [0, 0]
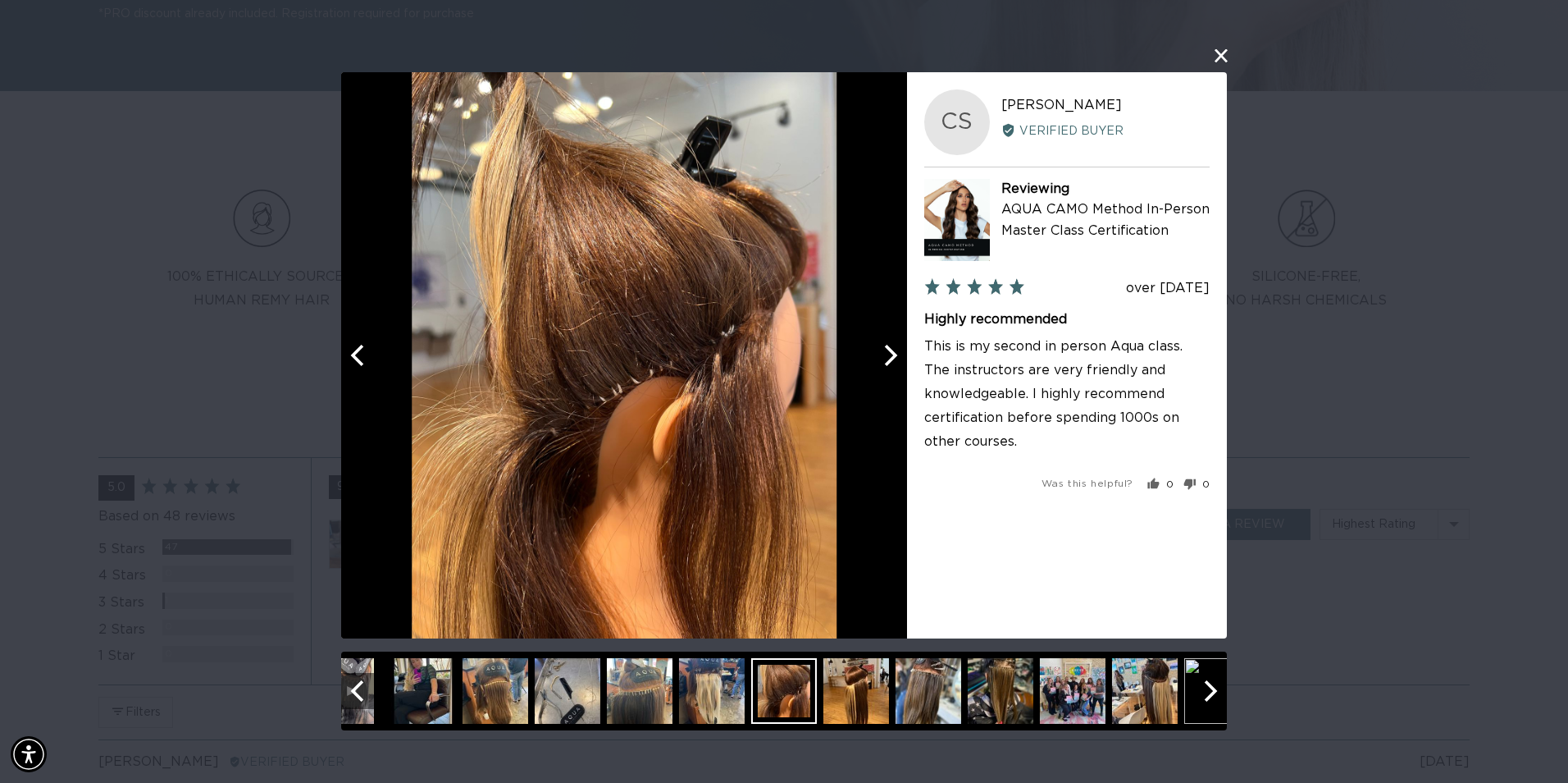
click at [902, 367] on button "Next" at bounding box center [889, 355] width 36 height 36
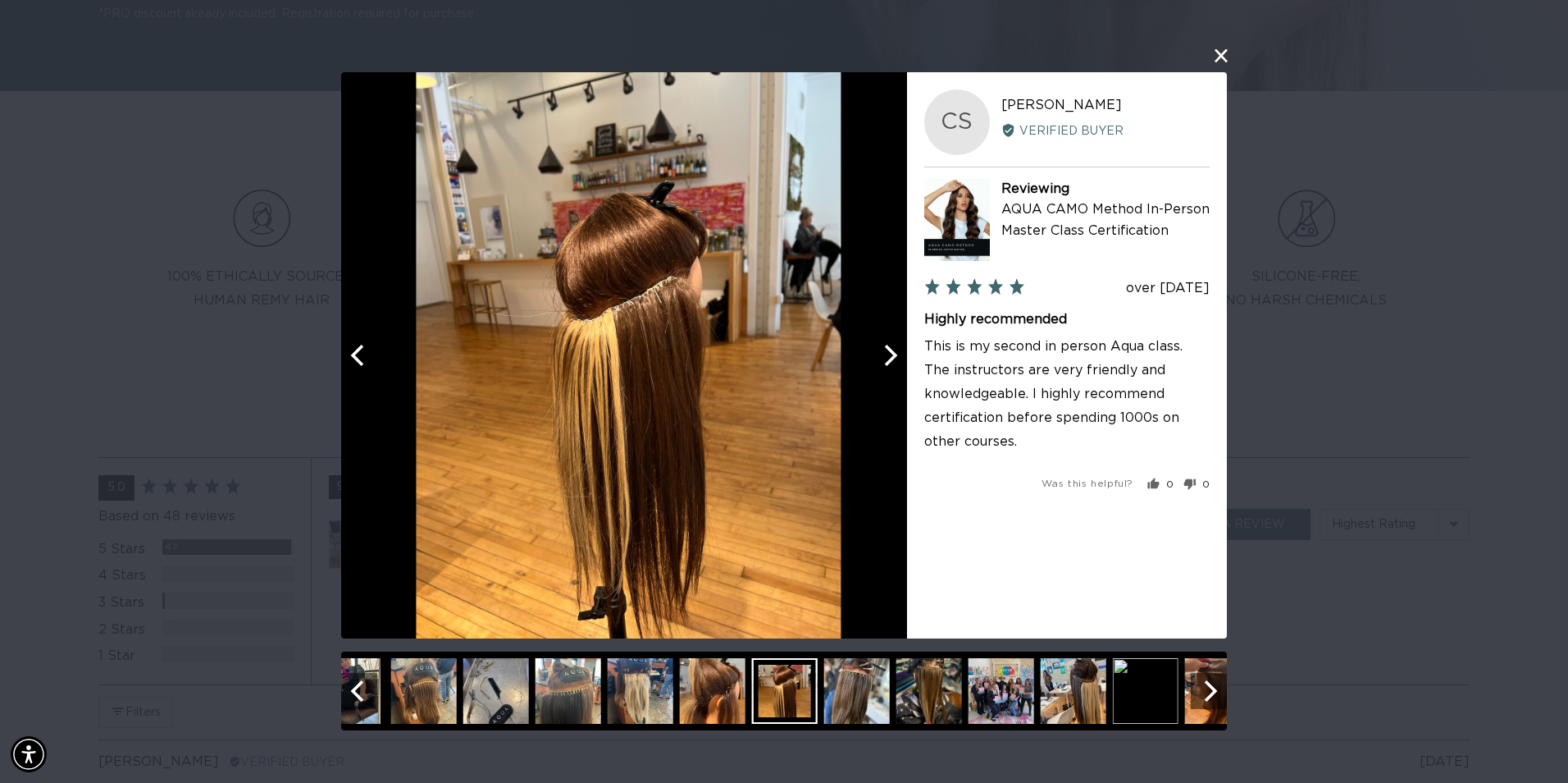
scroll to position [0, 1452]
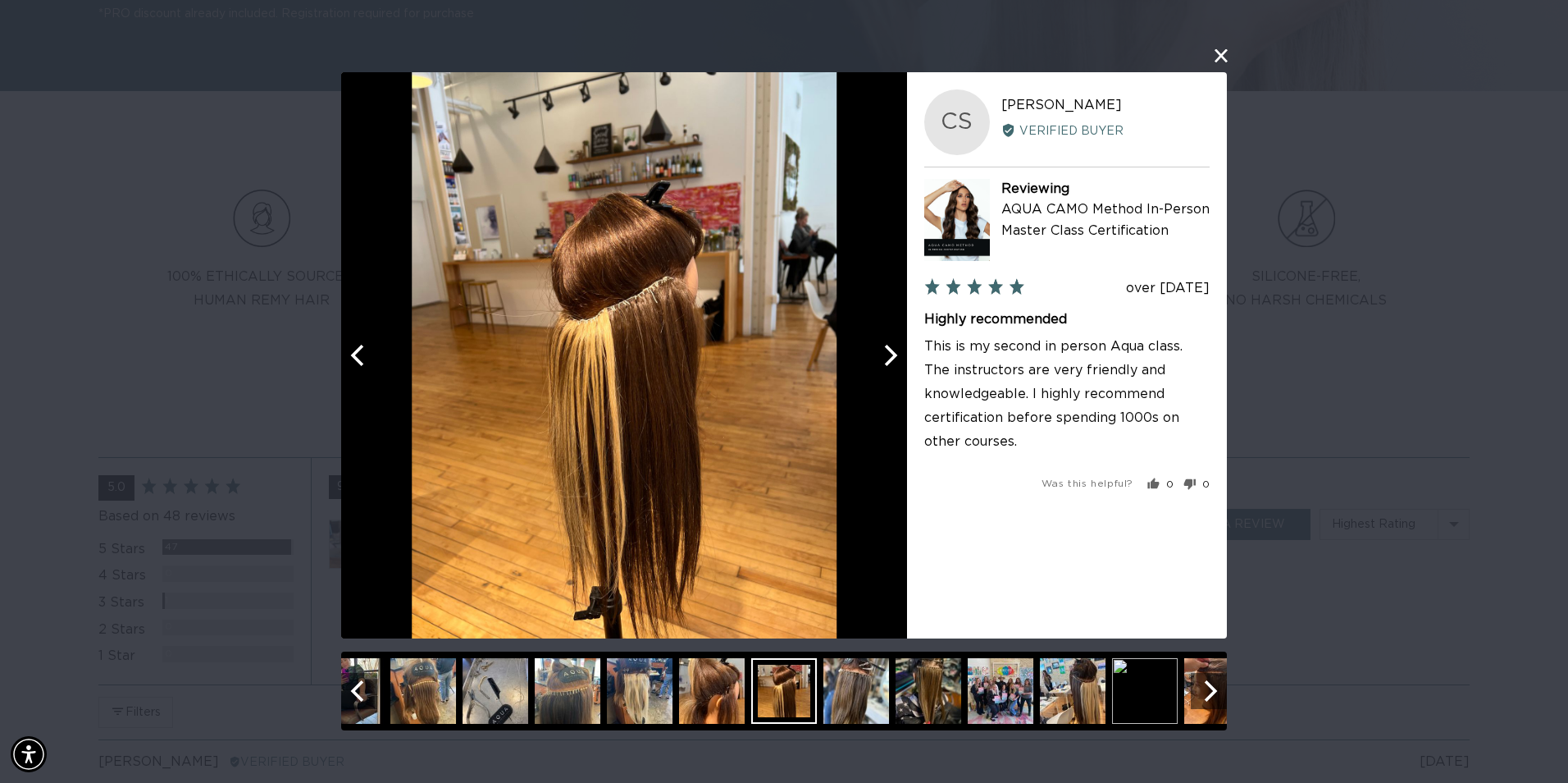
click at [902, 367] on button "Next" at bounding box center [889, 355] width 36 height 36
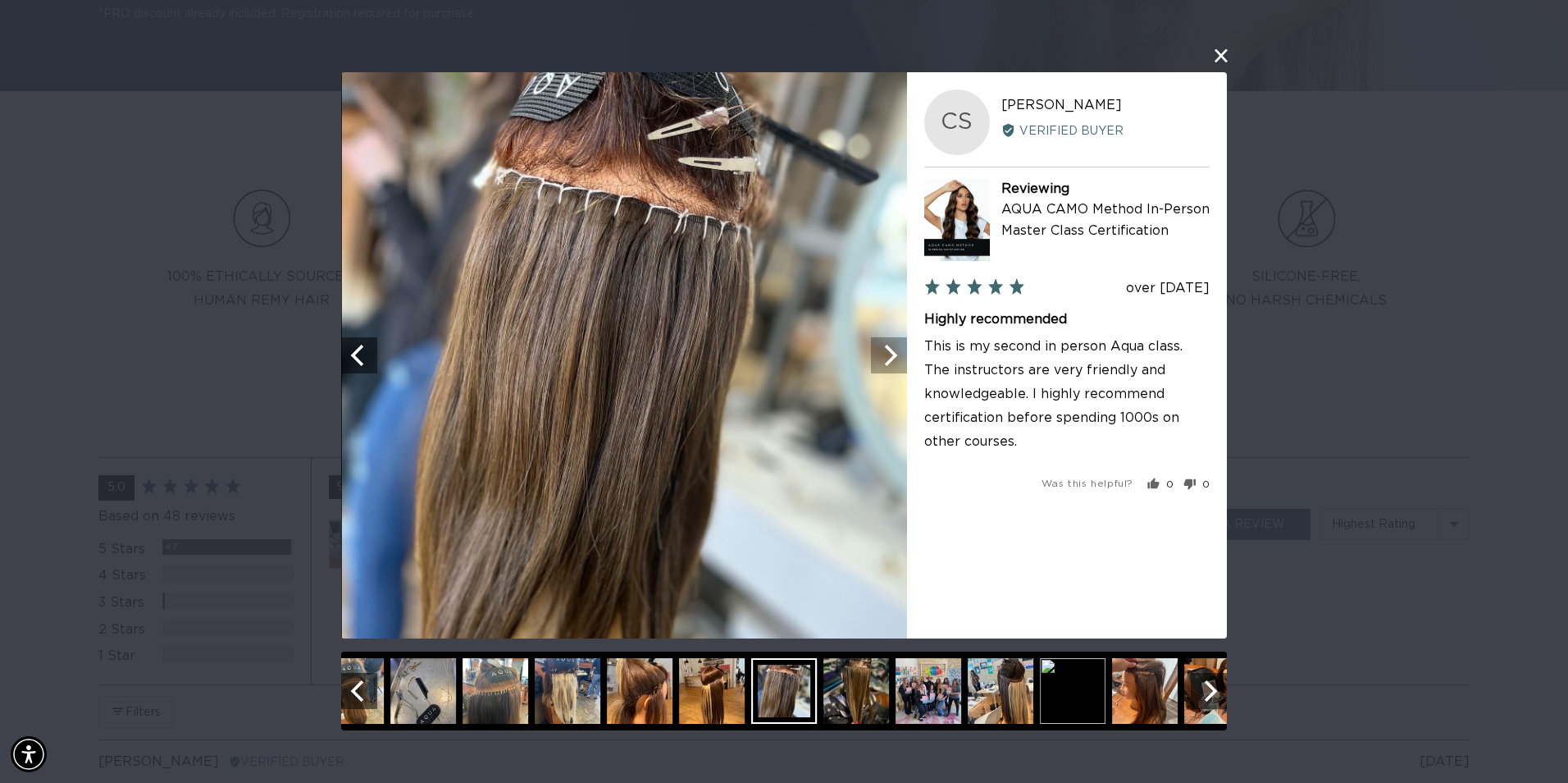
scroll to position [0, 2903]
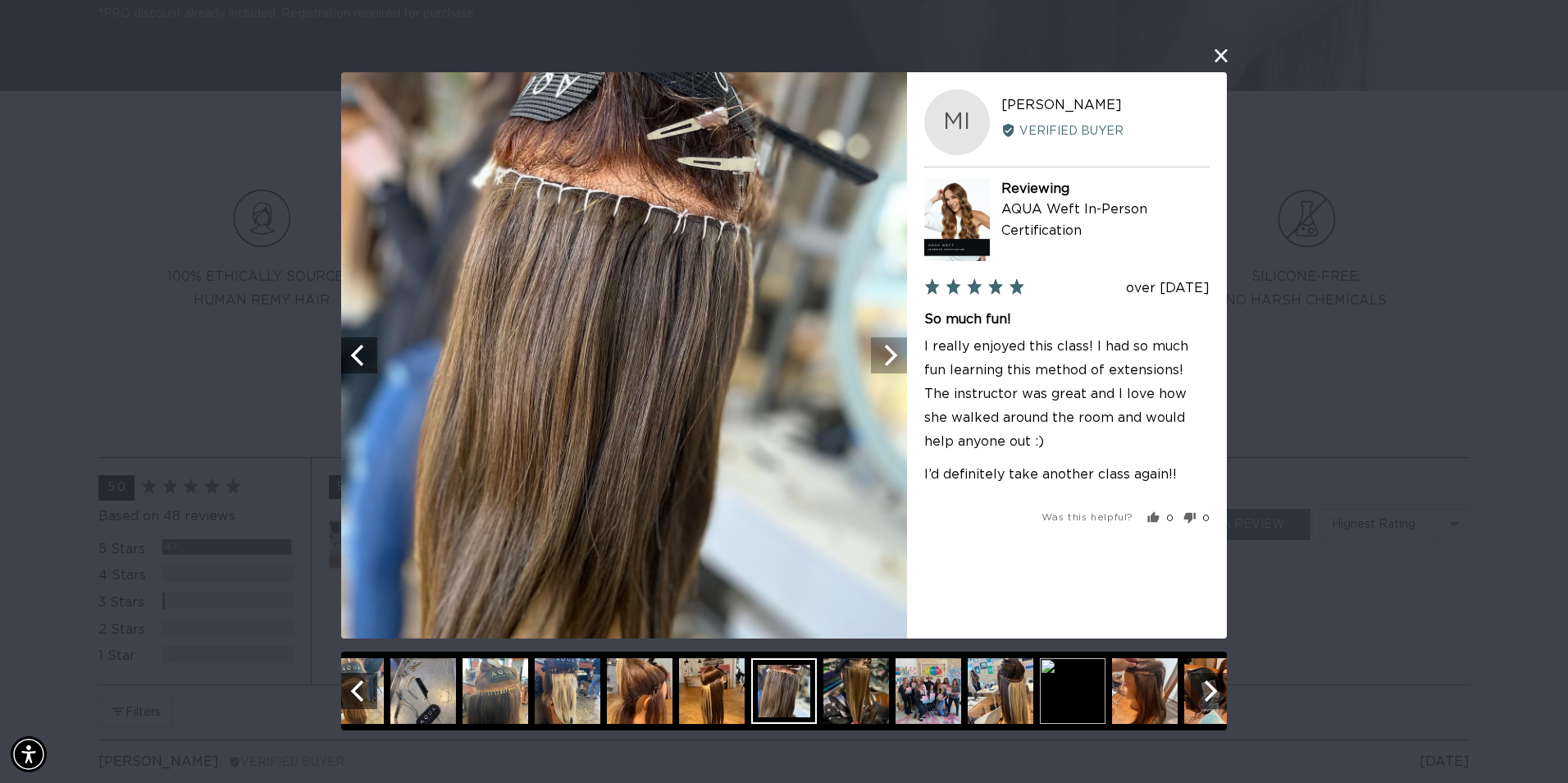
click at [902, 367] on button "Next" at bounding box center [889, 355] width 36 height 36
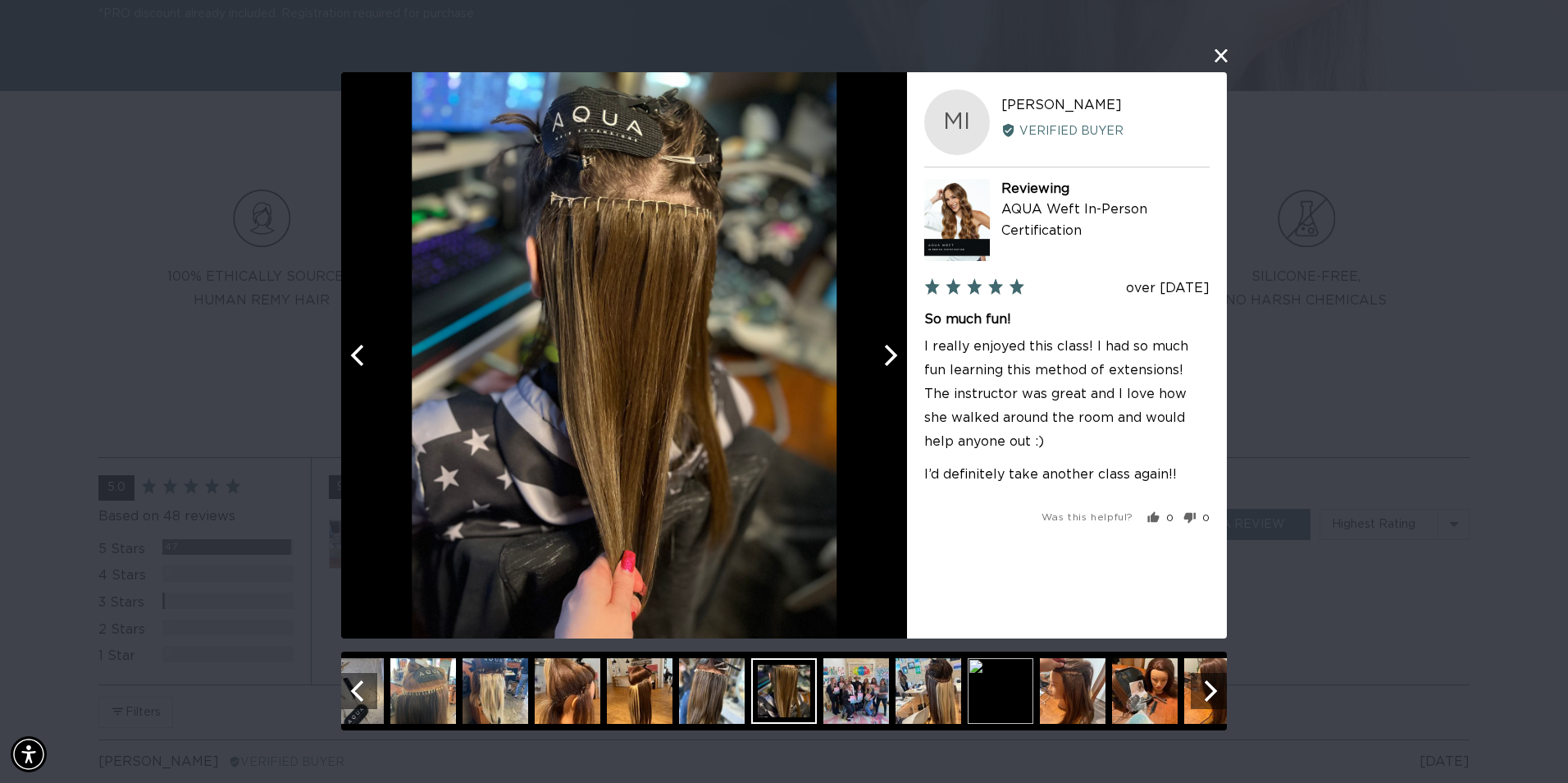
scroll to position [0, 0]
click at [902, 367] on button "Next" at bounding box center [889, 355] width 36 height 36
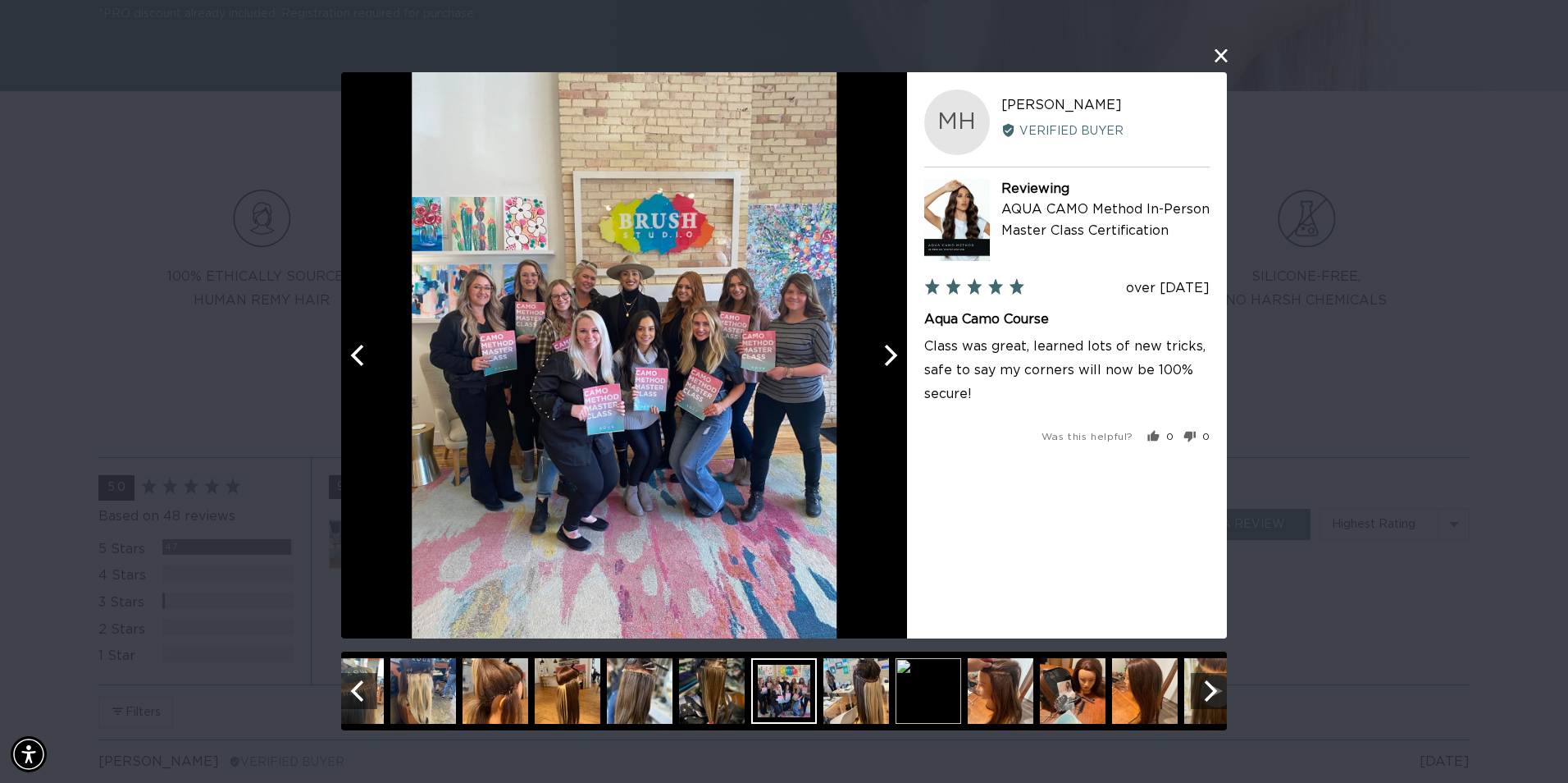
scroll to position [0, 1452]
click at [902, 367] on button "Next" at bounding box center [889, 355] width 36 height 36
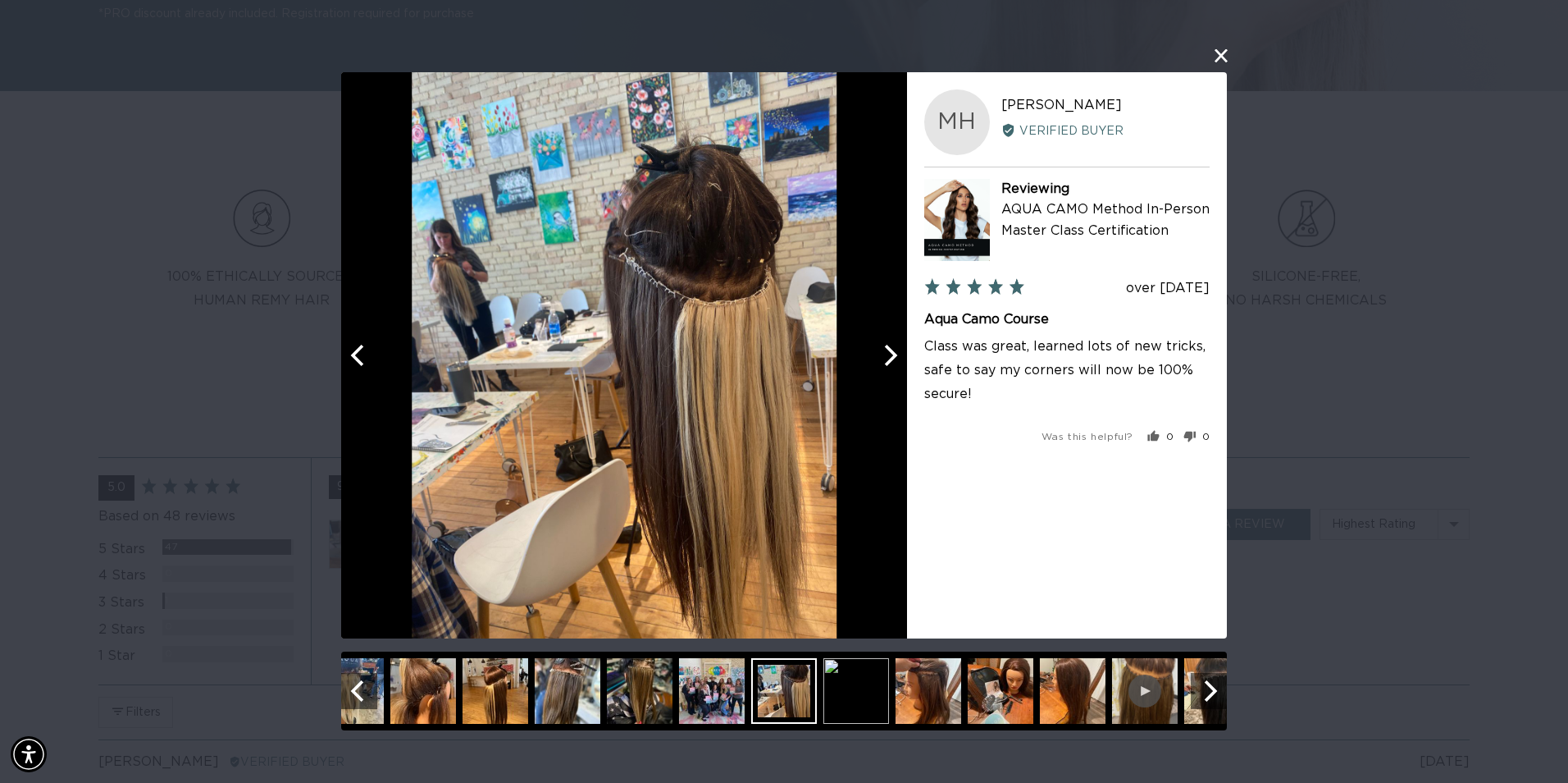
scroll to position [0, 2903]
click at [902, 367] on button "Next" at bounding box center [889, 355] width 36 height 36
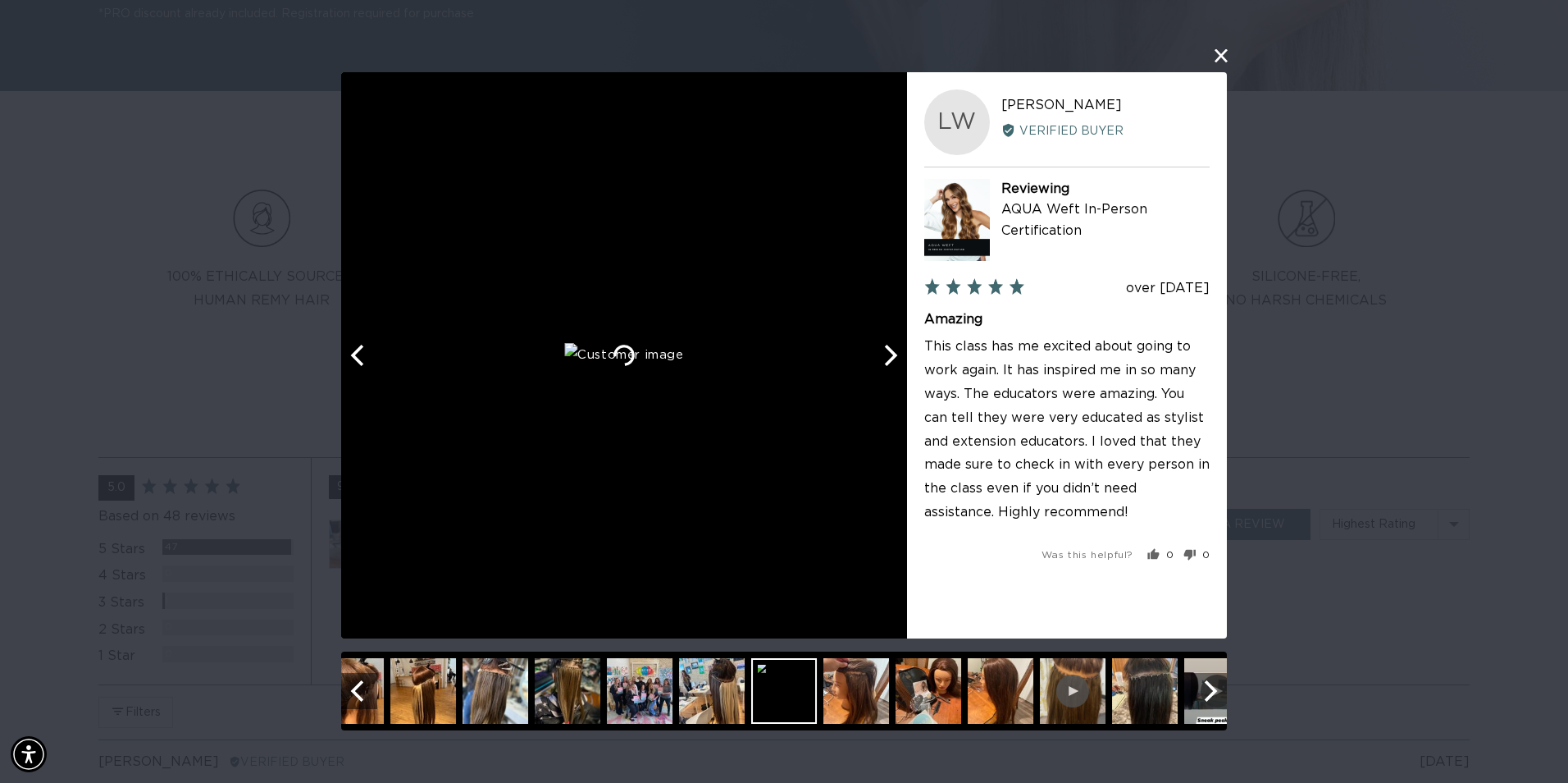
scroll to position [0, 0]
click at [902, 367] on button "Next" at bounding box center [889, 355] width 36 height 36
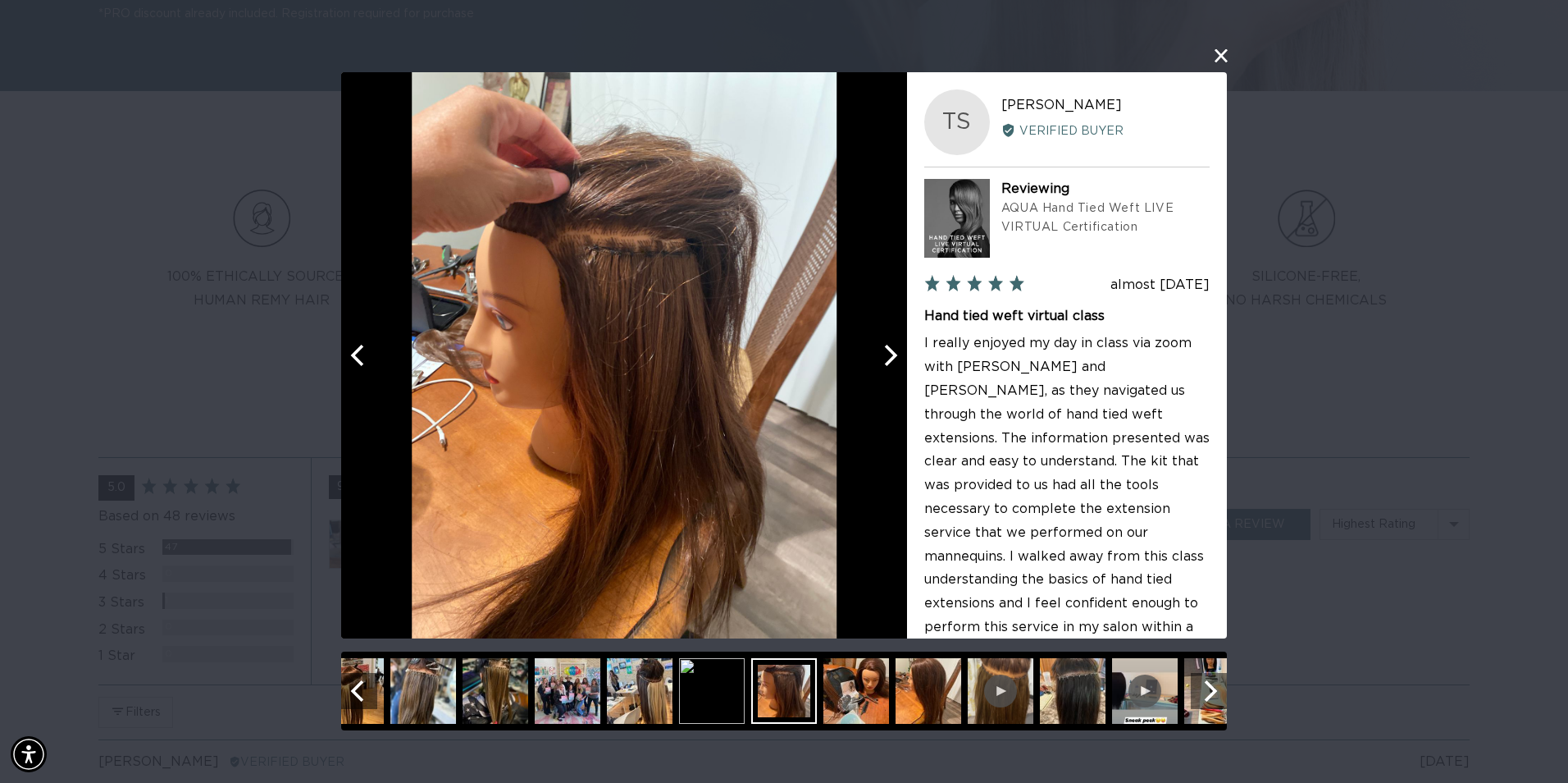
scroll to position [0, 2903]
click at [904, 367] on button "Next" at bounding box center [889, 355] width 36 height 36
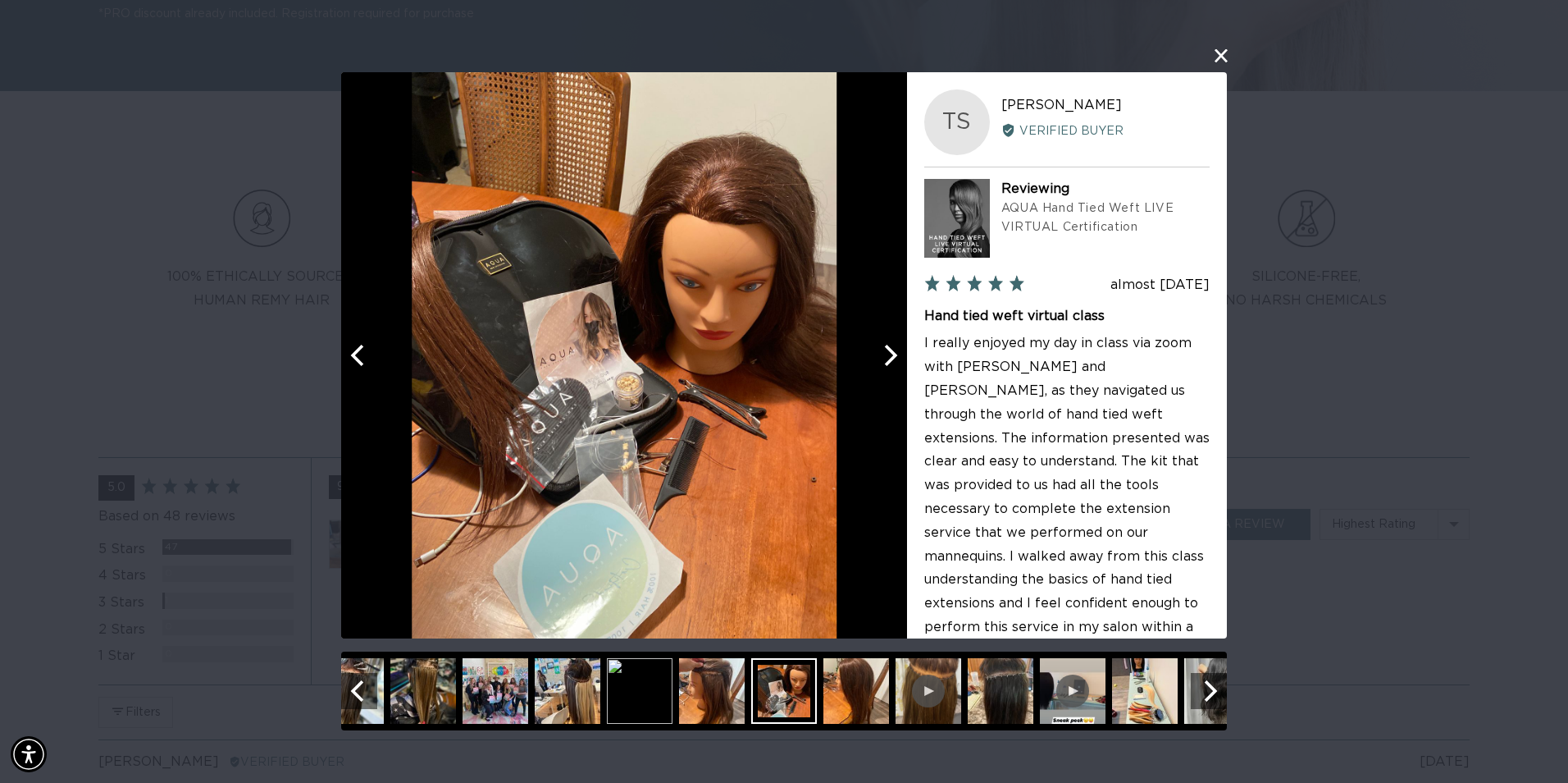
scroll to position [0, 0]
click at [904, 367] on button "Next" at bounding box center [889, 355] width 36 height 36
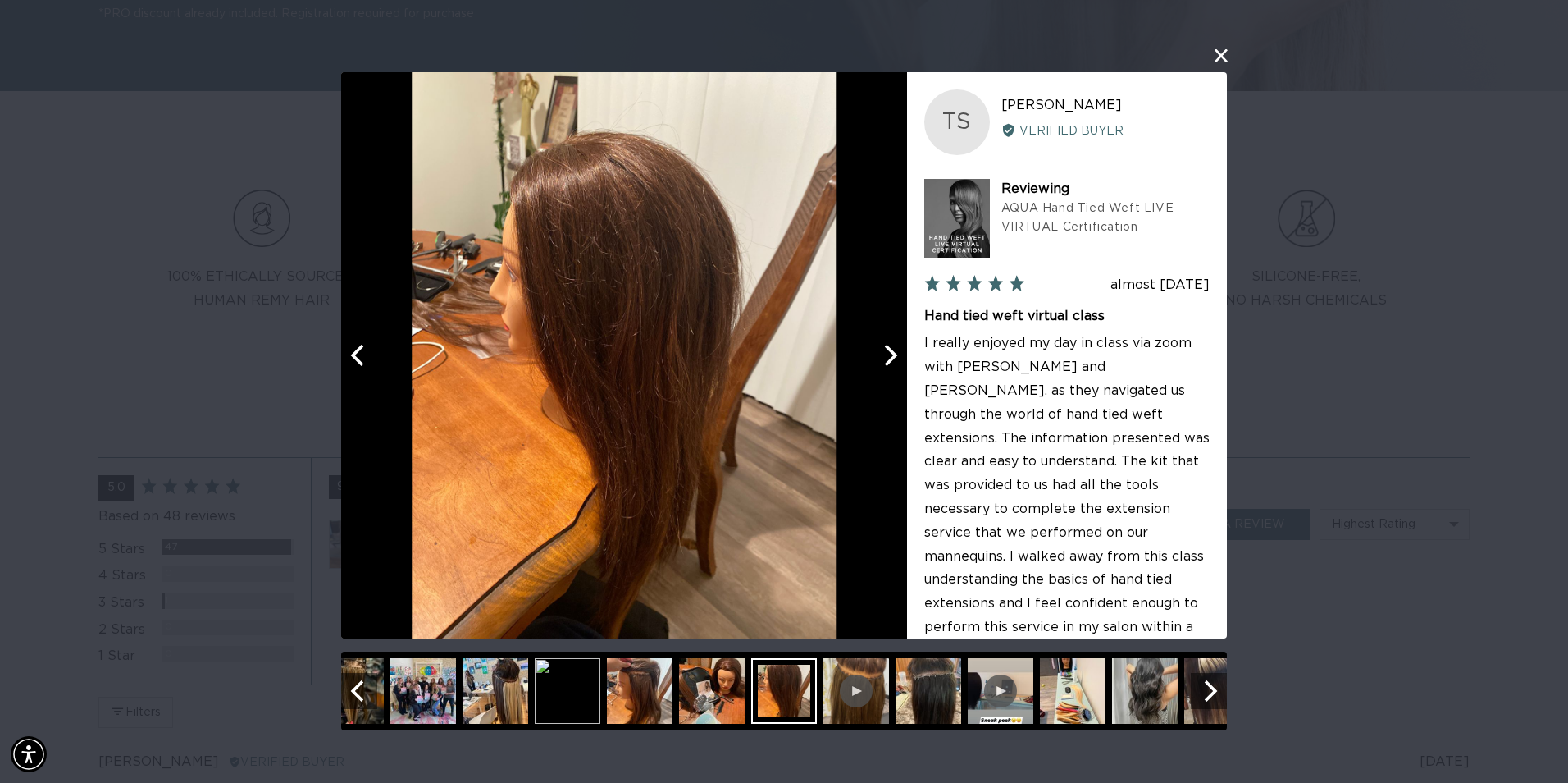
click at [904, 367] on button "Next" at bounding box center [889, 355] width 36 height 36
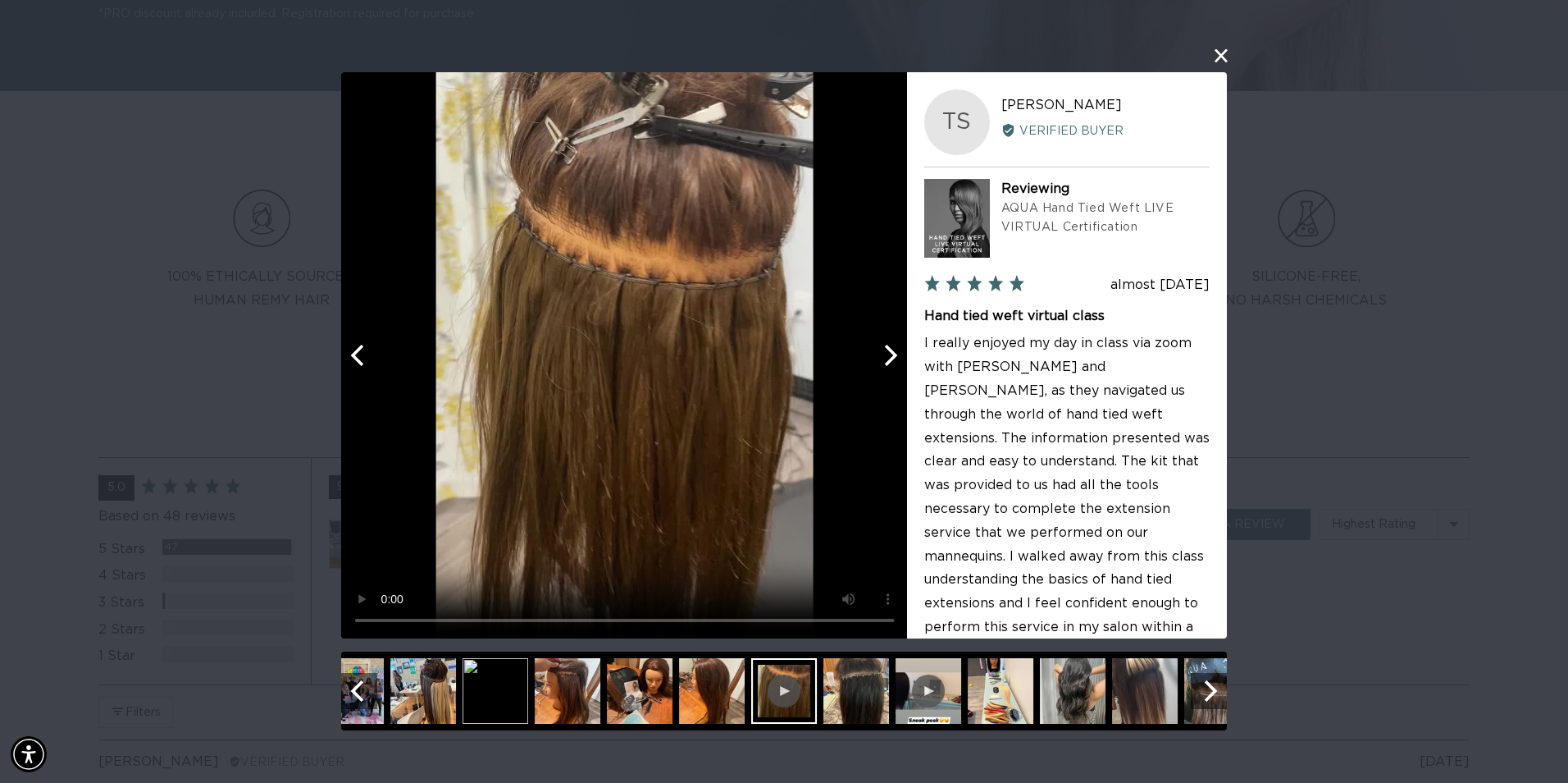
scroll to position [0, 1452]
click at [904, 367] on button "Next" at bounding box center [889, 355] width 36 height 36
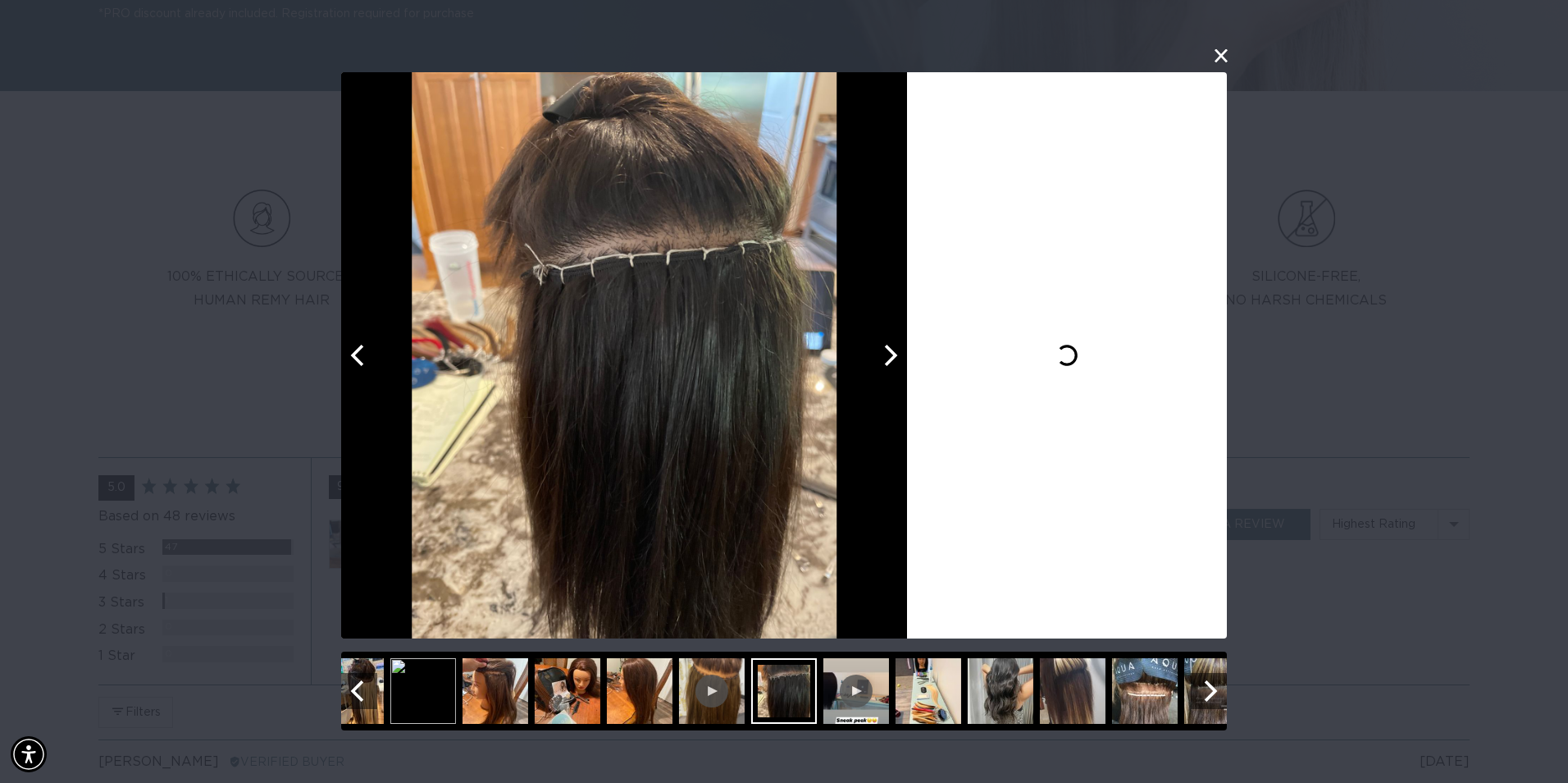
click at [904, 367] on button "Next" at bounding box center [889, 355] width 36 height 36
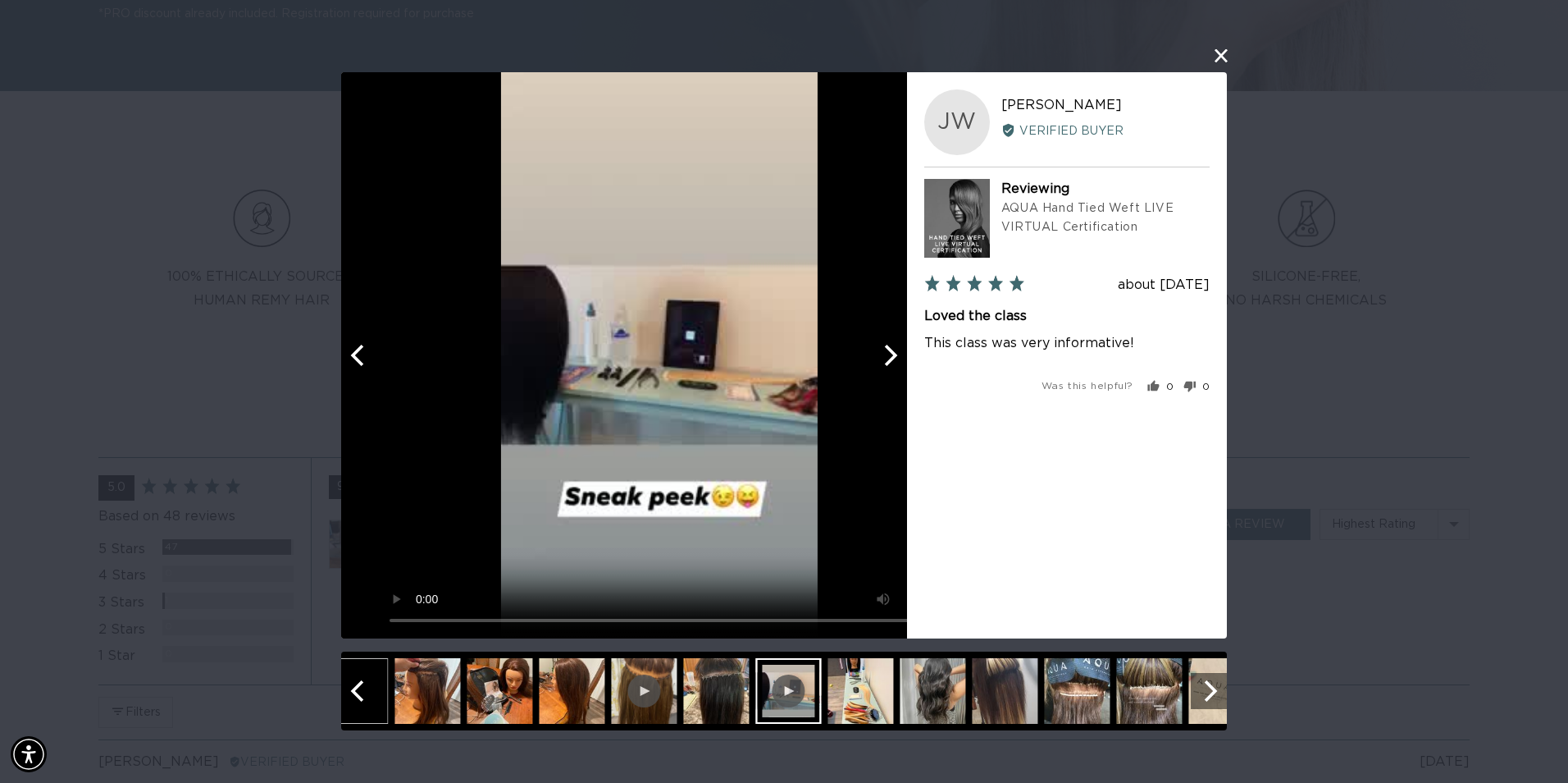
click at [904, 367] on button "Next" at bounding box center [889, 355] width 36 height 36
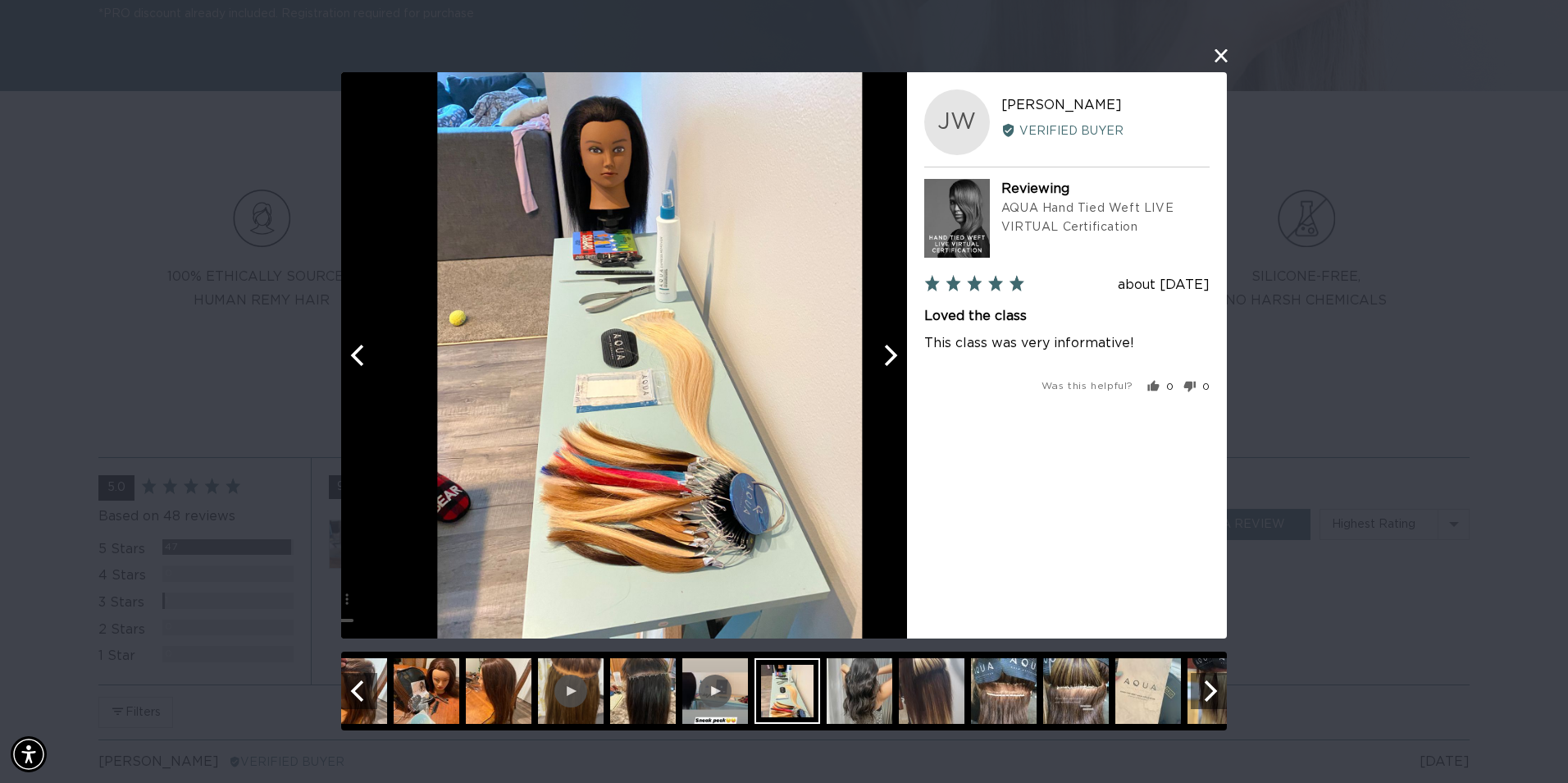
scroll to position [0, 2903]
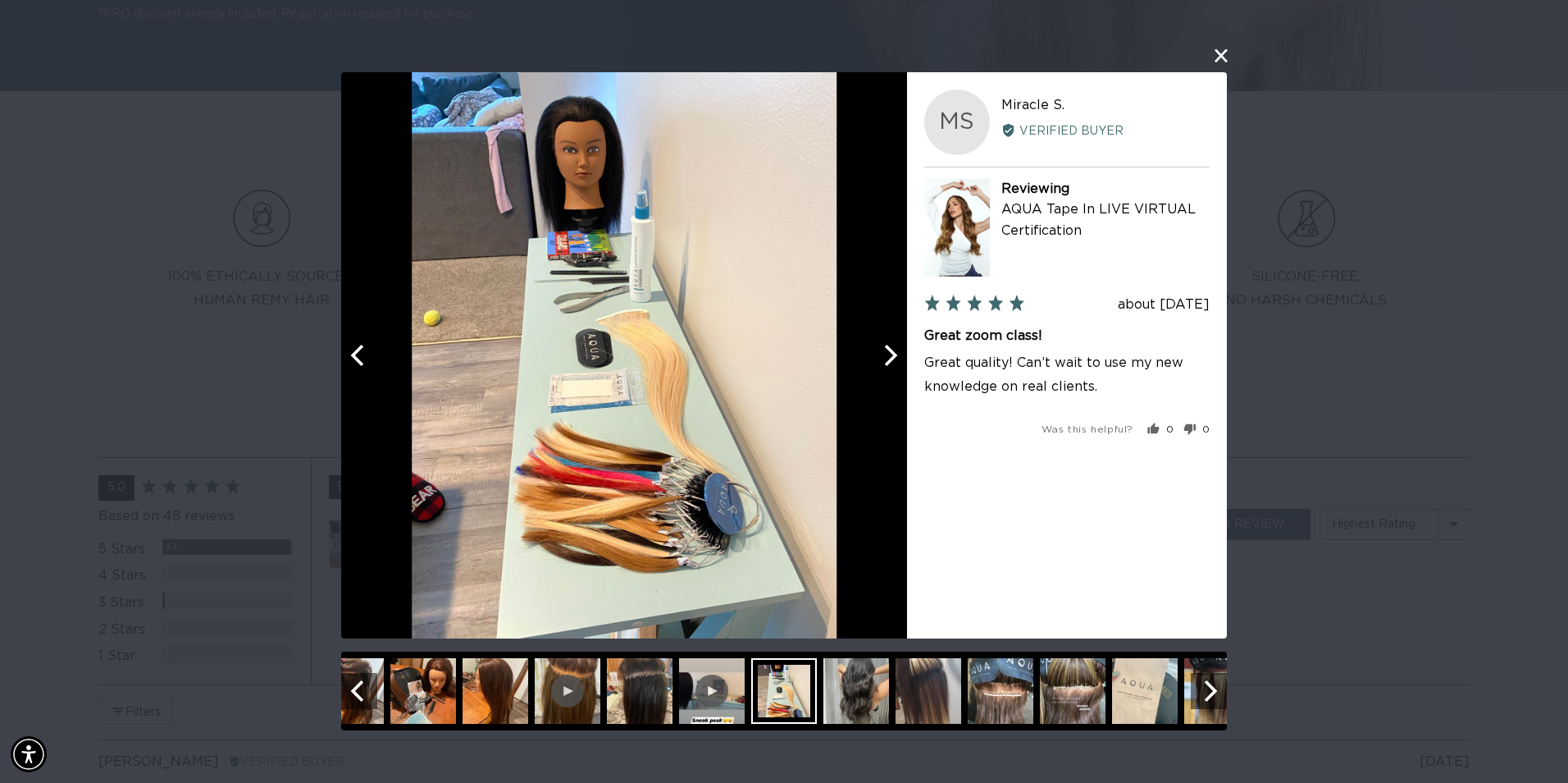
click at [904, 367] on button "Next" at bounding box center [889, 355] width 36 height 36
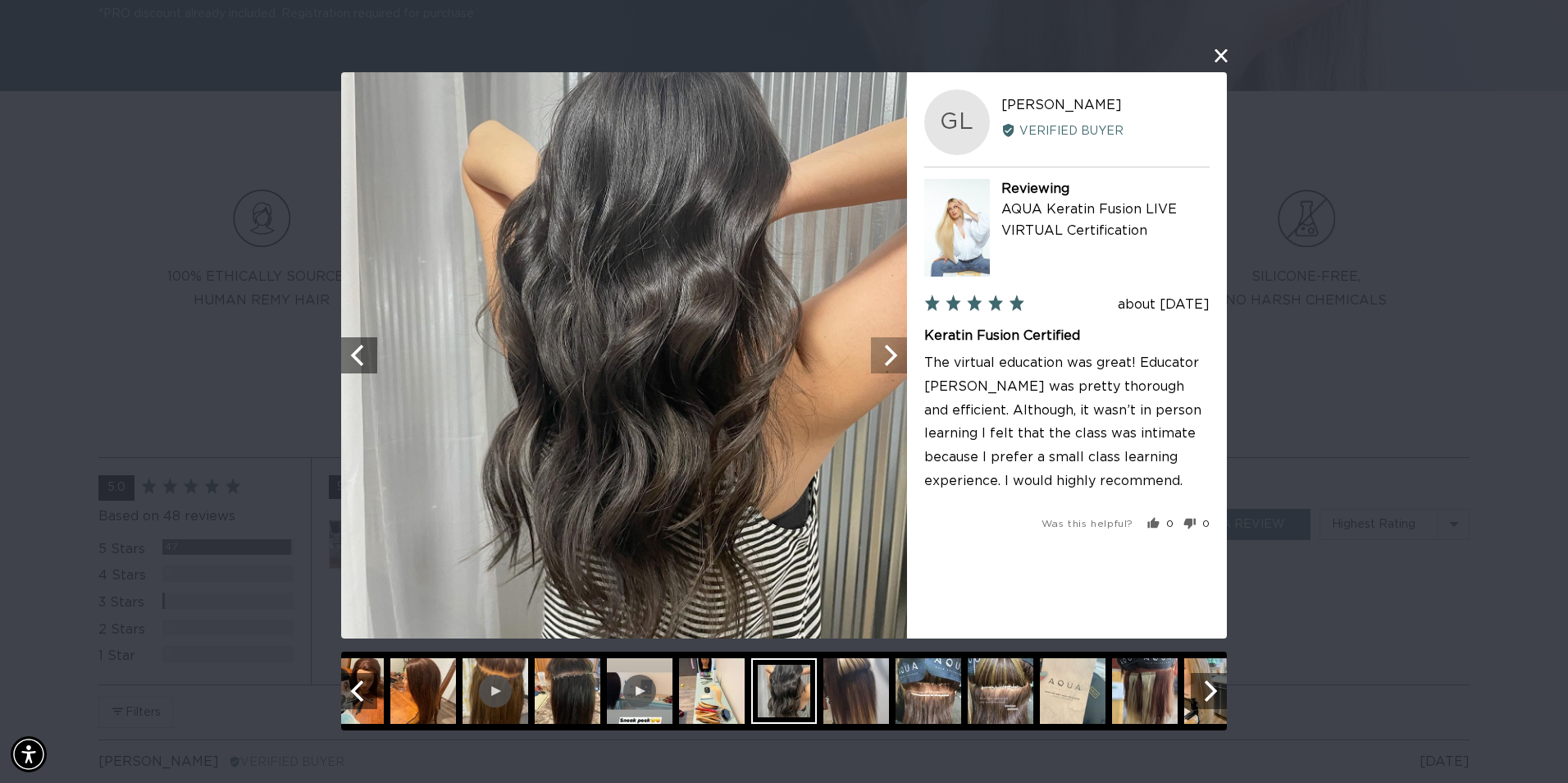
scroll to position [0, 0]
click at [904, 367] on button "Next" at bounding box center [889, 355] width 36 height 36
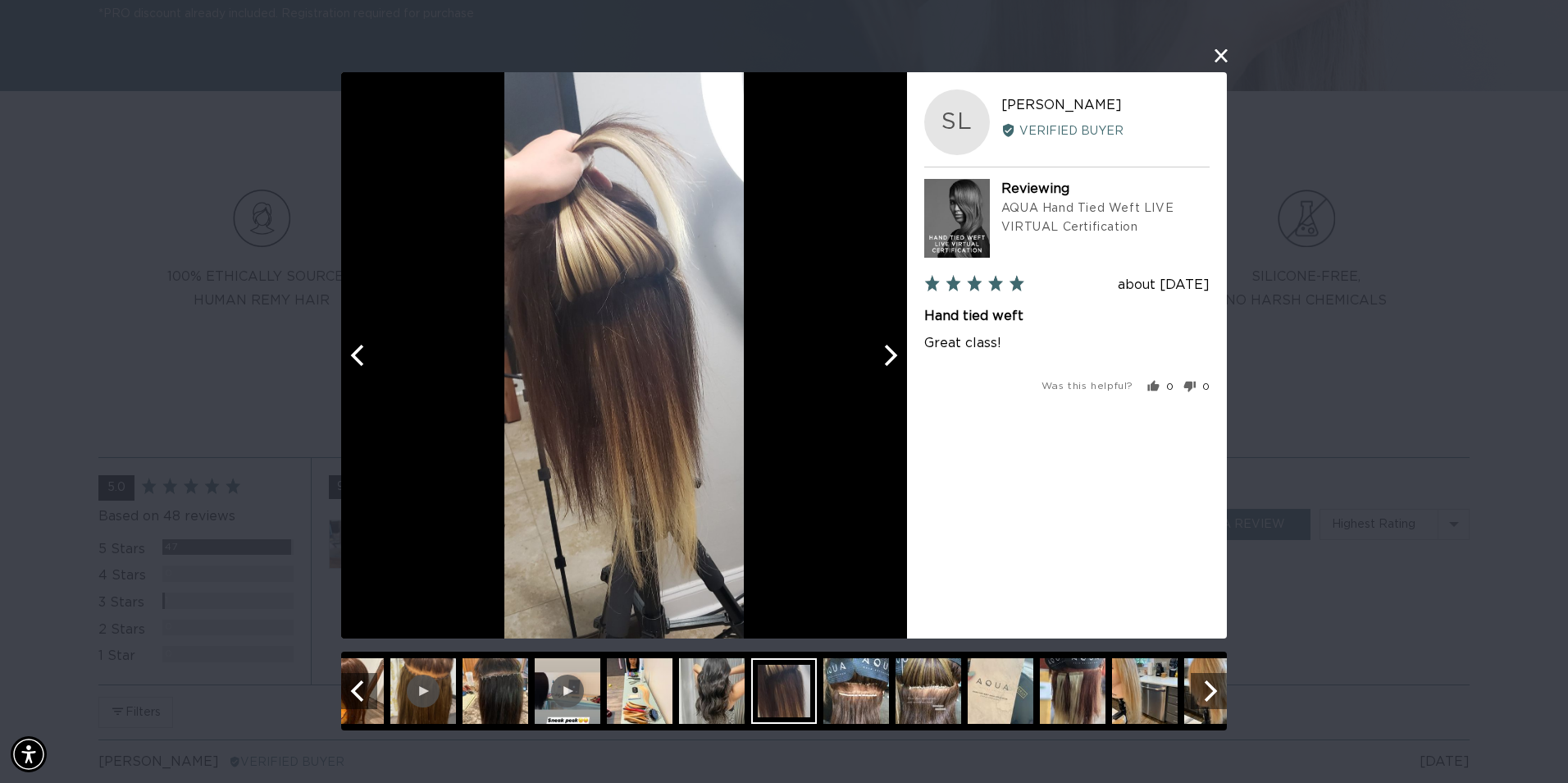
scroll to position [0, 1452]
click at [904, 367] on button "Next" at bounding box center [889, 355] width 36 height 36
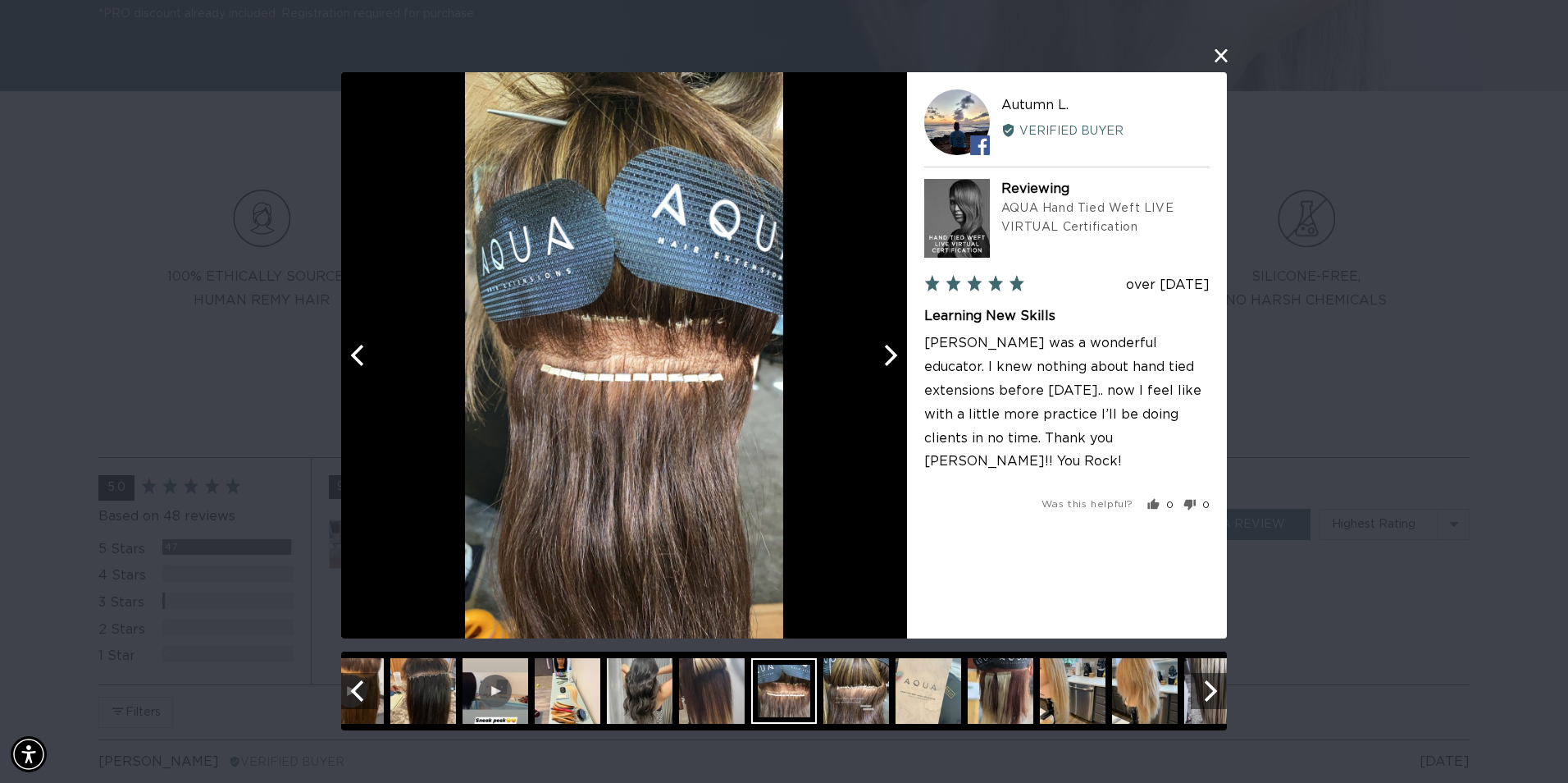
scroll to position [0, 2903]
click at [904, 367] on button "Next" at bounding box center [889, 355] width 36 height 36
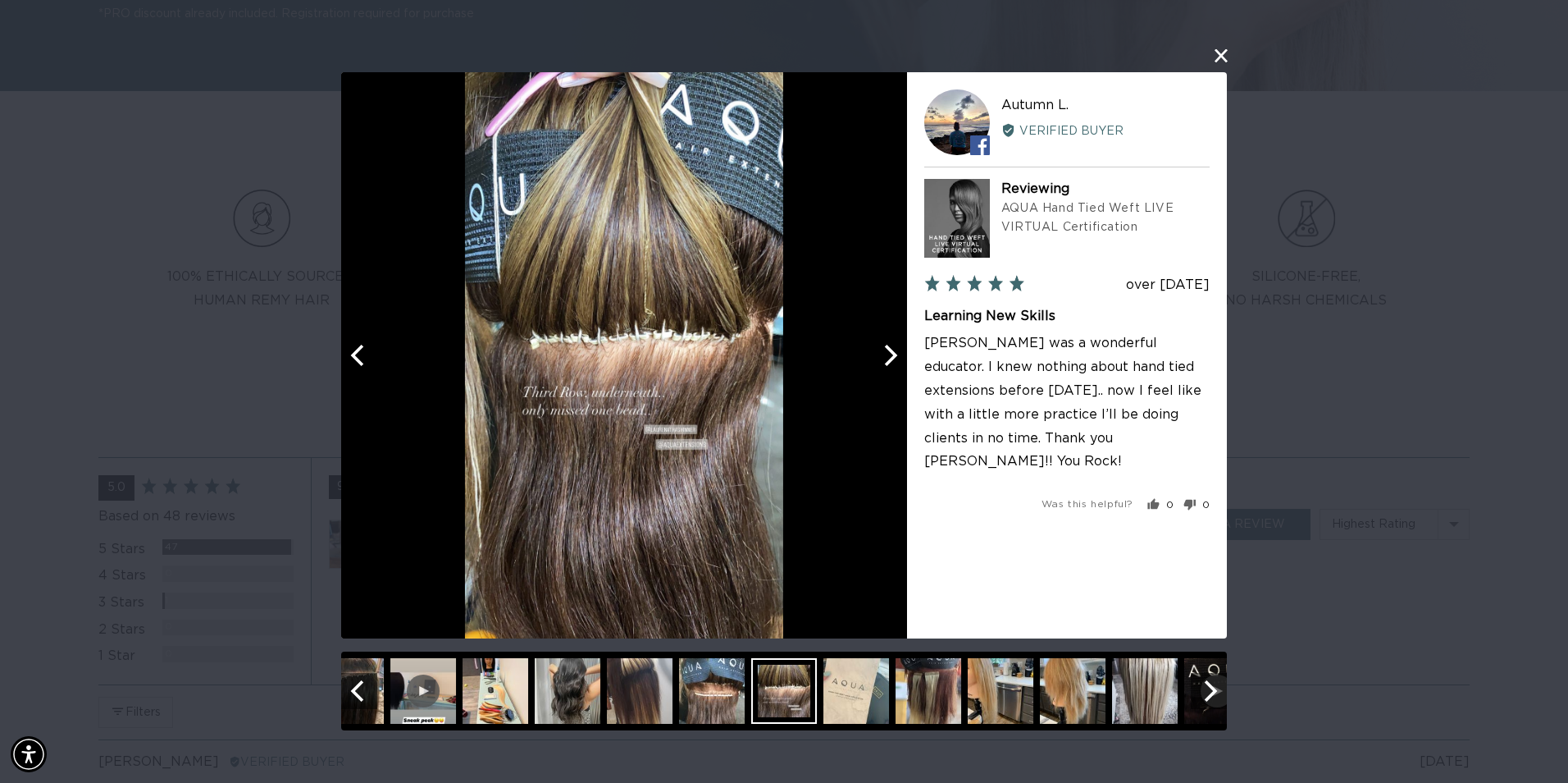
click at [904, 367] on button "Next" at bounding box center [889, 355] width 36 height 36
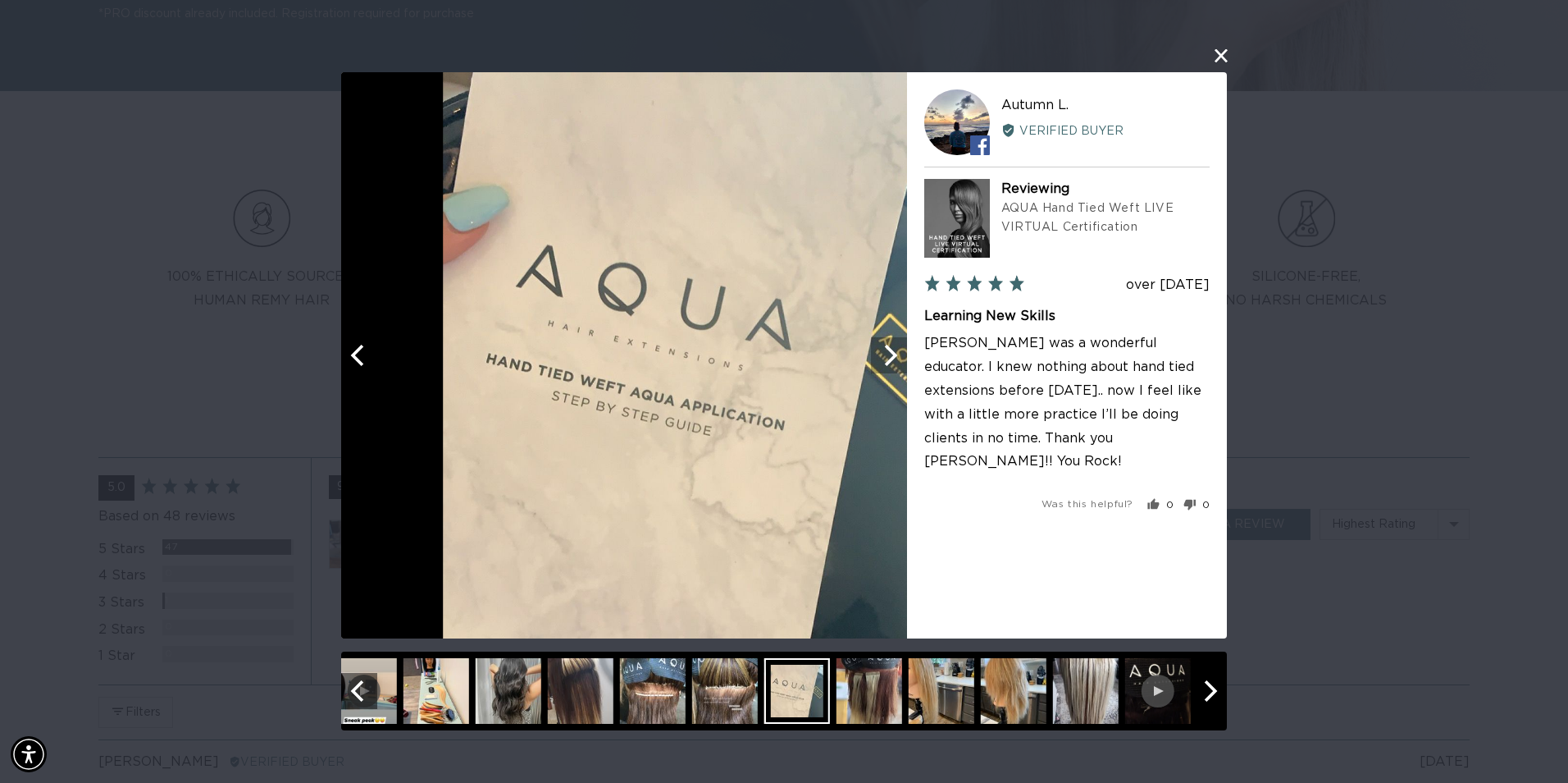
scroll to position [0, 0]
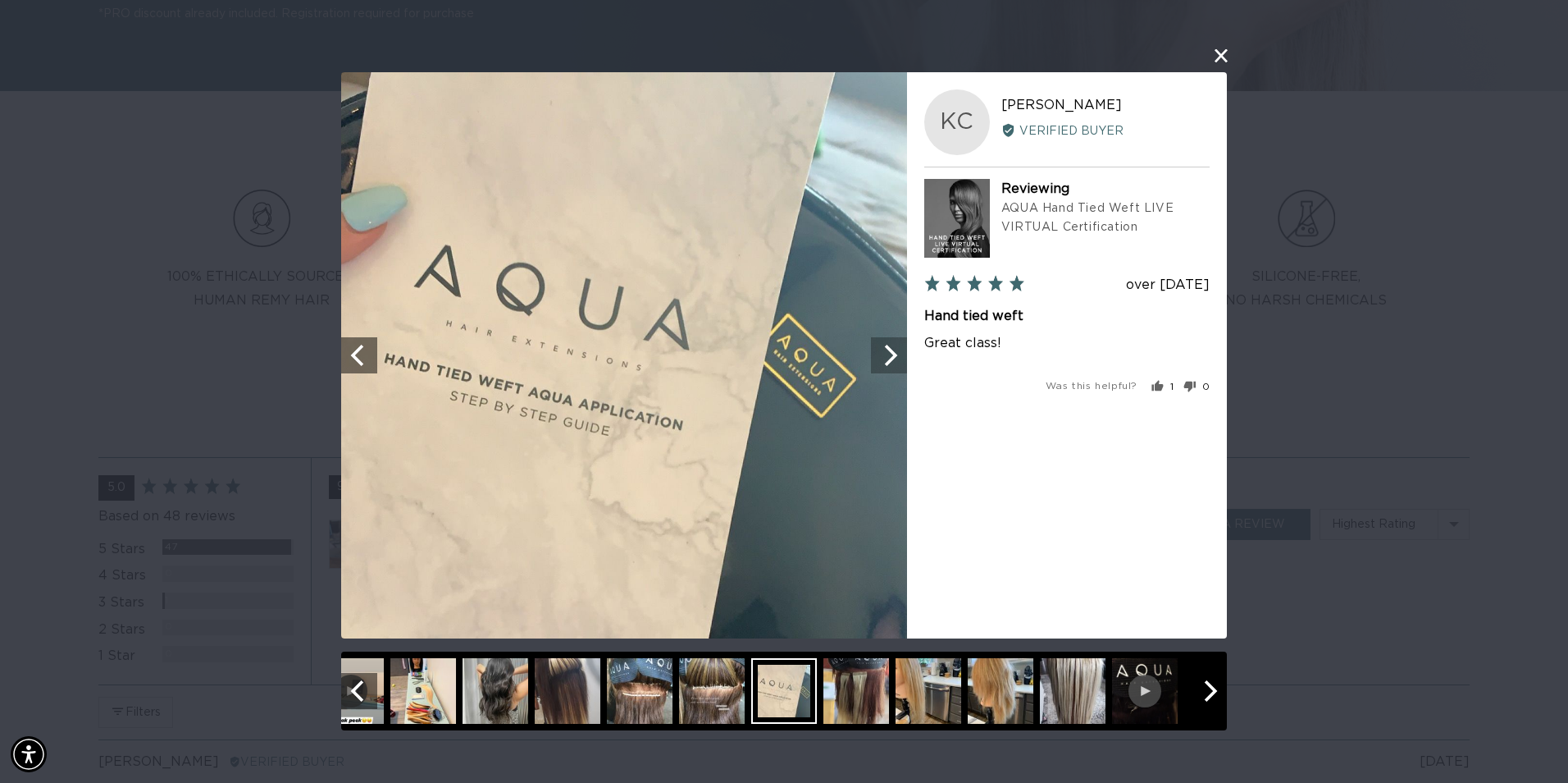
click at [904, 367] on button "Next" at bounding box center [889, 355] width 36 height 36
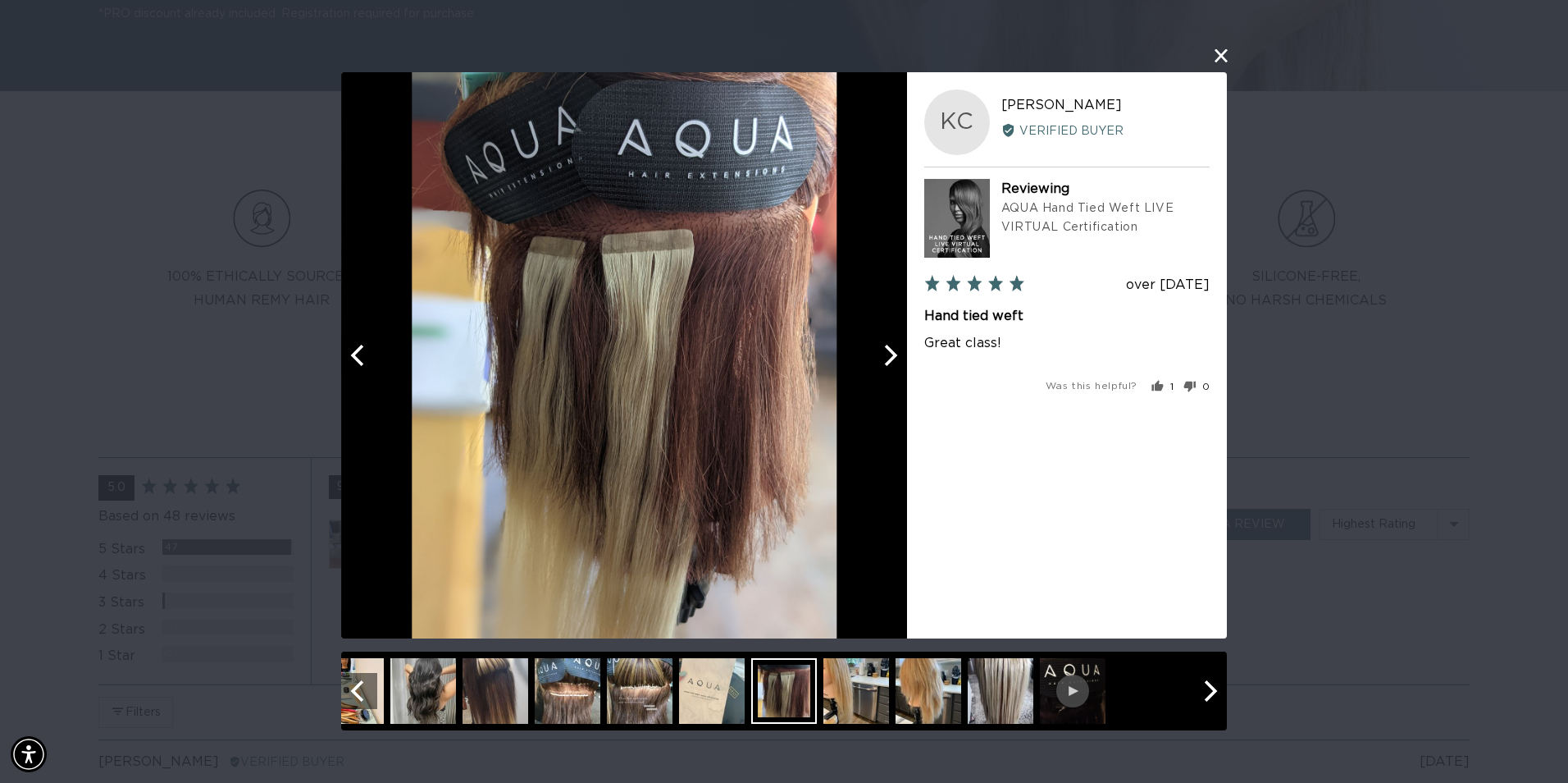
scroll to position [0, 1452]
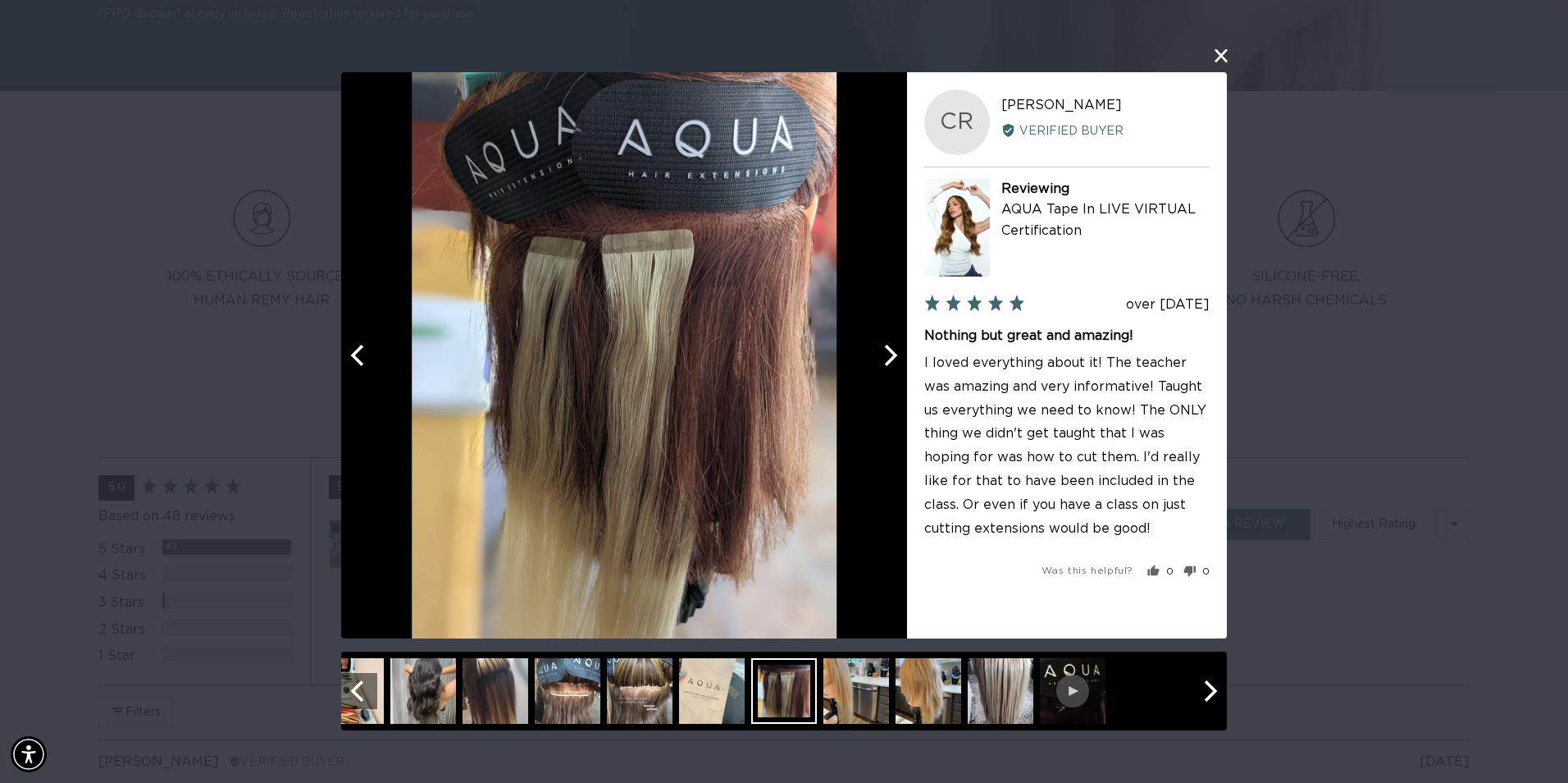
click at [904, 367] on button "Next" at bounding box center [889, 355] width 36 height 36
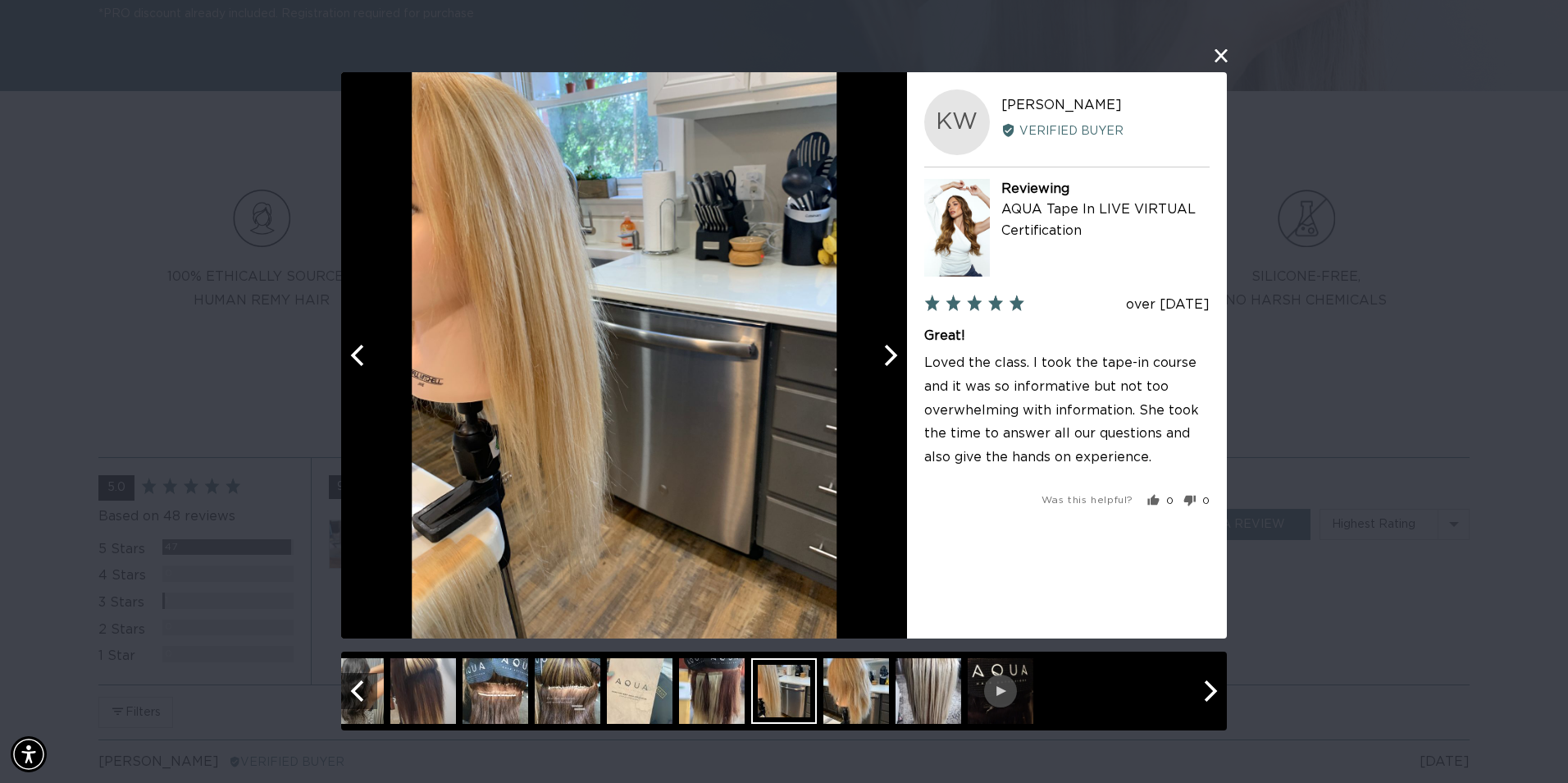
click at [907, 367] on div "KW Kailee W. Reviewed by Kailee W. Verified Buyer Reviewing AQUA Tape In LIVE V…" at bounding box center [1067, 355] width 320 height 566
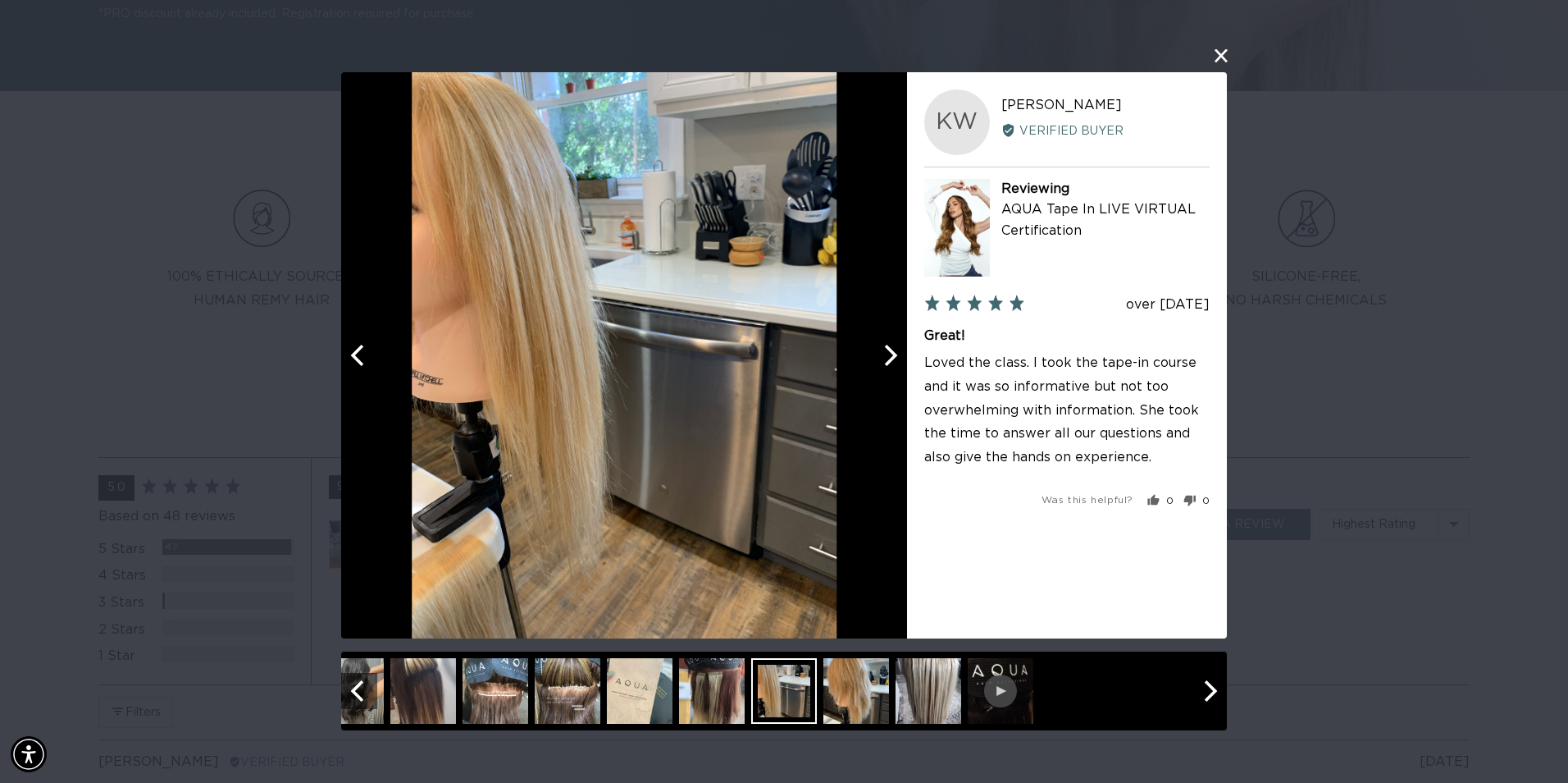
click at [890, 351] on icon "Next" at bounding box center [891, 354] width 13 height 21
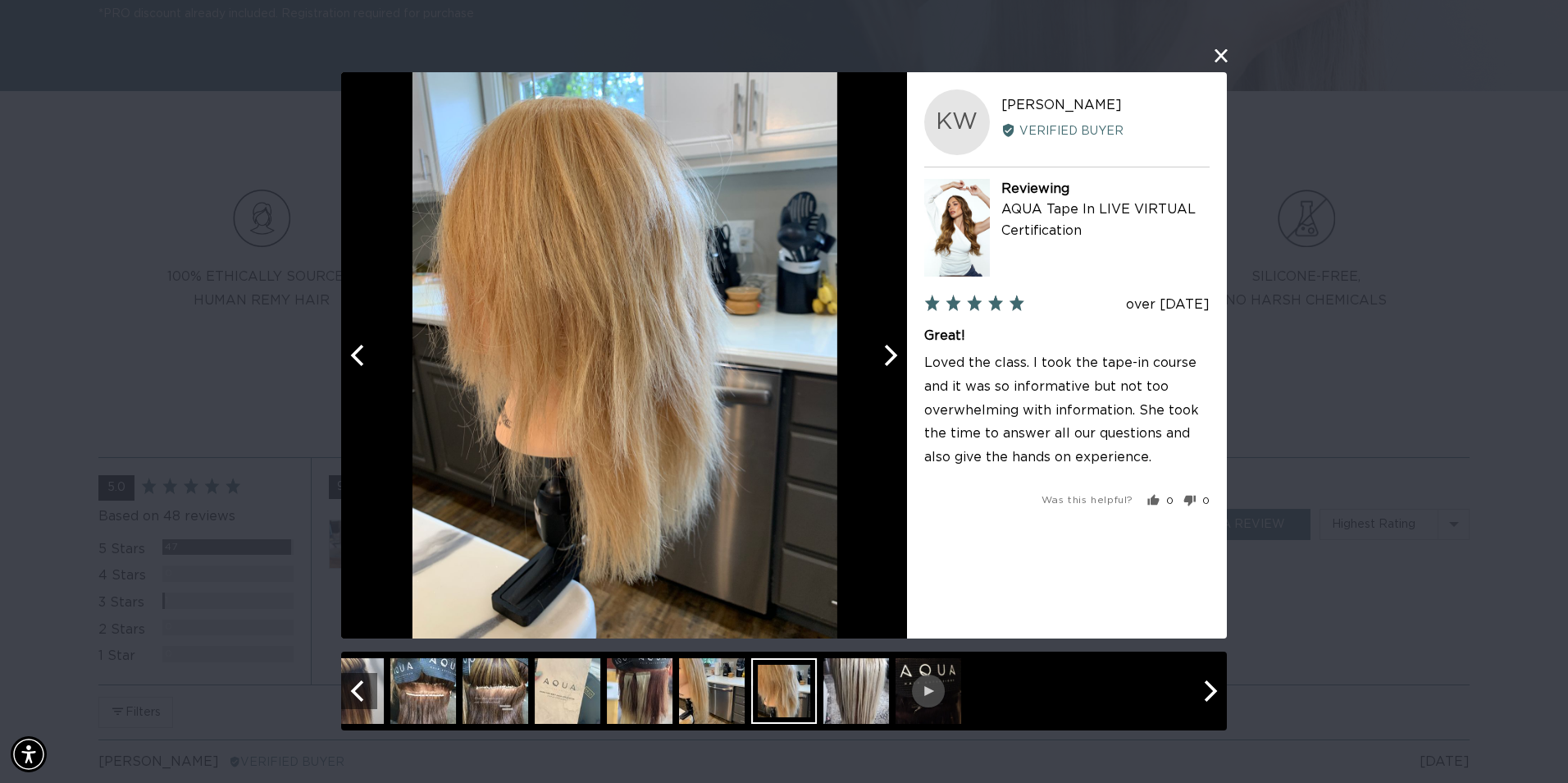
click at [888, 351] on icon "Next" at bounding box center [889, 354] width 21 height 21
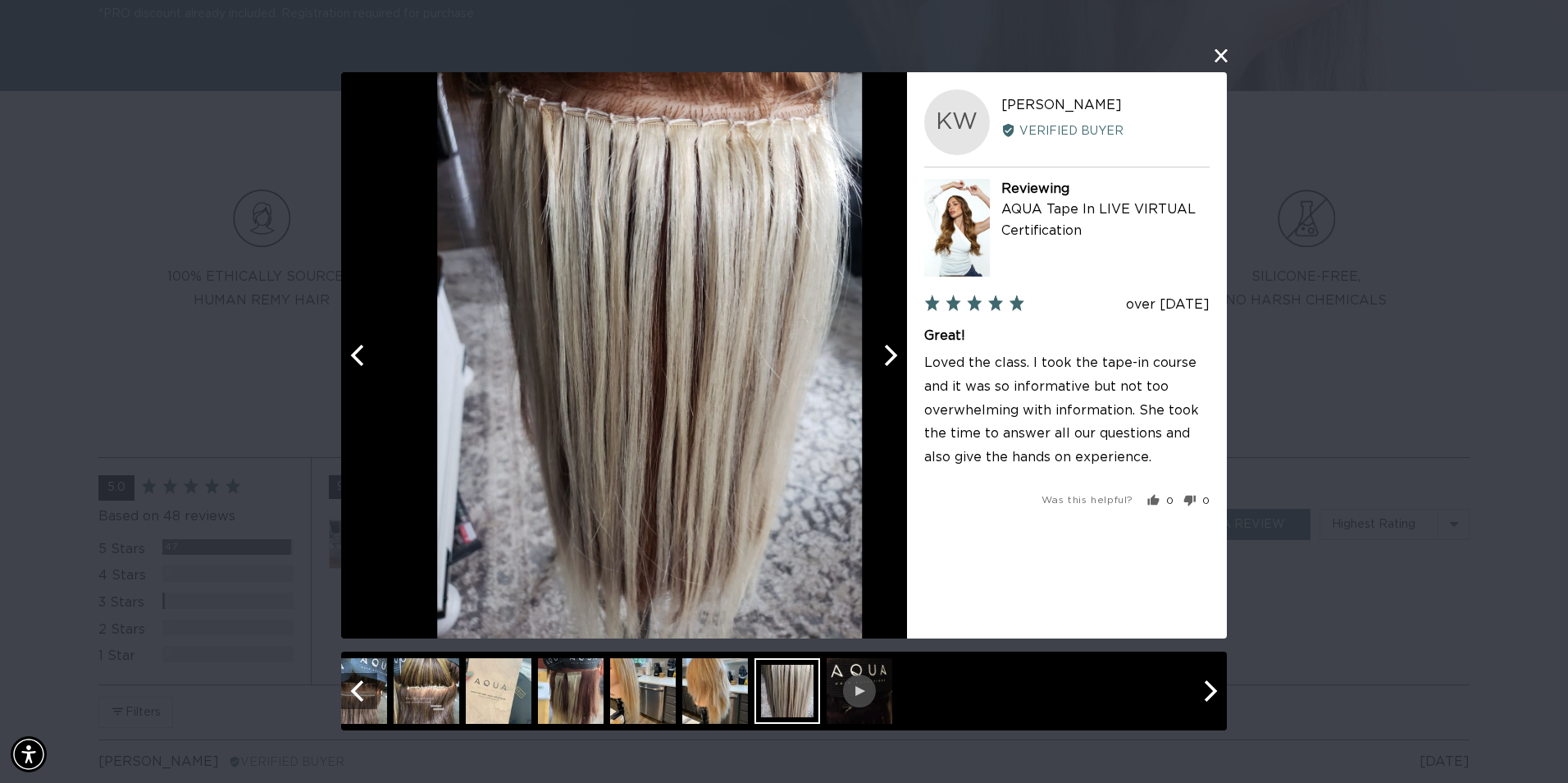
scroll to position [0, 1452]
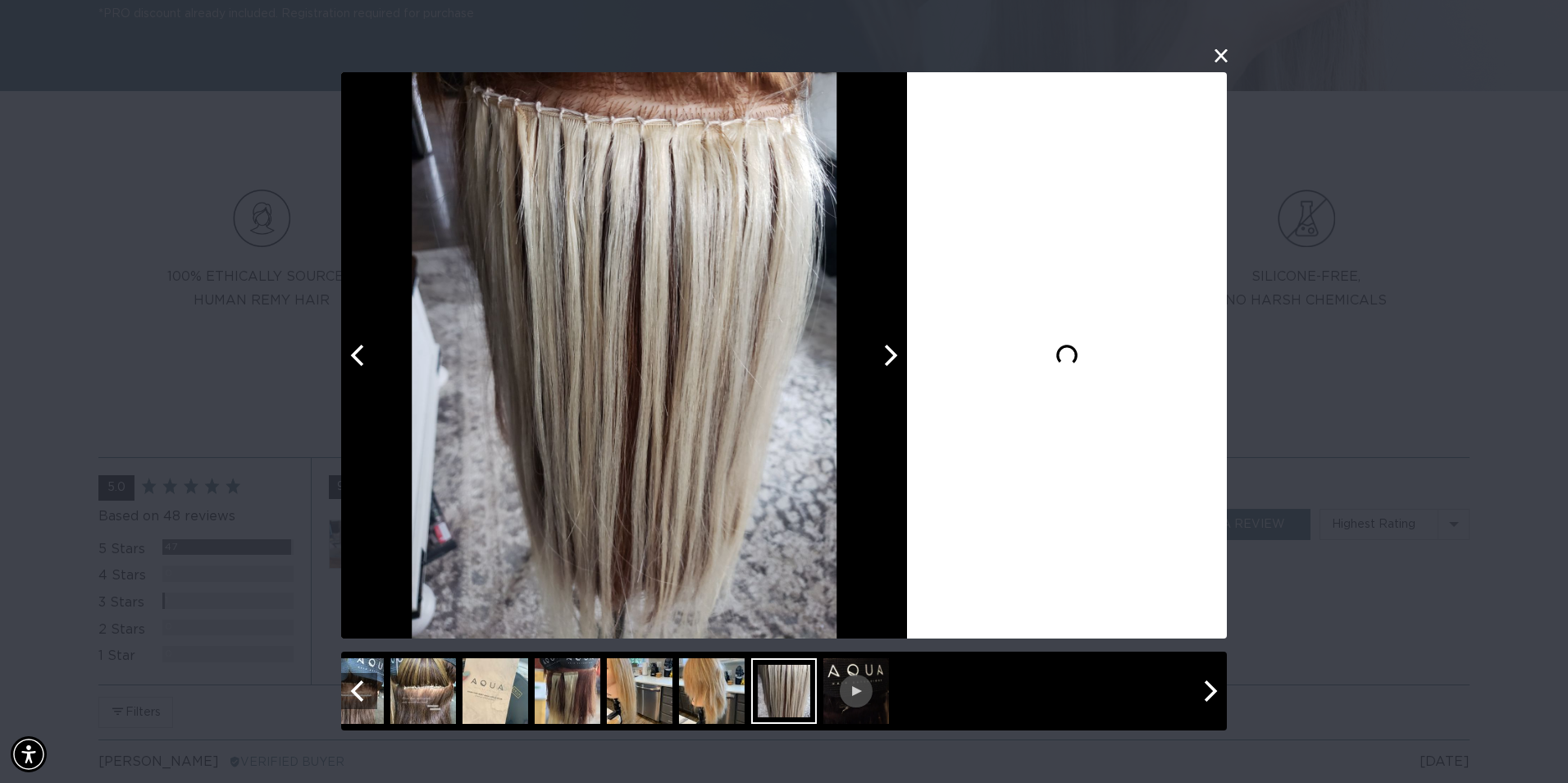
click at [888, 351] on icon "Next" at bounding box center [889, 354] width 21 height 21
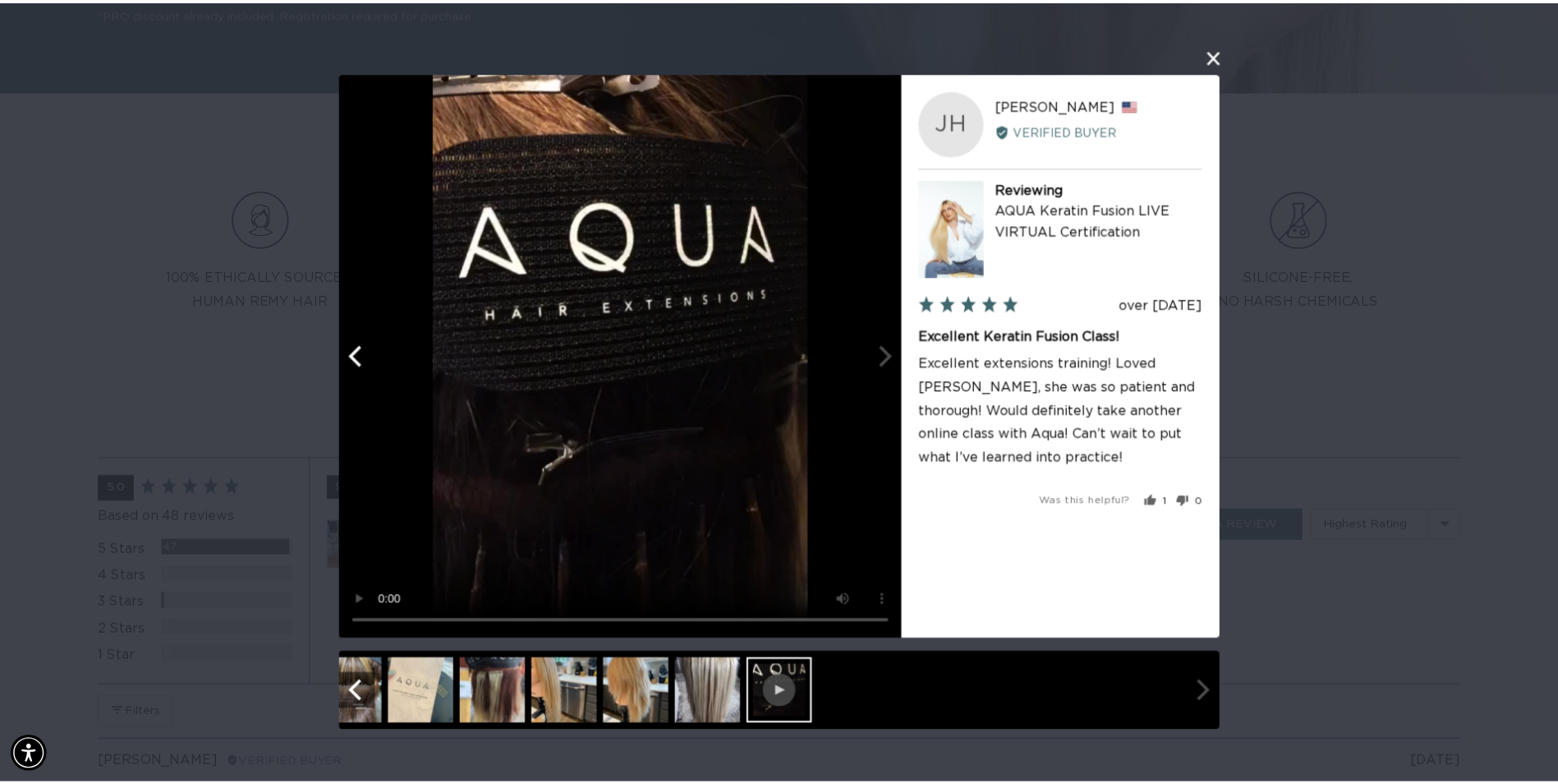
scroll to position [0, 2908]
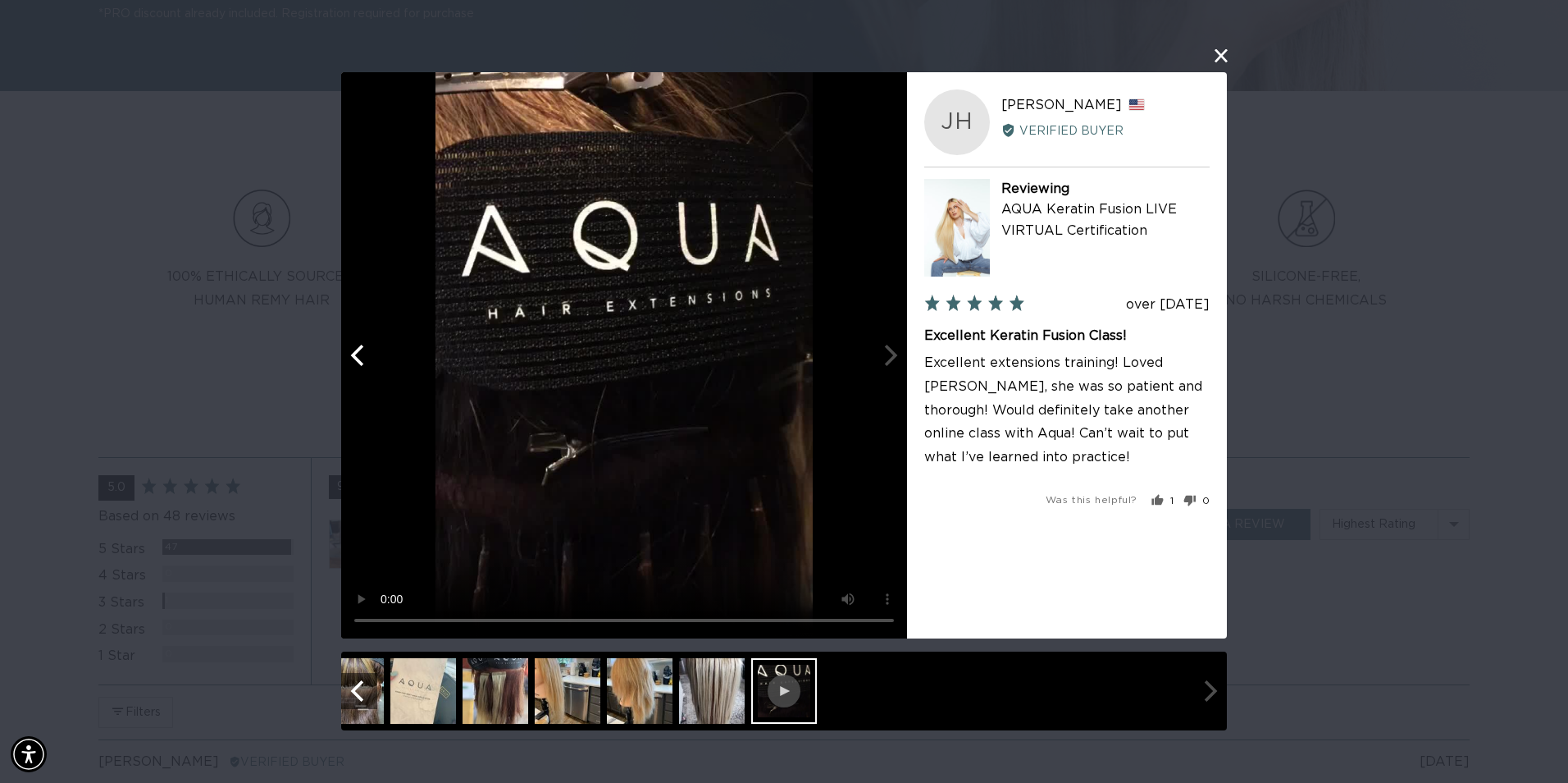
click at [1225, 48] on button "close this modal window" at bounding box center [1221, 56] width 20 height 20
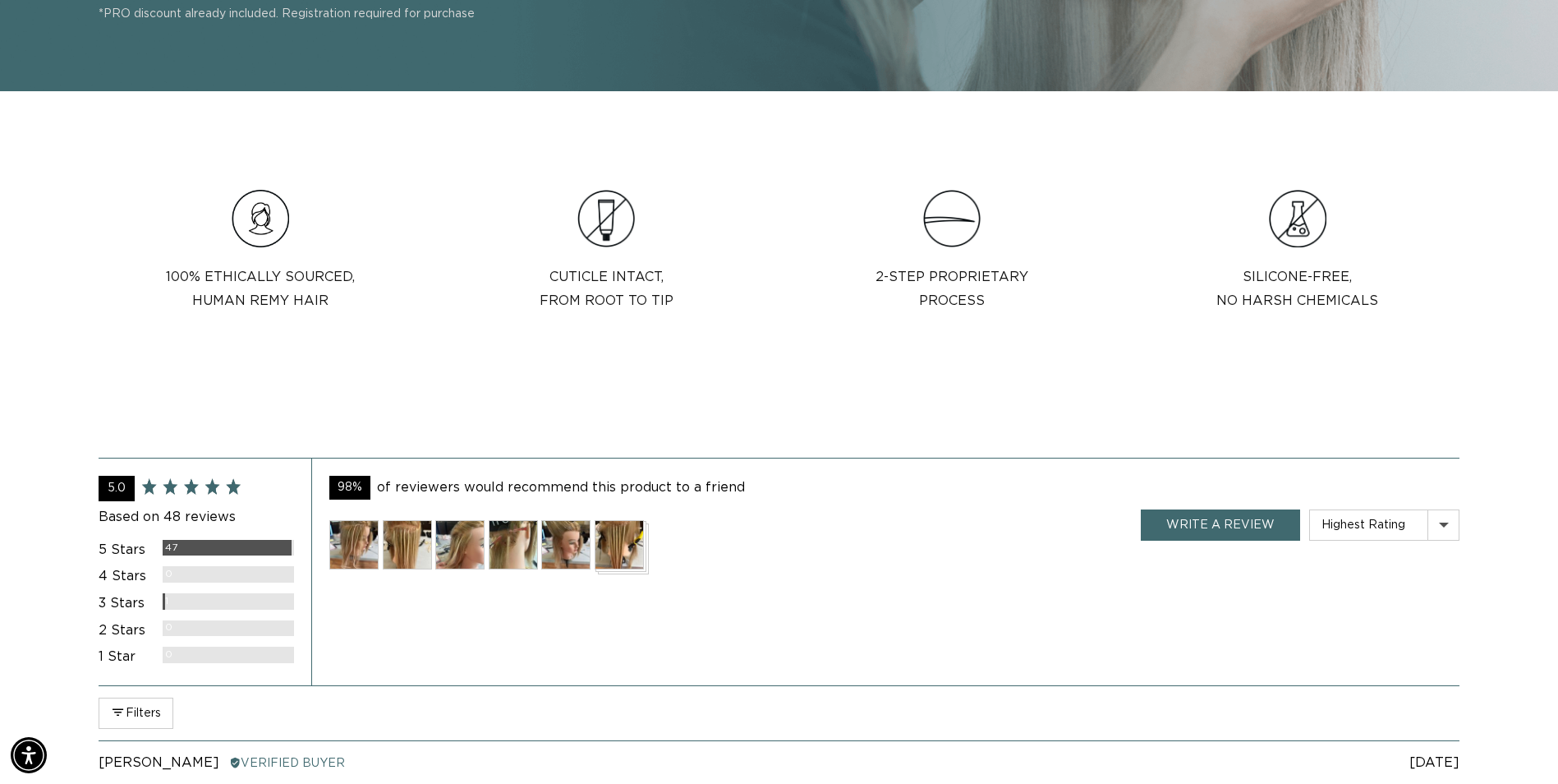
scroll to position [0, 1442]
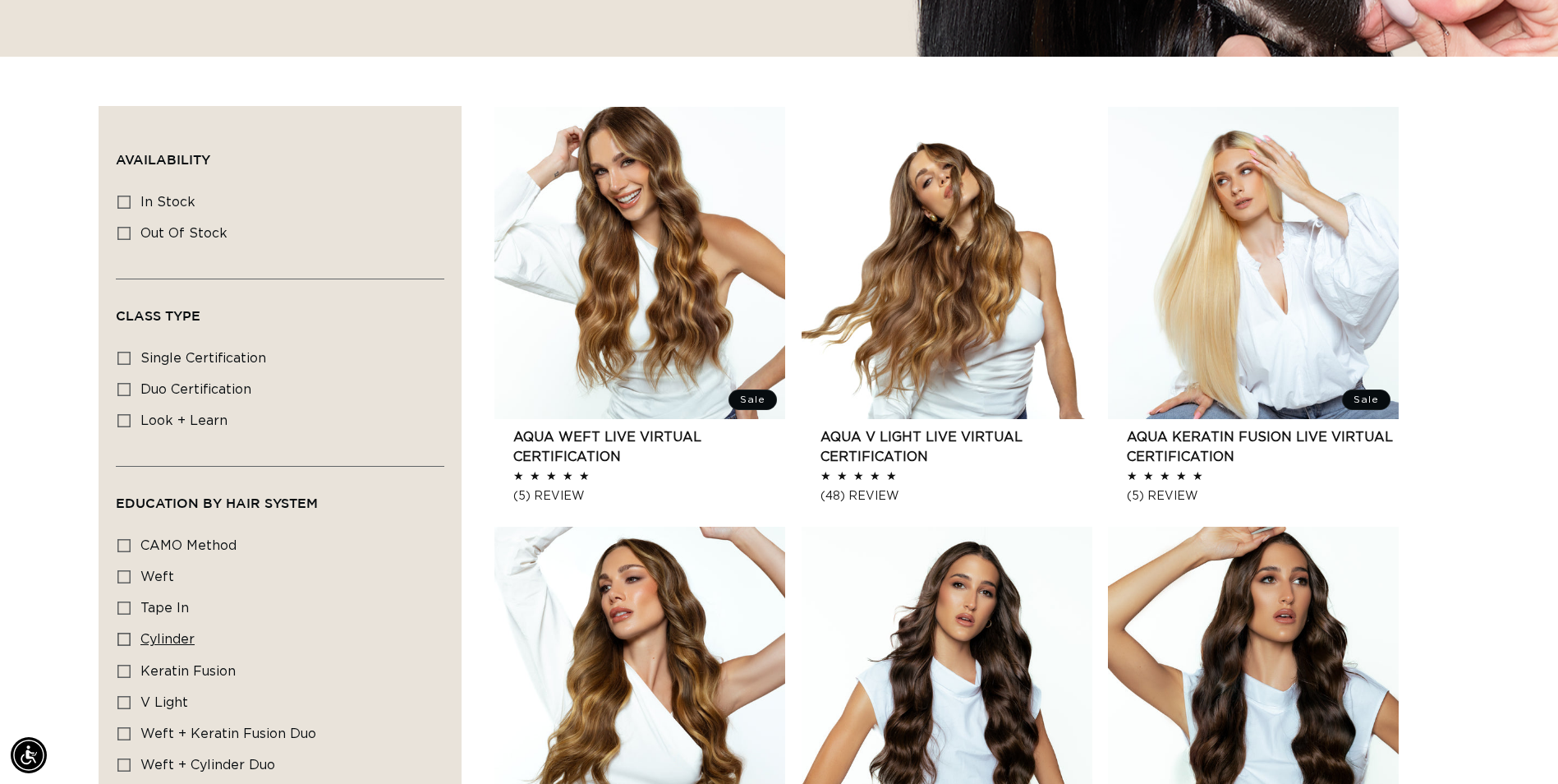
scroll to position [0, 1442]
click at [187, 677] on label "Keratin Fusion Keratin Fusion (1 product)" at bounding box center [275, 672] width 315 height 31
click at [131, 677] on input "Keratin Fusion Keratin Fusion (1 product)" at bounding box center [124, 671] width 13 height 13
checkbox input "true"
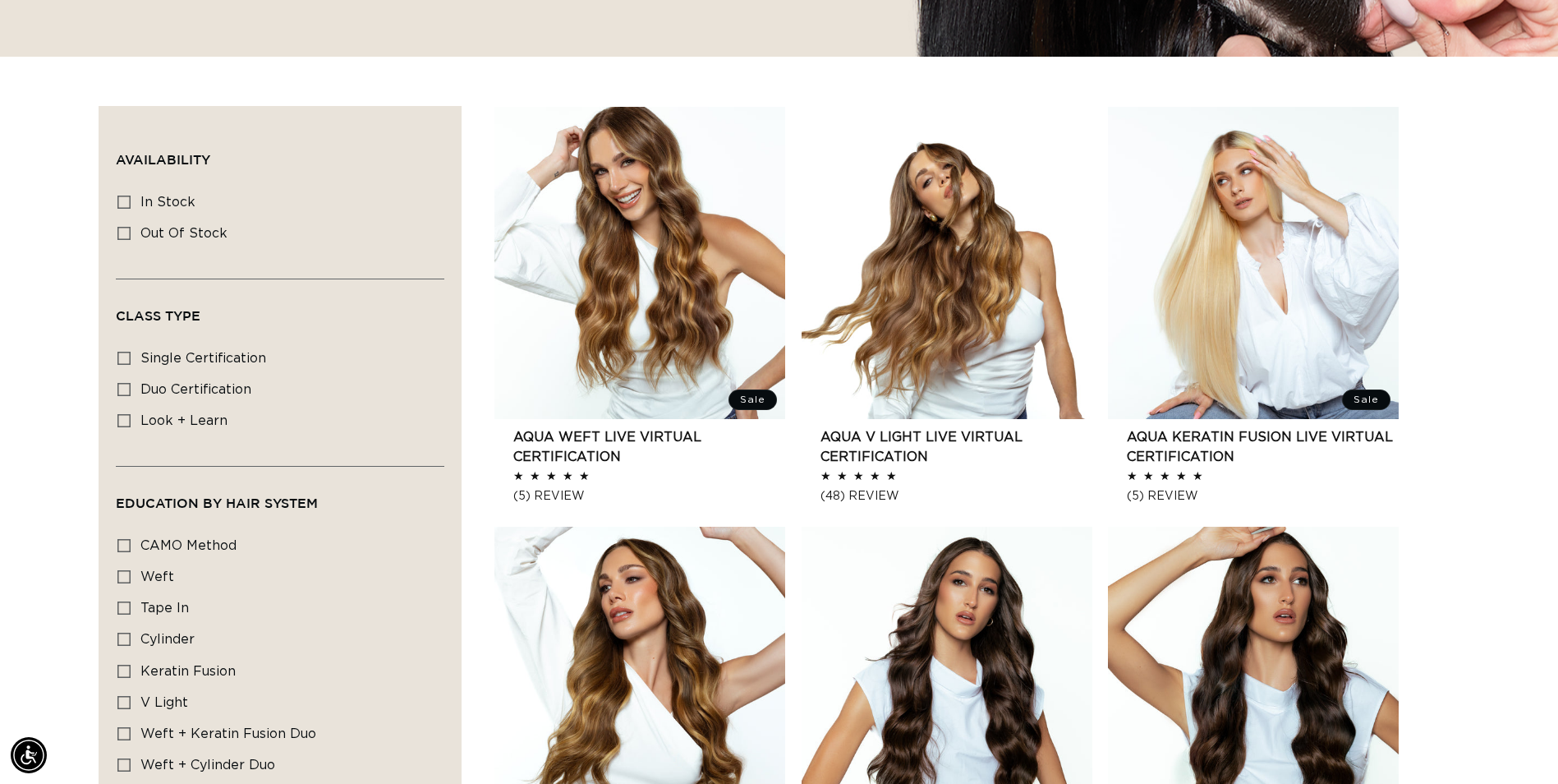
scroll to position [0, 2883]
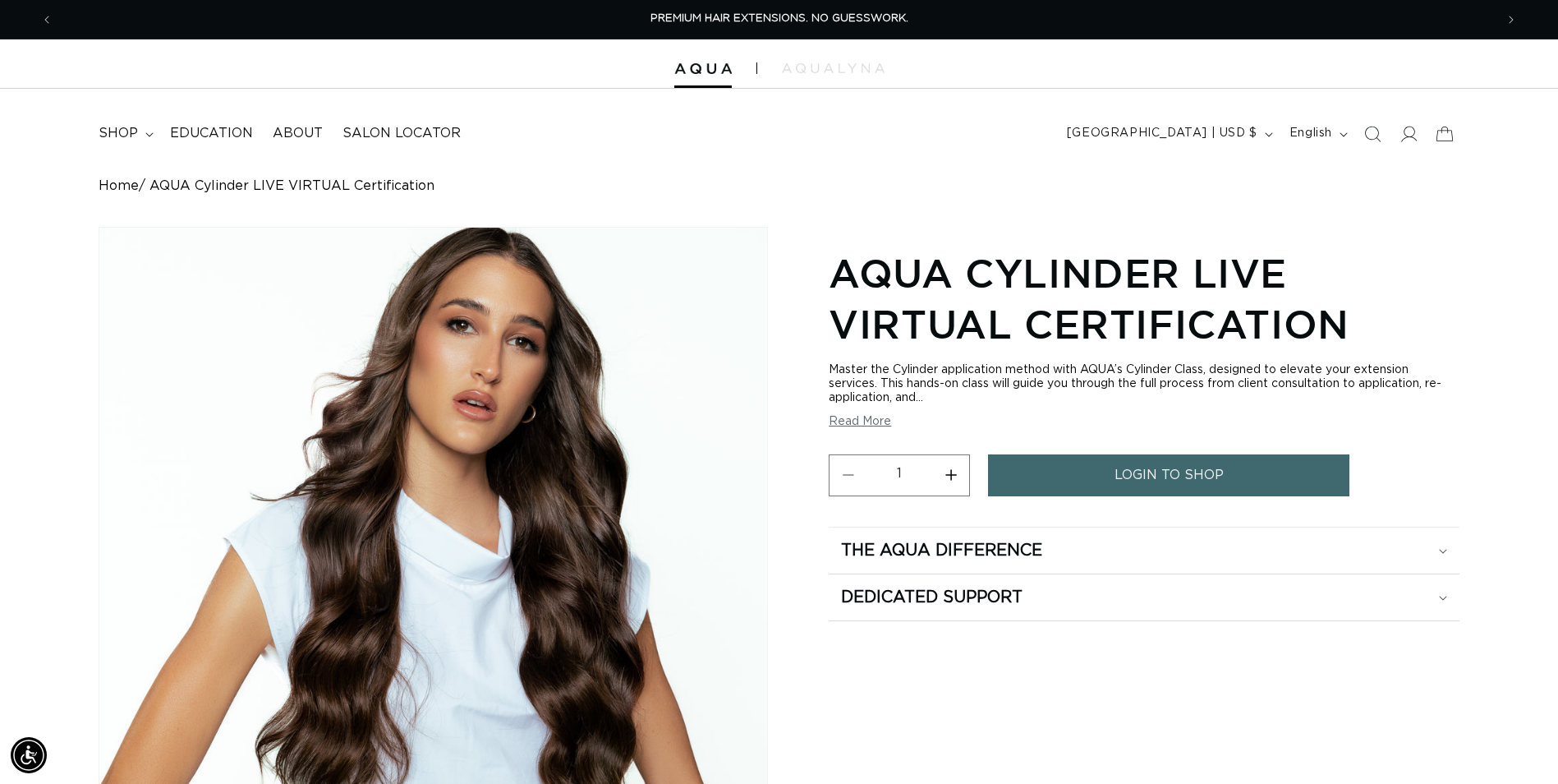
click at [332, 205] on div "Home AQUA Cylinder LIVE VIRTUAL Certification Skip to product information Open …" at bounding box center [779, 534] width 1558 height 711
click at [393, 136] on span "Salon Locator" at bounding box center [401, 133] width 118 height 17
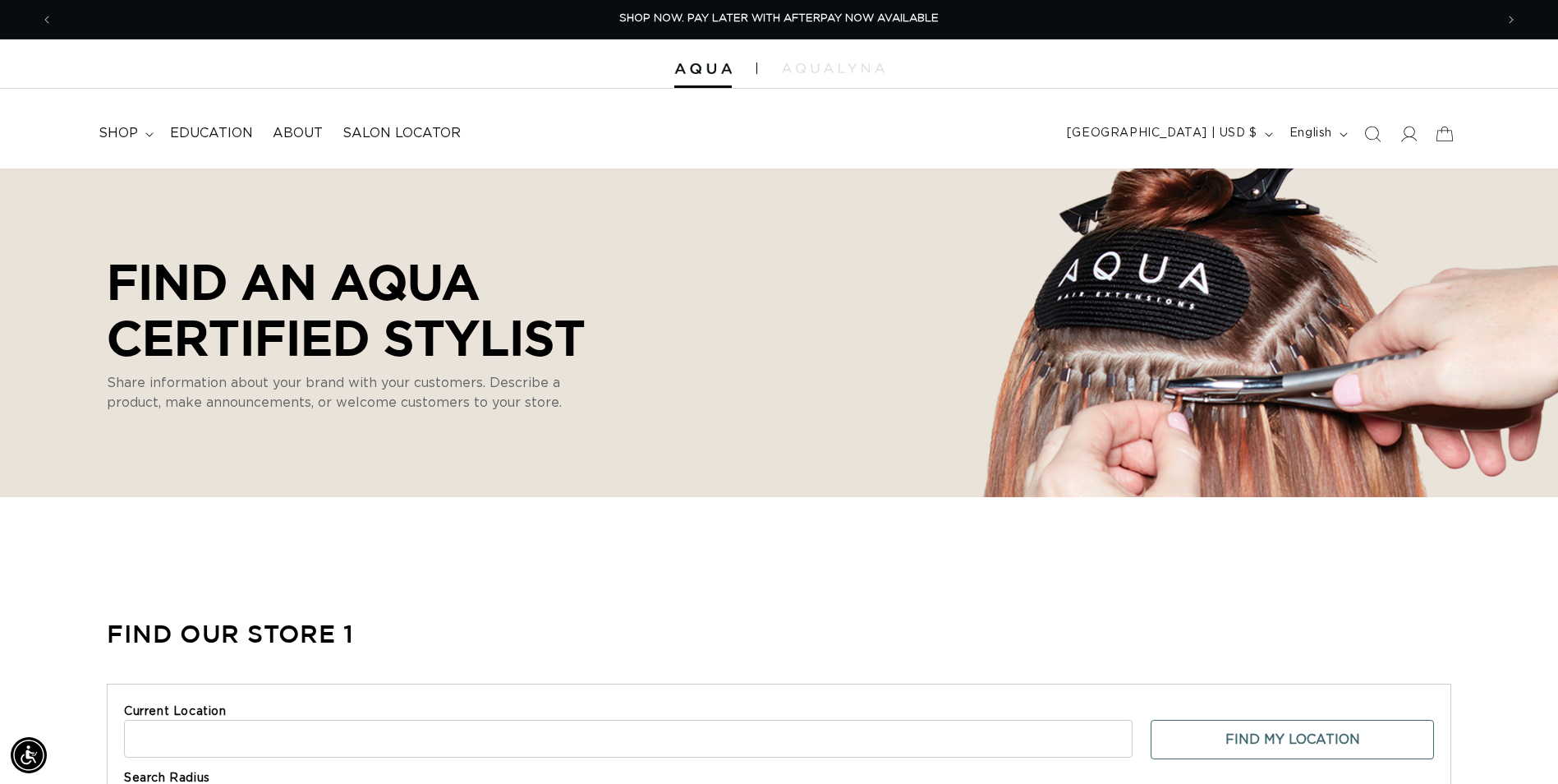
select select "m"
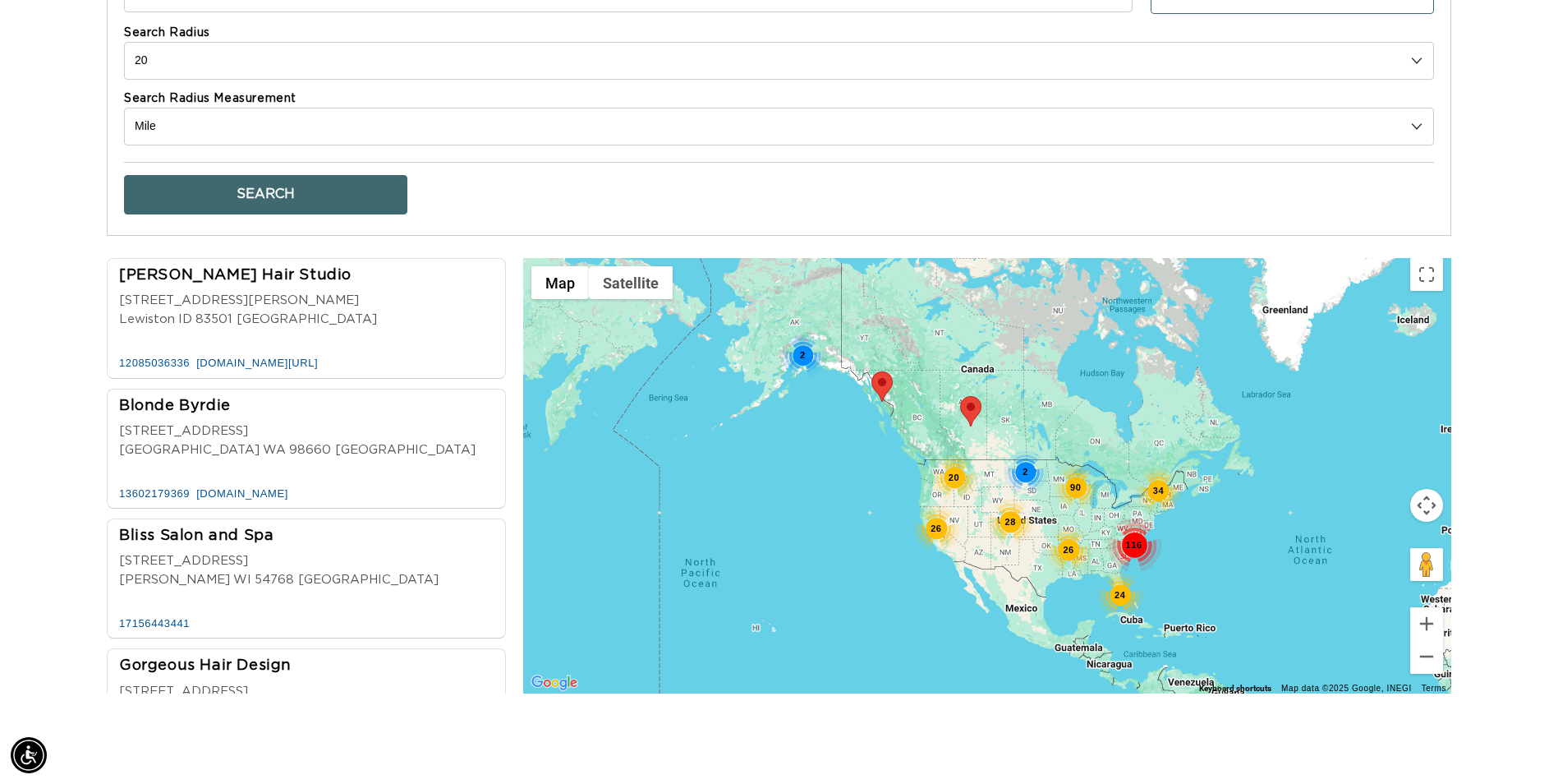
scroll to position [0, 2883]
click at [225, 115] on select "Kilometer Mile" at bounding box center [779, 125] width 1311 height 38
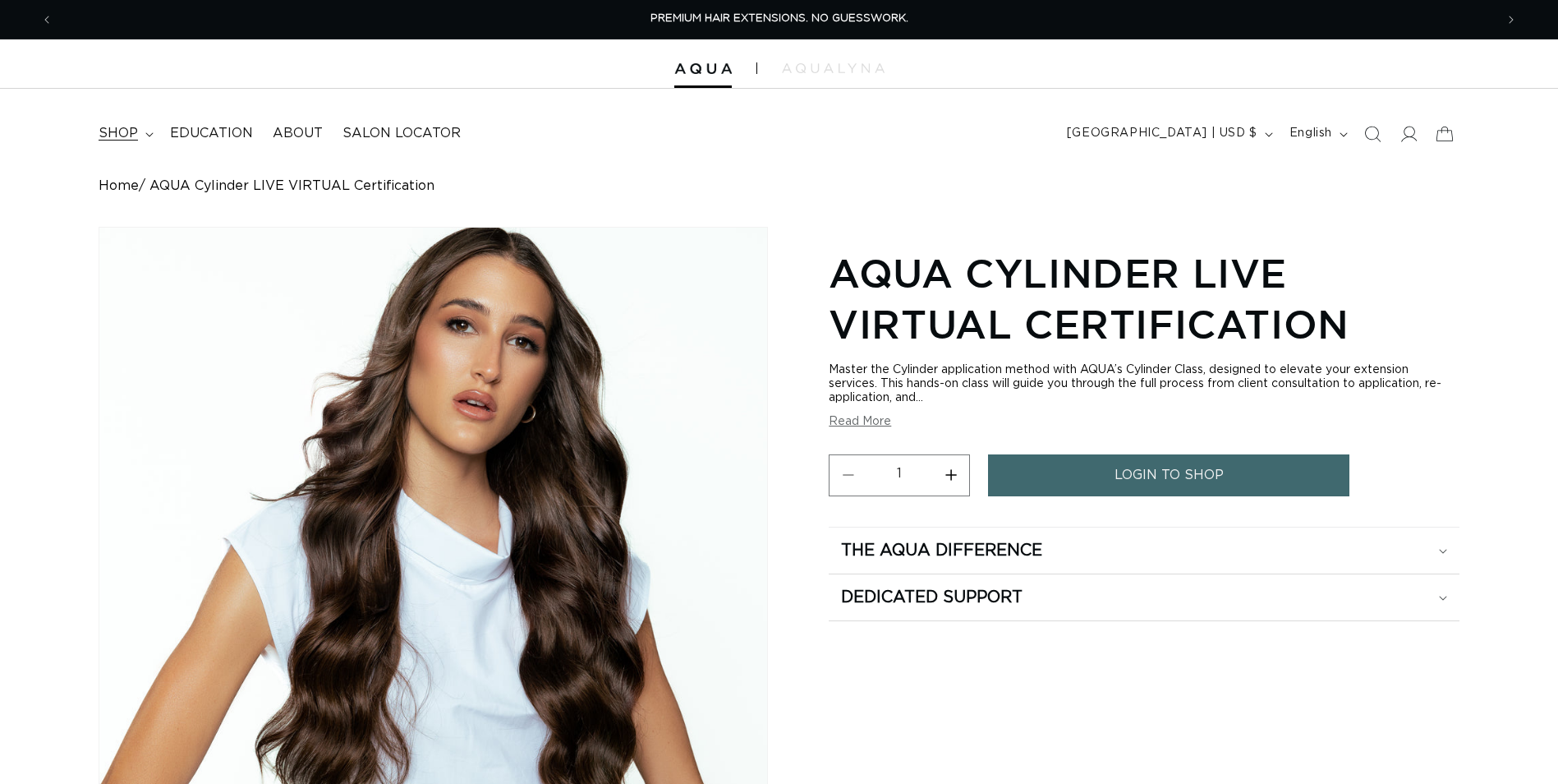
click at [135, 139] on span "shop" at bounding box center [118, 133] width 39 height 17
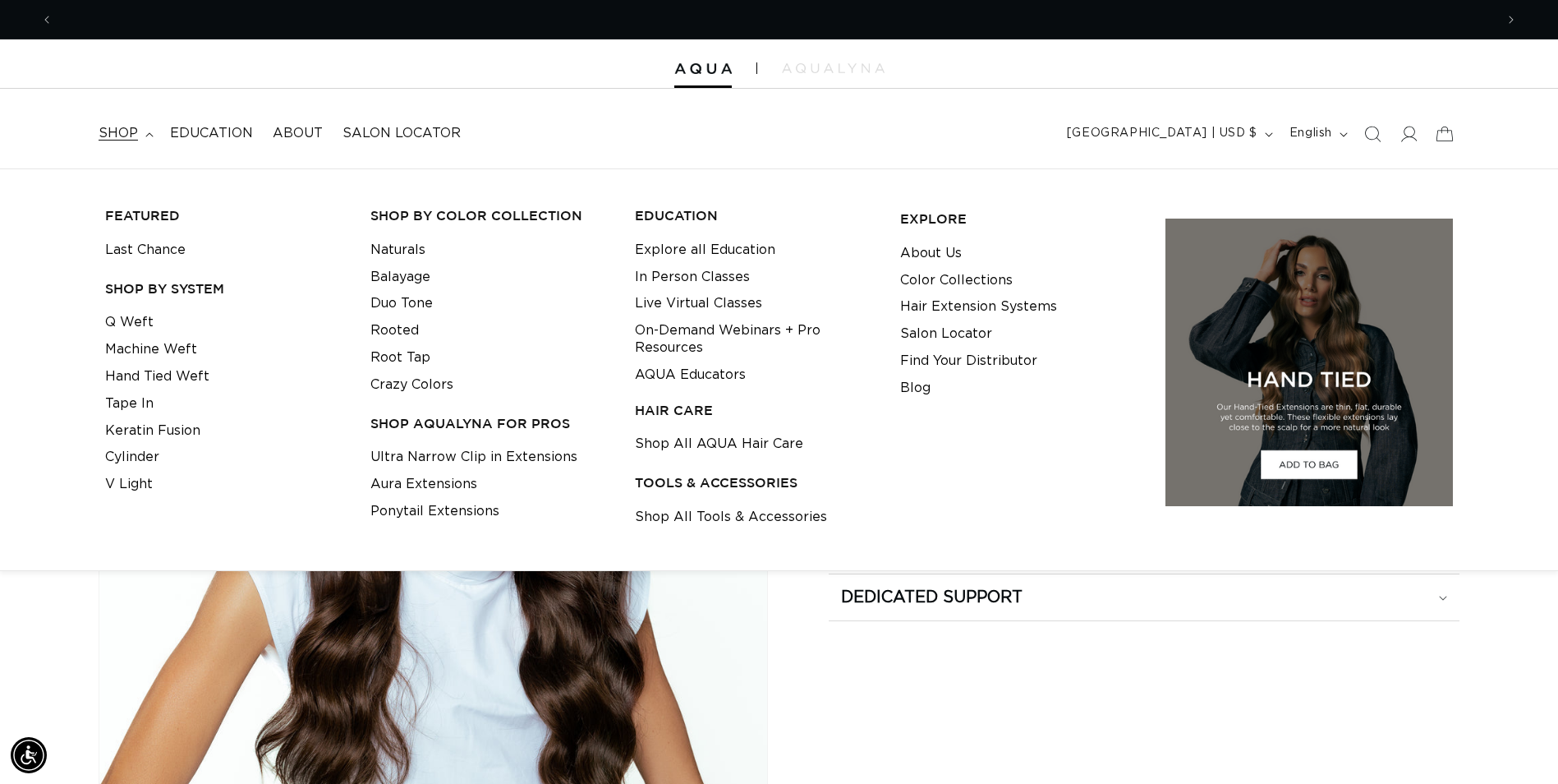
scroll to position [0, 2883]
